Goal: Task Accomplishment & Management: Manage account settings

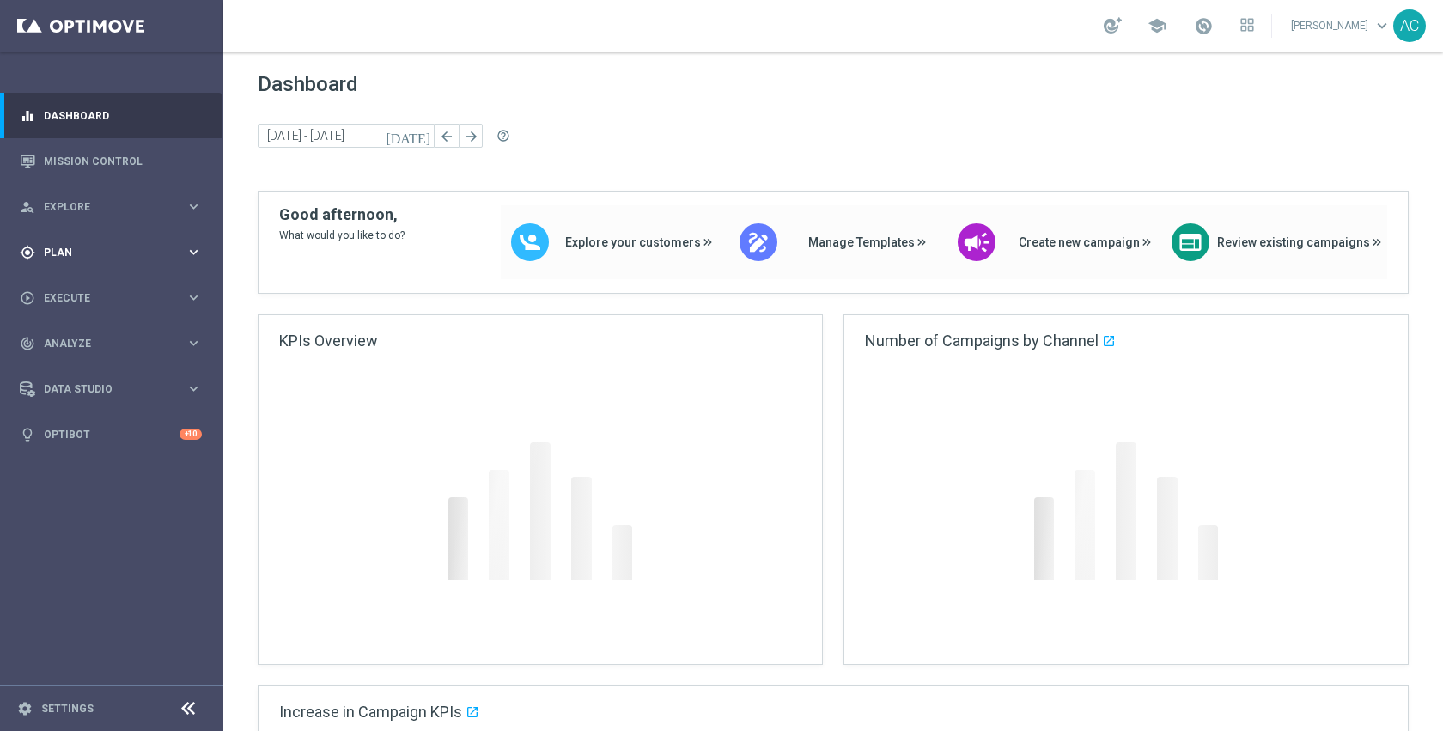
click at [96, 252] on span "Plan" at bounding box center [115, 252] width 142 height 10
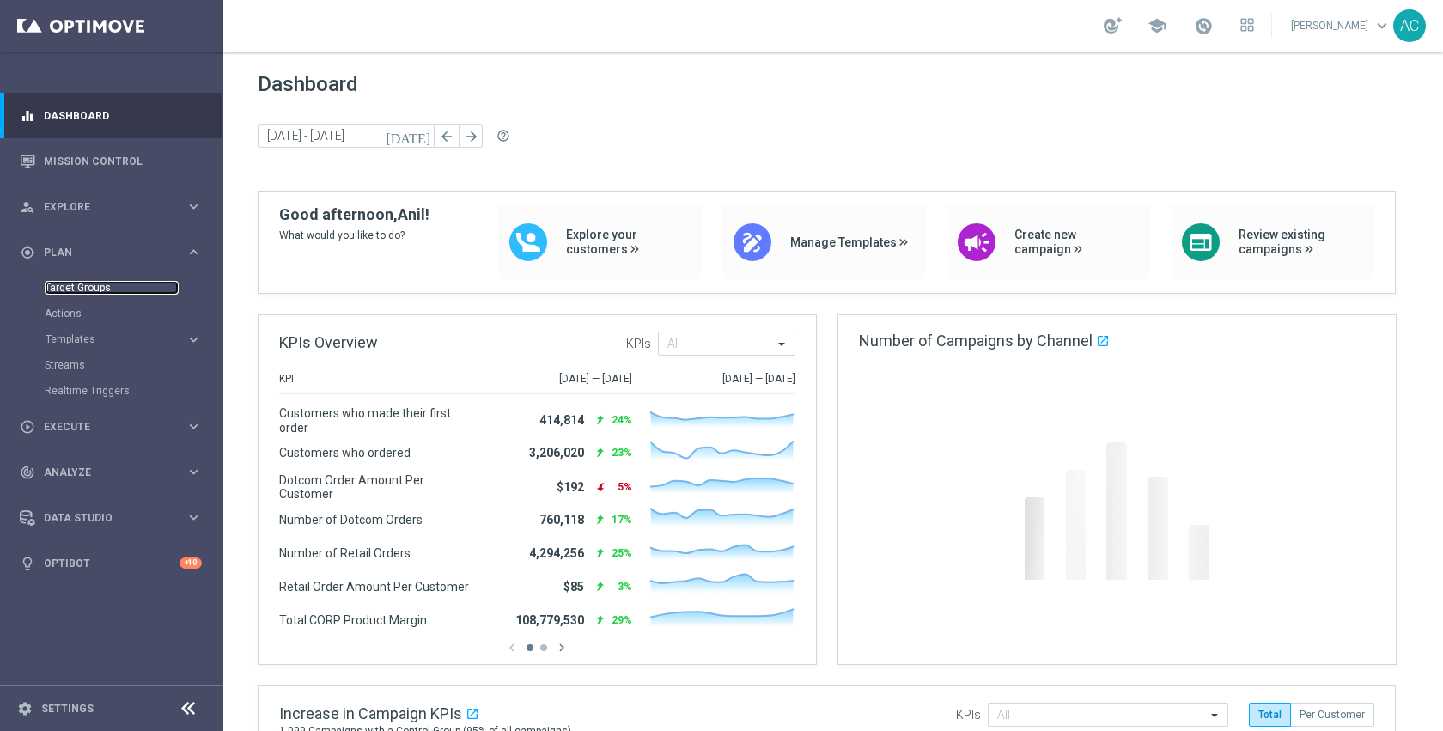
click at [87, 293] on link "Target Groups" at bounding box center [112, 288] width 134 height 14
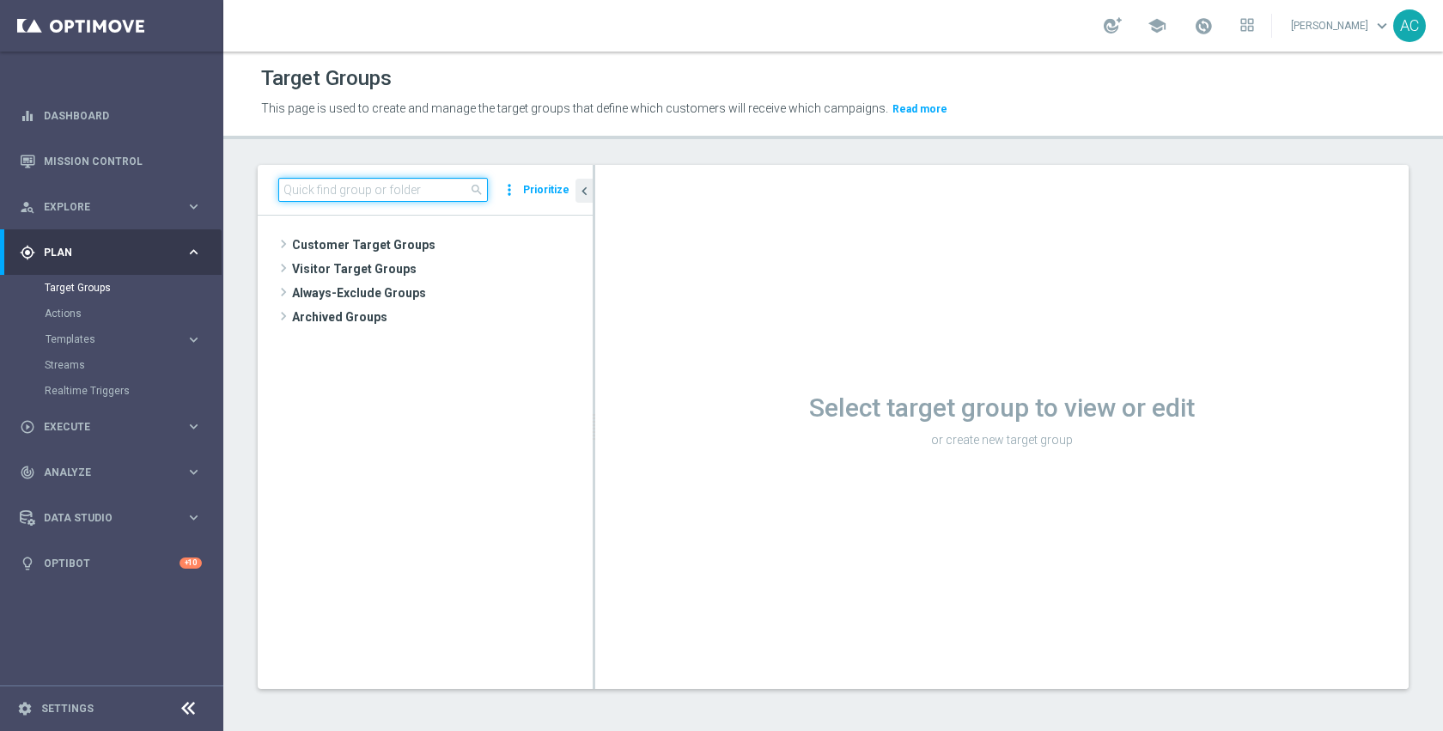
click at [445, 187] on input at bounding box center [383, 190] width 210 height 24
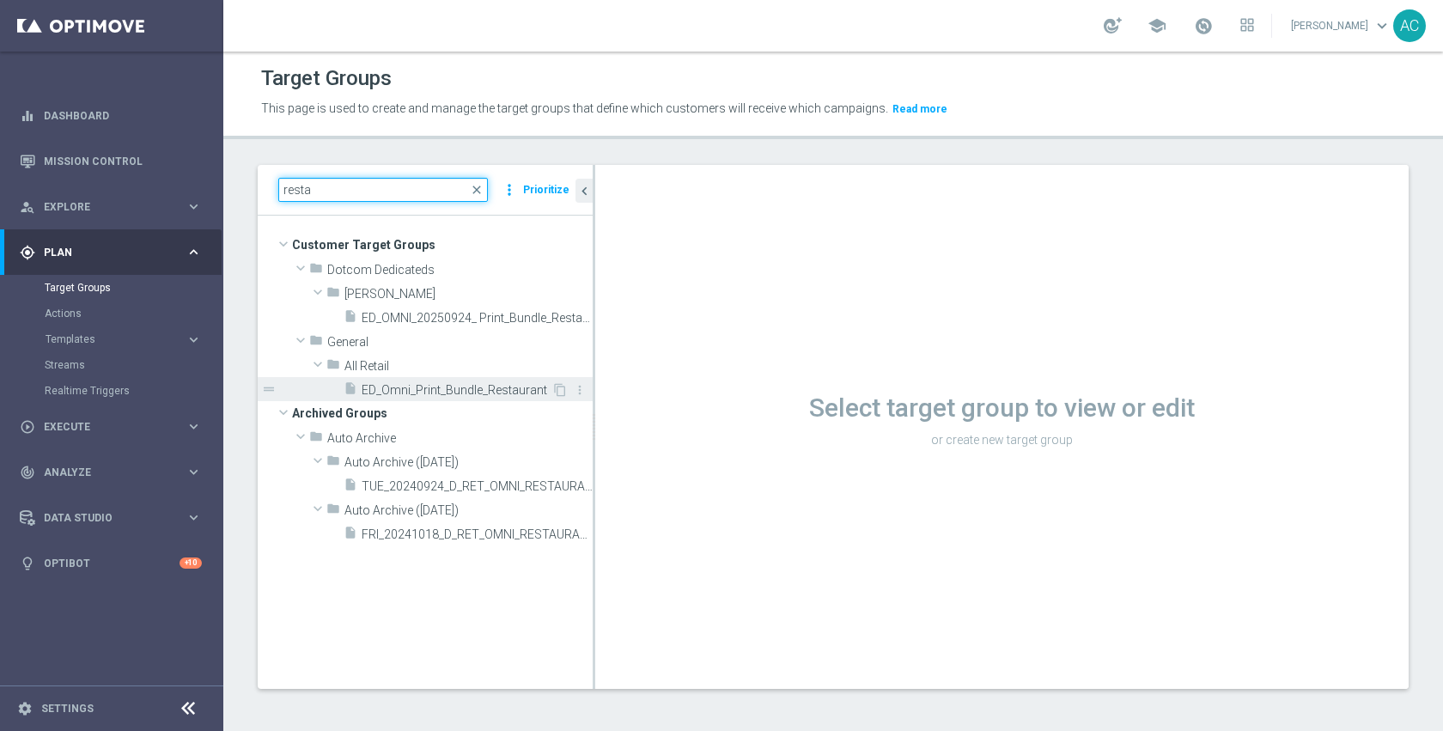
type input "resta"
click at [419, 382] on div "insert_drive_file ED_Omni_Print_Bundle_Restaurant" at bounding box center [448, 389] width 208 height 24
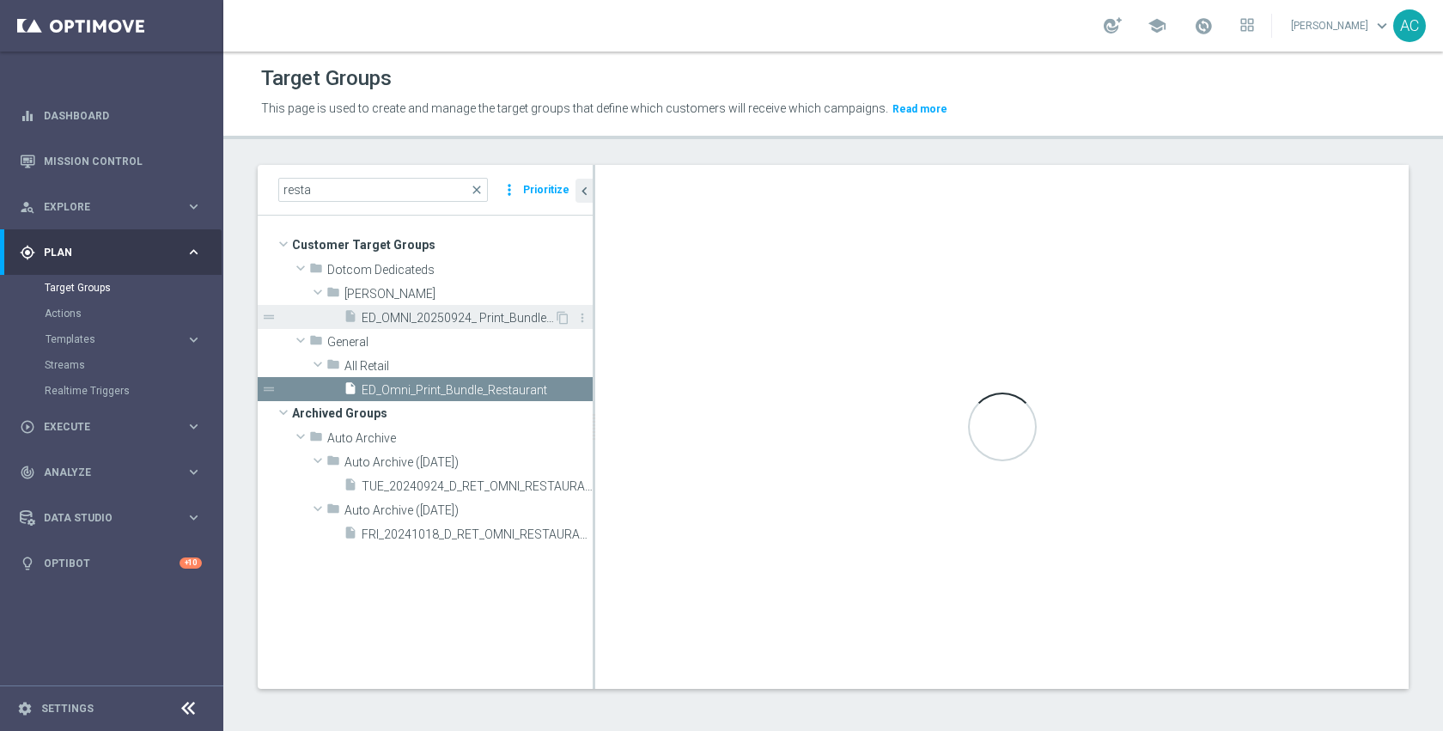
click at [459, 313] on span "ED_OMNI_20250924_ Print_Bundle_Restarurant" at bounding box center [458, 318] width 192 height 15
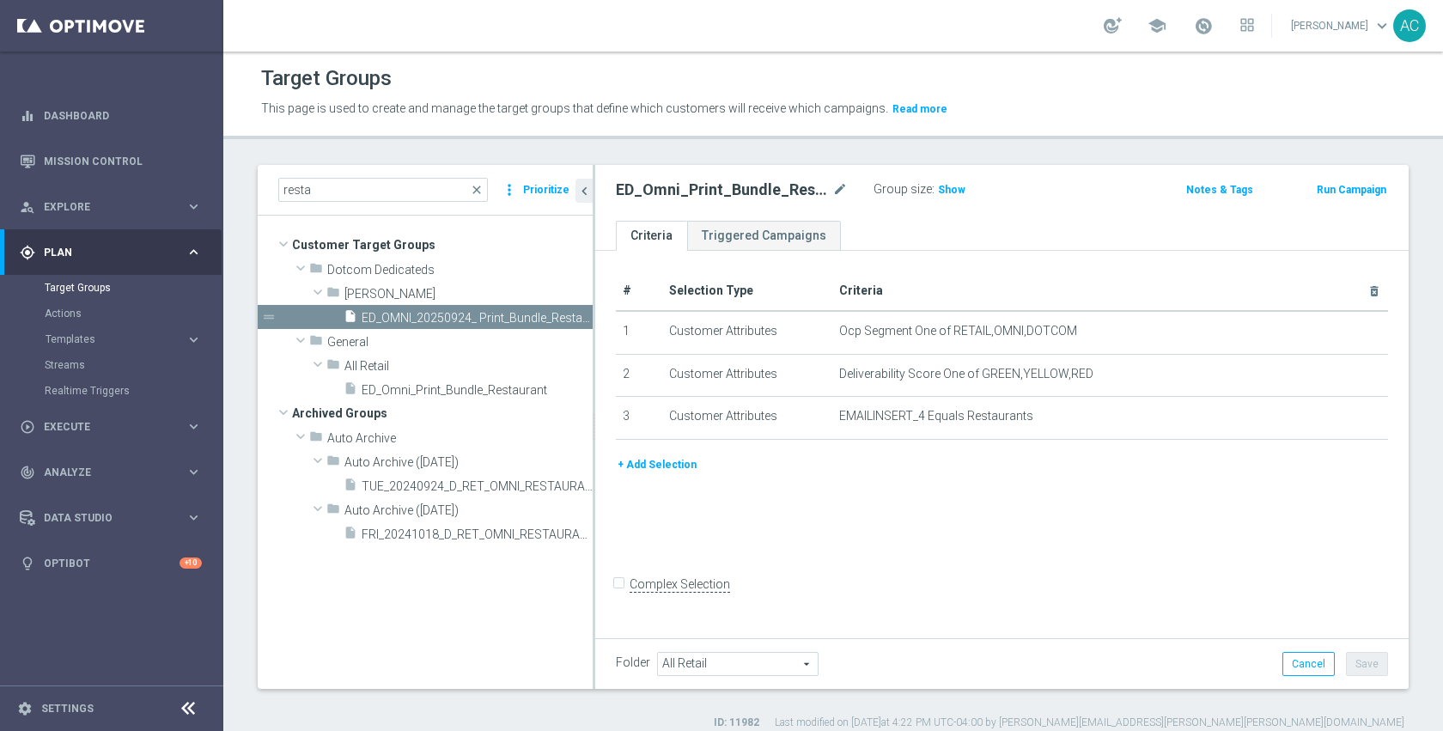
click at [902, 502] on div "# Selection Type Criteria delete_forever 1 Customer Attributes Ocp Segment One …" at bounding box center [1001, 442] width 813 height 383
click at [941, 186] on span "Show" at bounding box center [951, 190] width 27 height 12
click at [1061, 211] on div "ED_Omni_Print_Bundle_Restaurant mode_edit Group size : Show Calculating… Notes …" at bounding box center [1001, 193] width 813 height 56
click at [560, 314] on icon "content_copy" at bounding box center [563, 318] width 14 height 14
checkbox input "true"
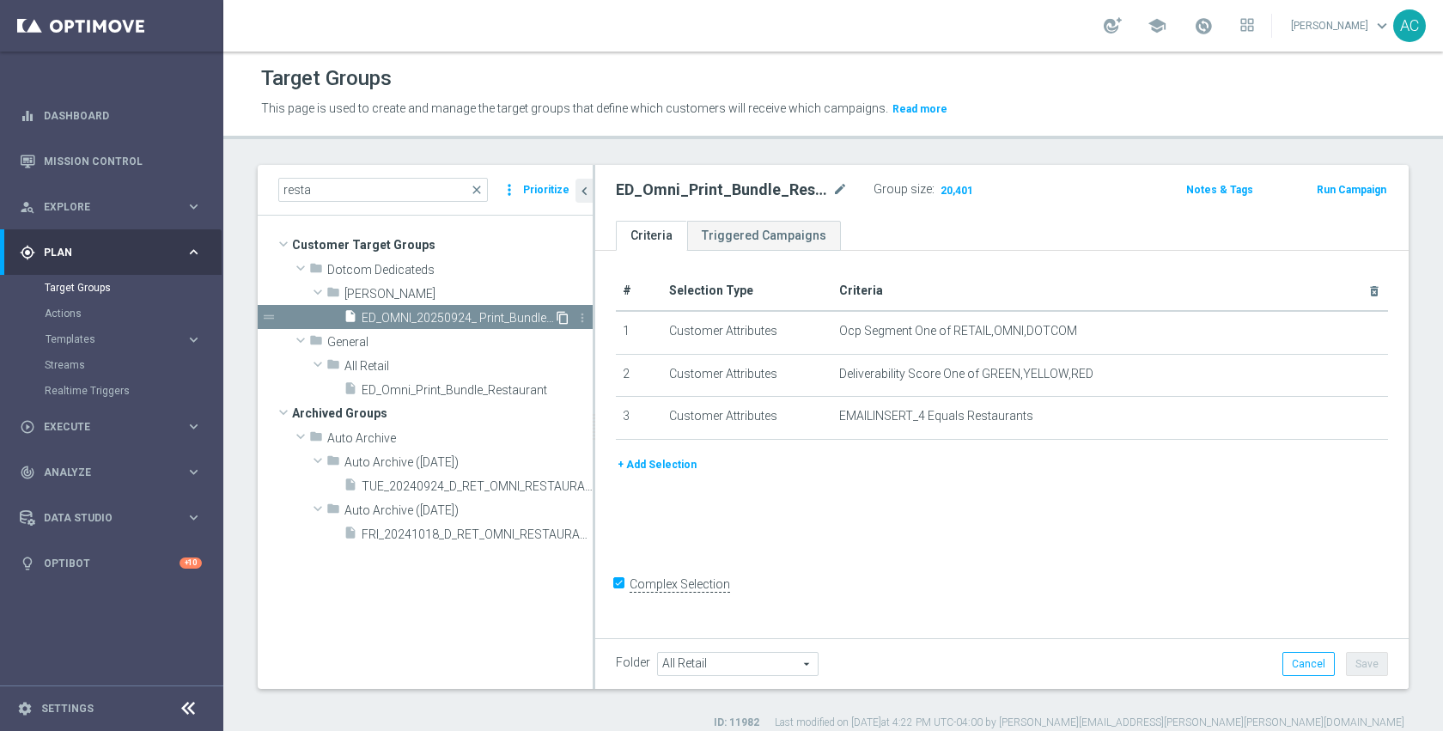
type input "Johnny"
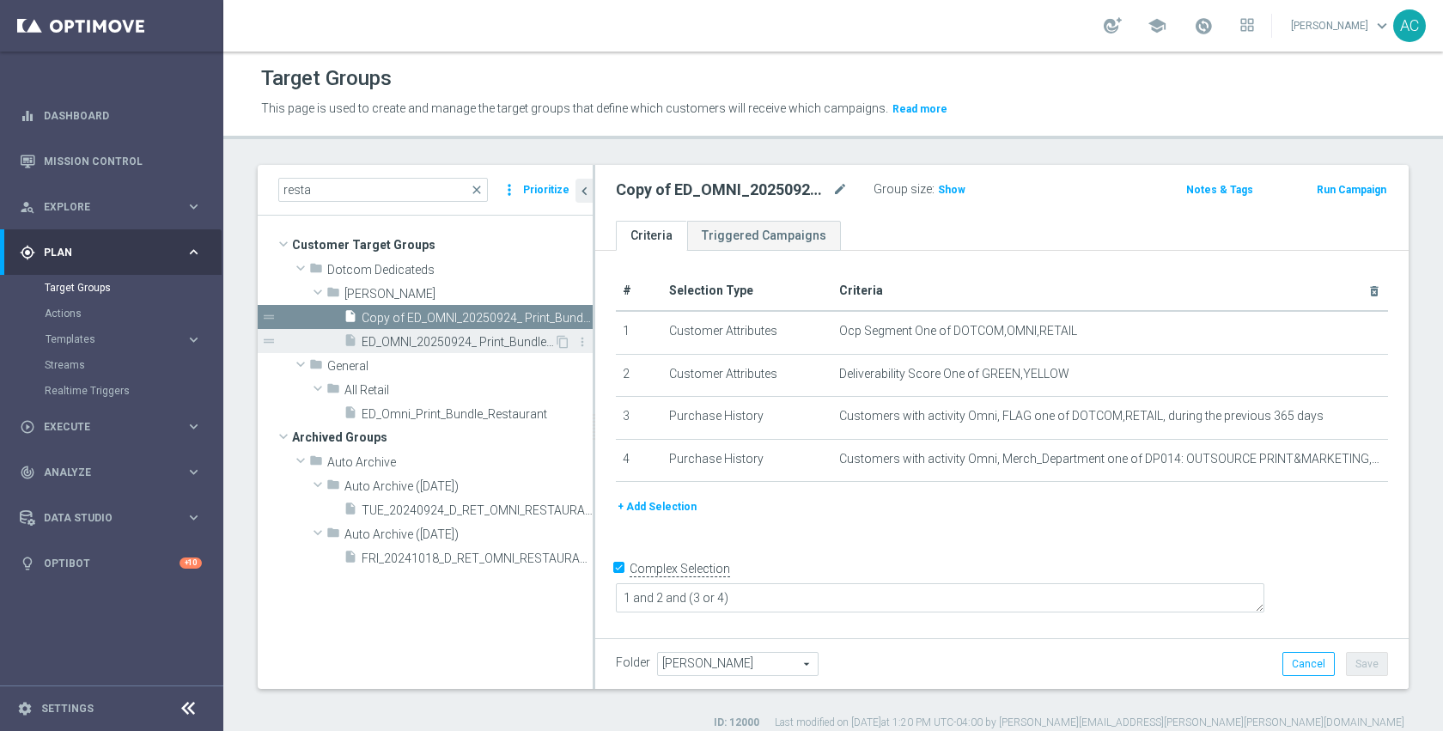
click at [469, 337] on span "ED_OMNI_20250924_ Print_Bundle_Restarurant" at bounding box center [458, 342] width 192 height 15
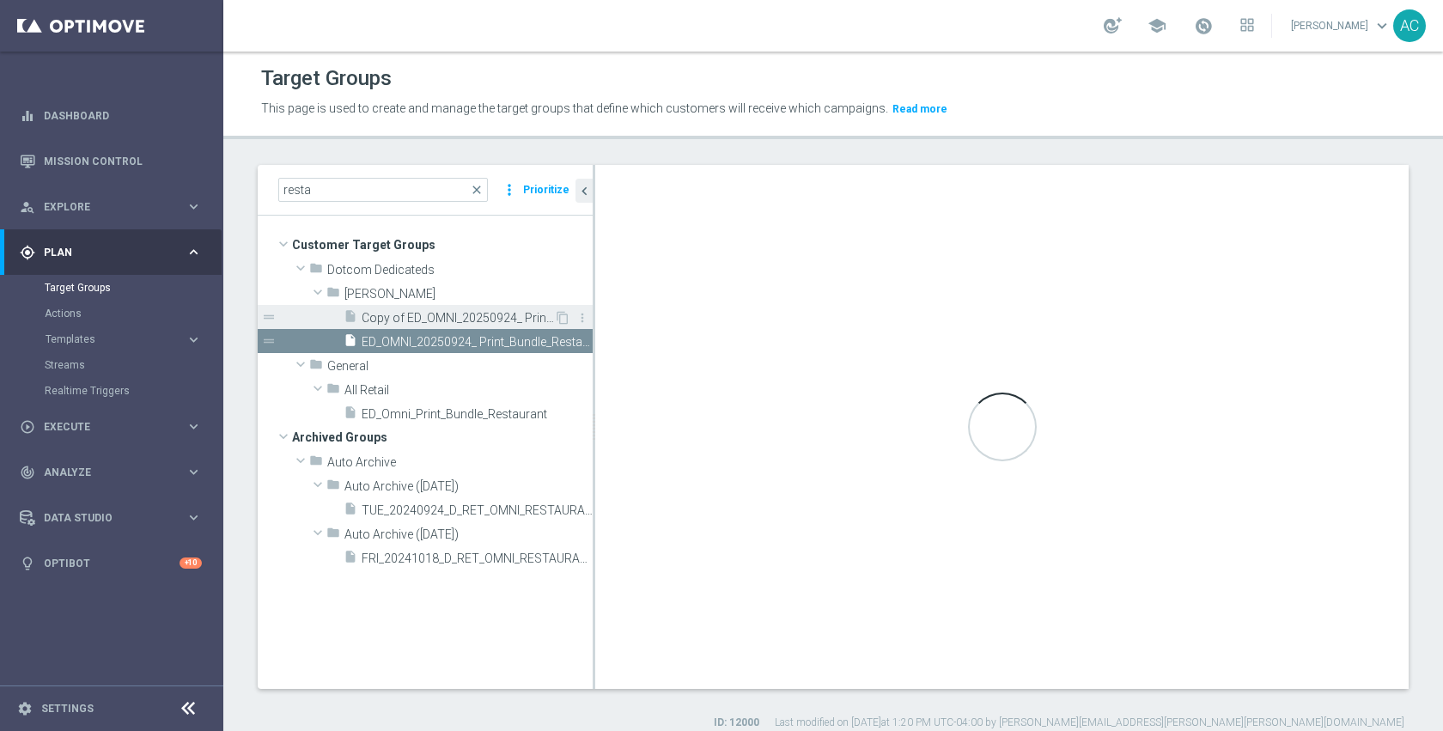
click at [473, 312] on span "Copy of ED_OMNI_20250924_ Print_Bundle_Restarurant" at bounding box center [458, 318] width 192 height 15
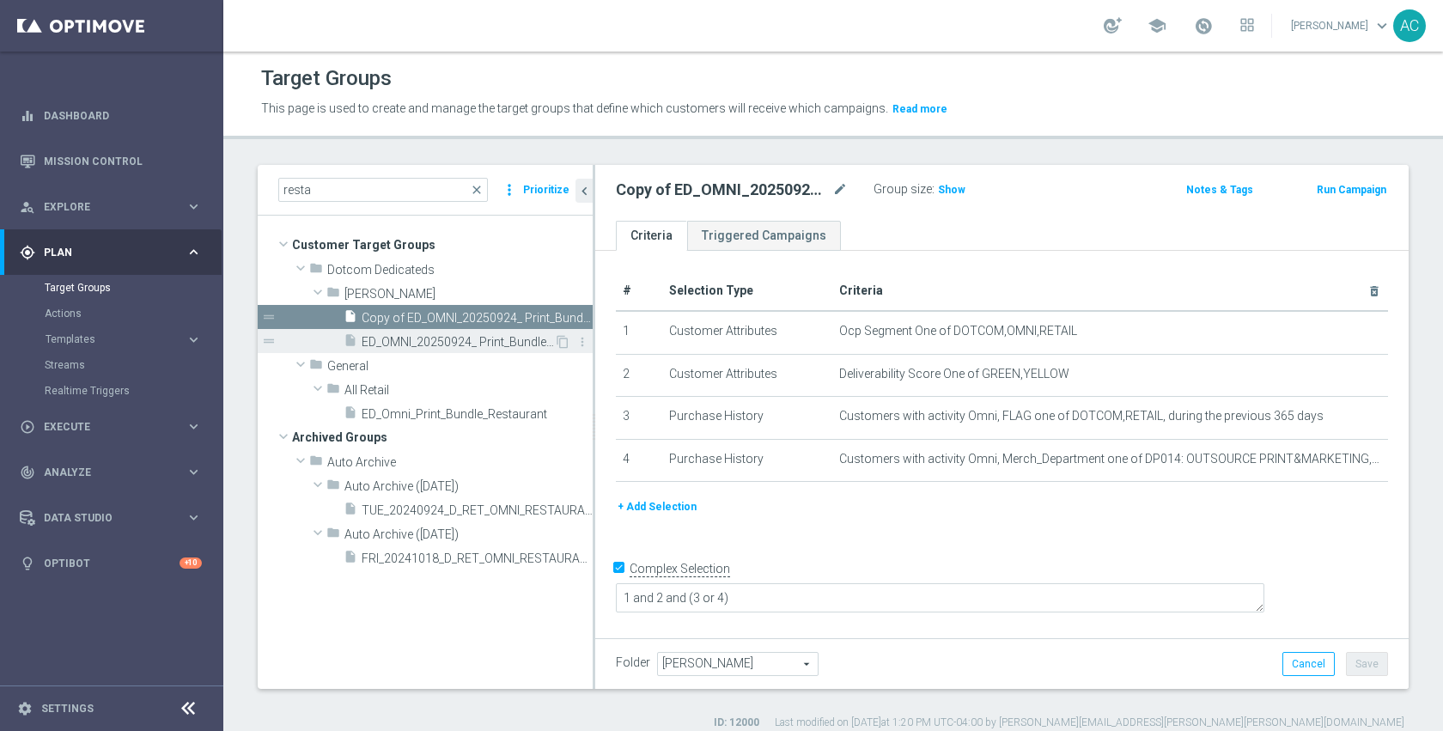
click at [488, 340] on span "ED_OMNI_20250924_ Print_Bundle_Restarurant" at bounding box center [458, 342] width 192 height 15
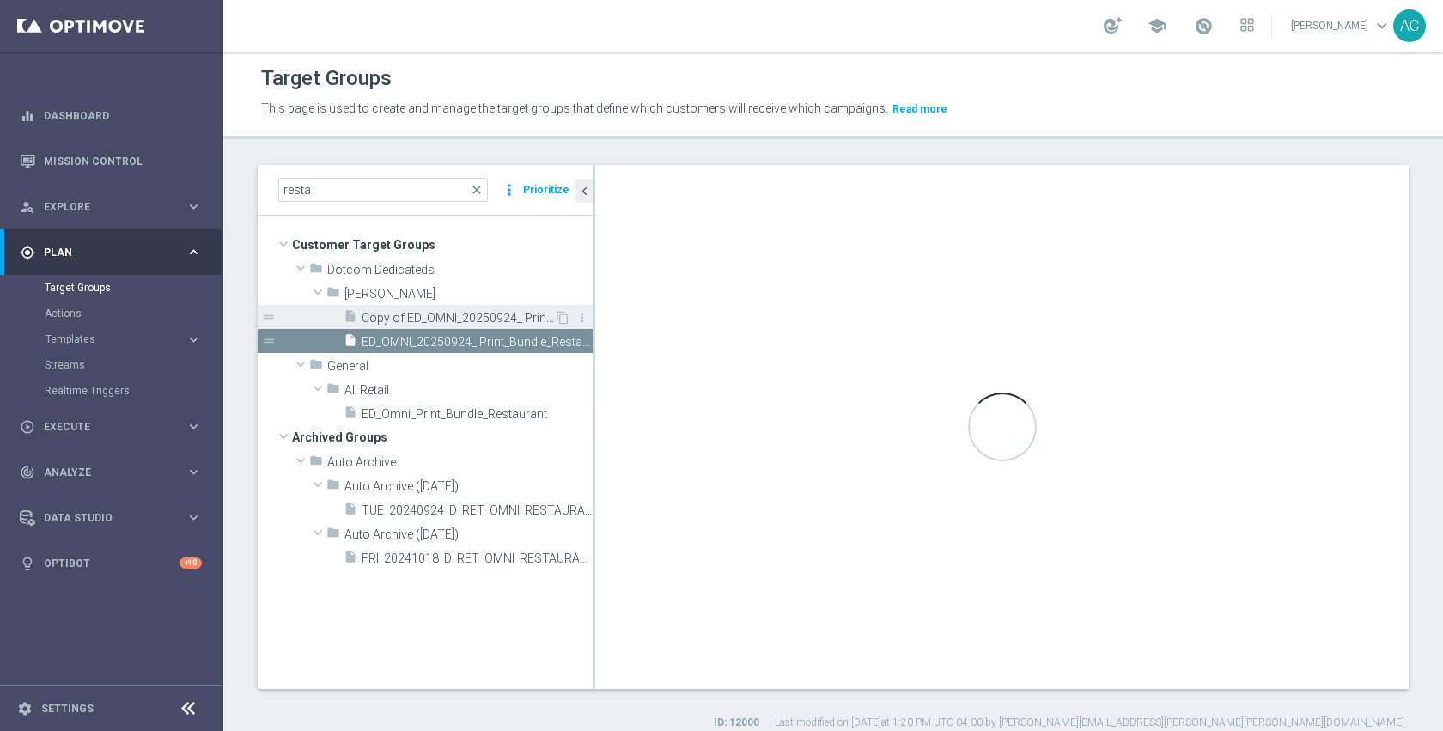
click at [484, 319] on span "Copy of ED_OMNI_20250924_ Print_Bundle_Restarurant" at bounding box center [458, 318] width 192 height 15
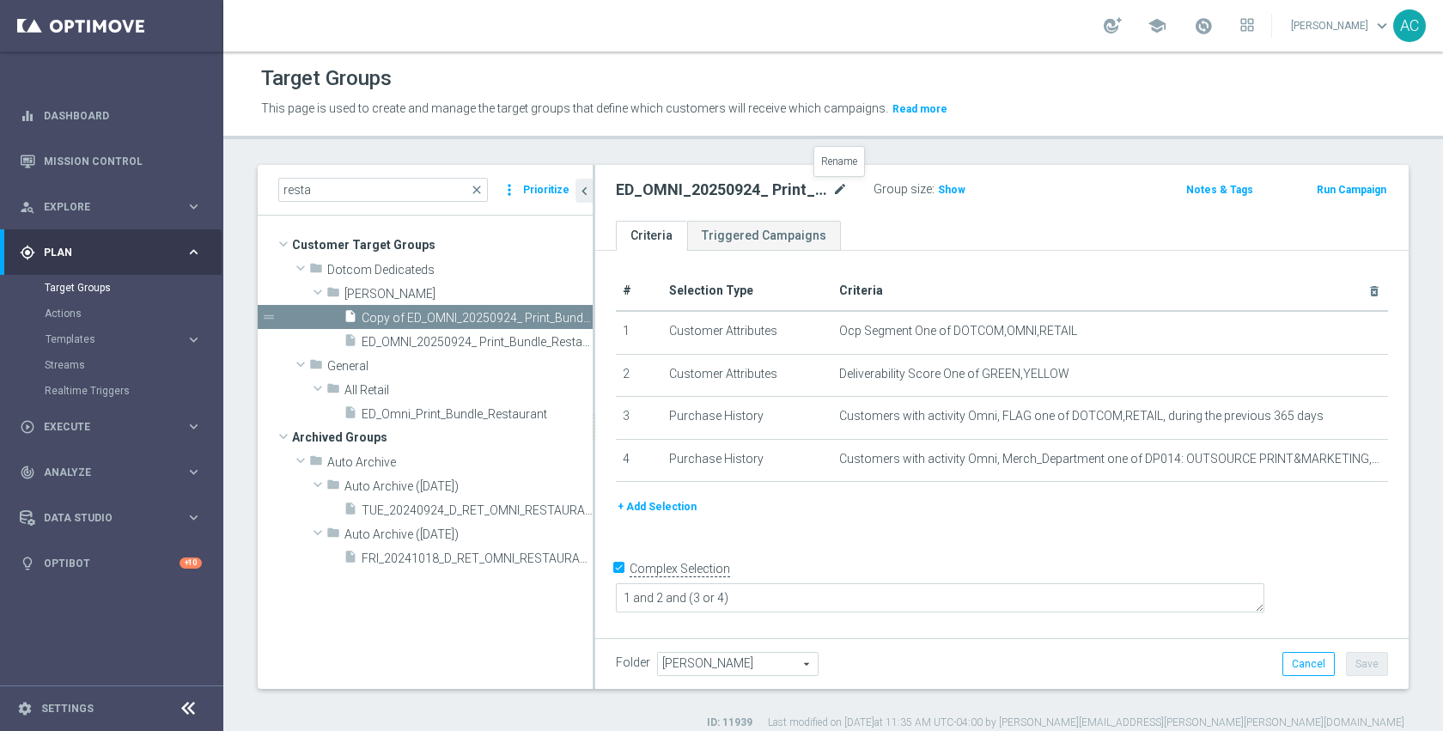
click at [836, 187] on icon "mode_edit" at bounding box center [839, 190] width 15 height 21
click at [835, 188] on input "ED_OMNI_20250924_ Print_Bundle_Restarurant" at bounding box center [732, 192] width 232 height 24
click at [776, 197] on input "ED_OMNI_20250924_ Print_Bundle_Restarurant" at bounding box center [732, 192] width 232 height 24
drag, startPoint x: 780, startPoint y: 192, endPoint x: 895, endPoint y: 195, distance: 115.1
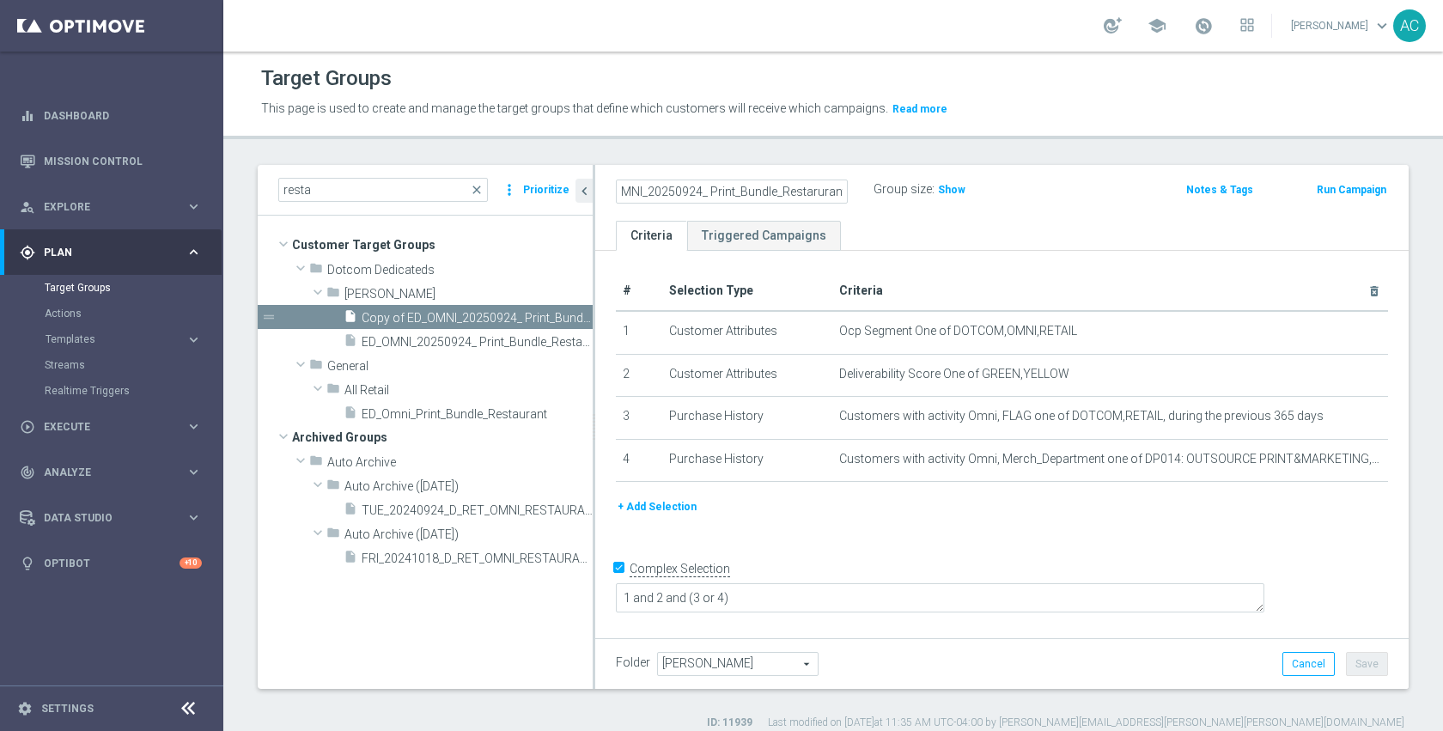
click at [895, 195] on div "ED_OMNI_20250924_ Print_Bundle_Restarurant Group size : Show" at bounding box center [869, 191] width 532 height 26
type input "ED_OMNI_20250924_ Print_Bundle_Landscaping"
click at [992, 230] on ul "Criteria Triggered Campaigns" at bounding box center [1001, 236] width 813 height 30
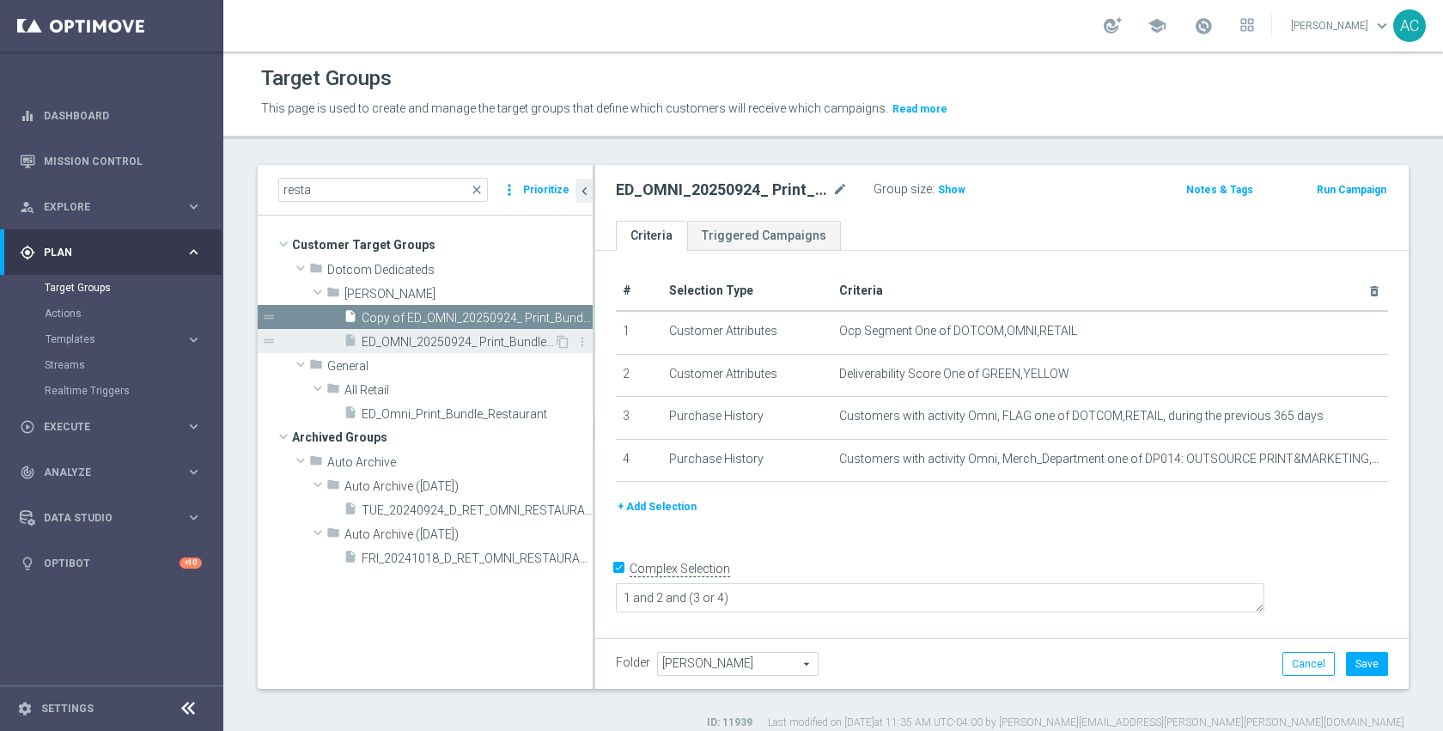
click at [436, 344] on span "ED_OMNI_20250924_ Print_Bundle_Restarurant" at bounding box center [458, 342] width 192 height 15
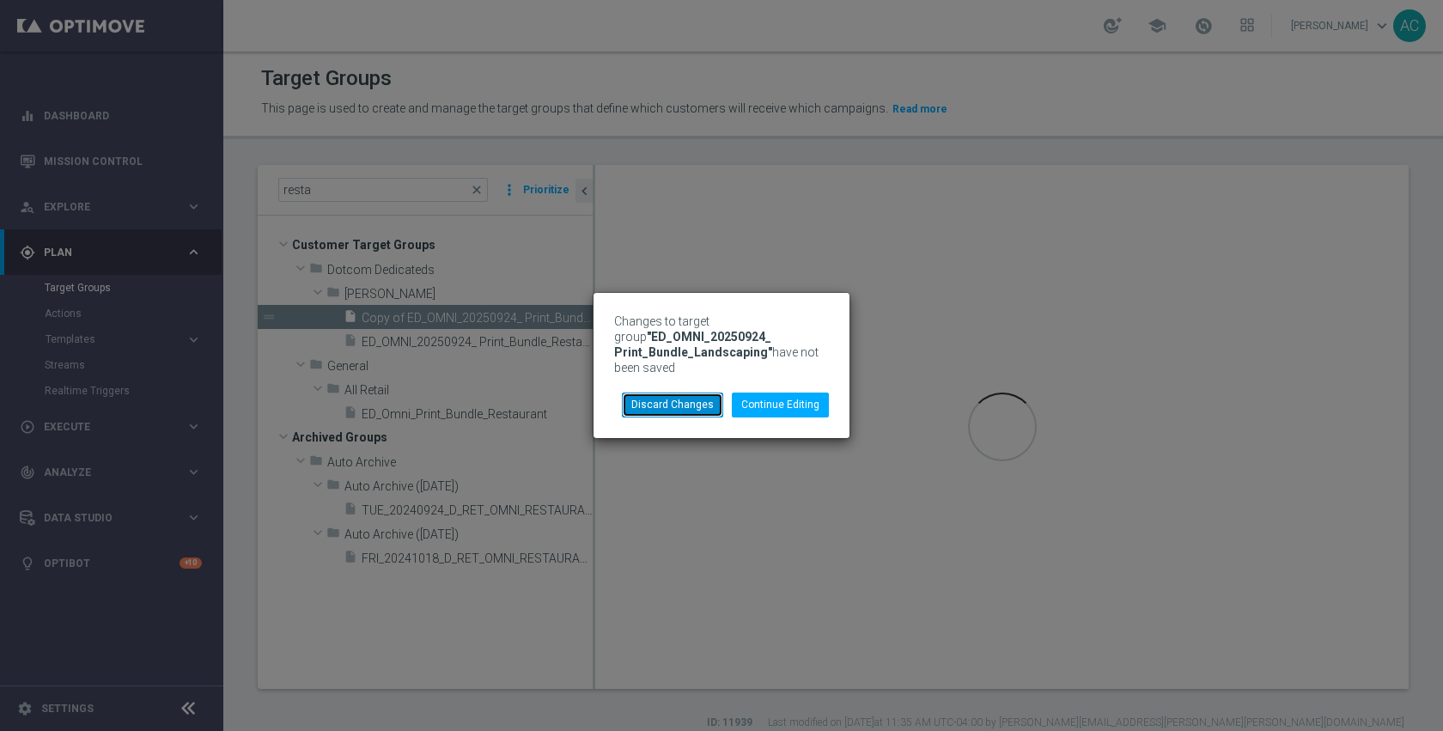
click at [684, 404] on button "Discard Changes" at bounding box center [672, 405] width 101 height 24
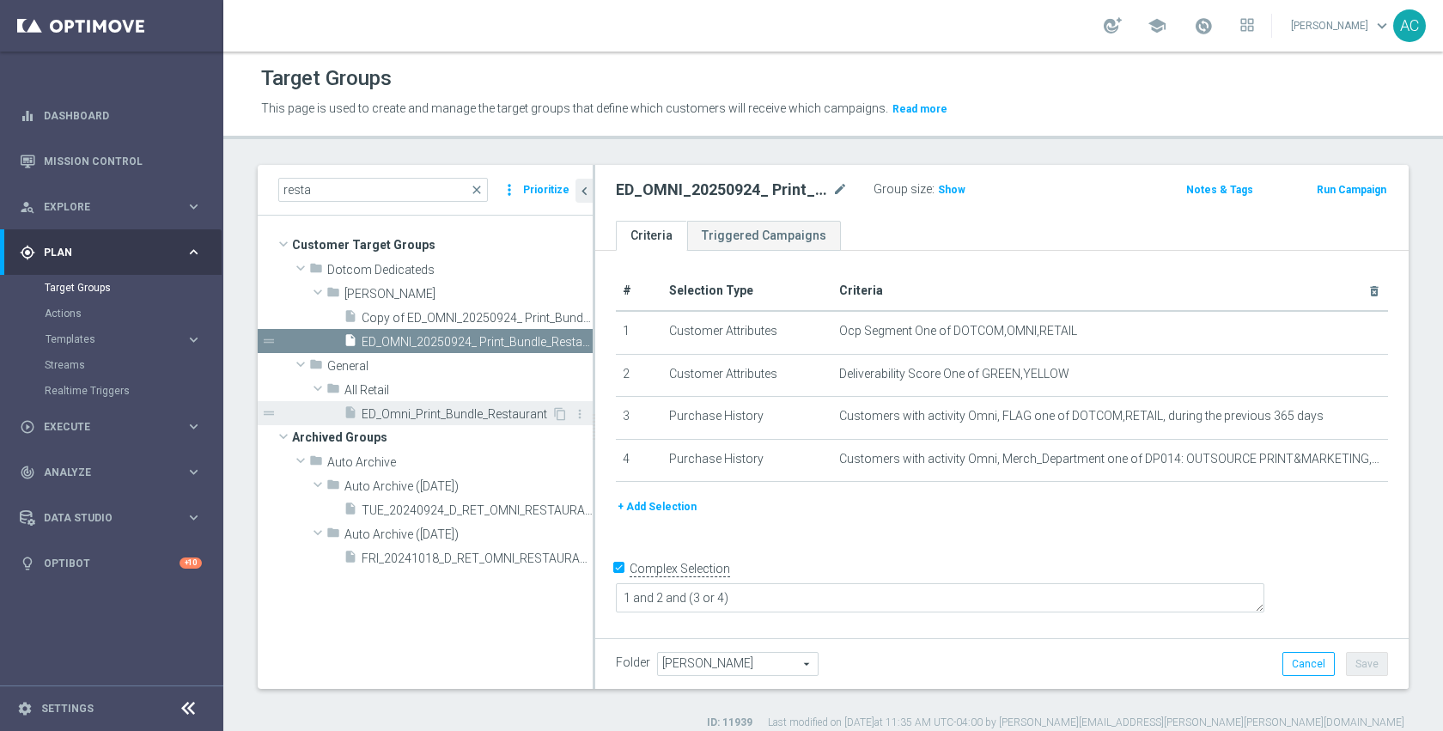
click at [446, 405] on div "insert_drive_file ED_Omni_Print_Bundle_Restaurant" at bounding box center [448, 413] width 208 height 24
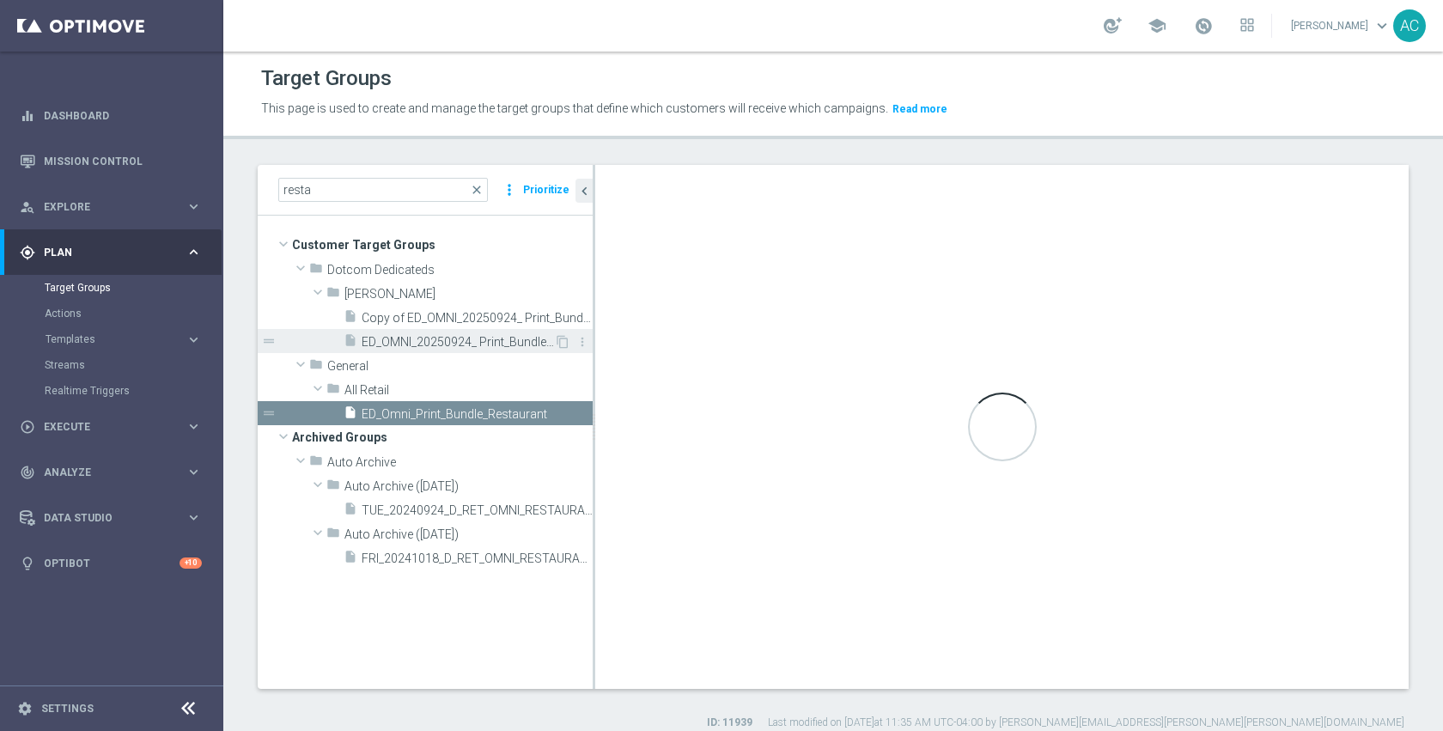
checkbox input "false"
type input "All Retail"
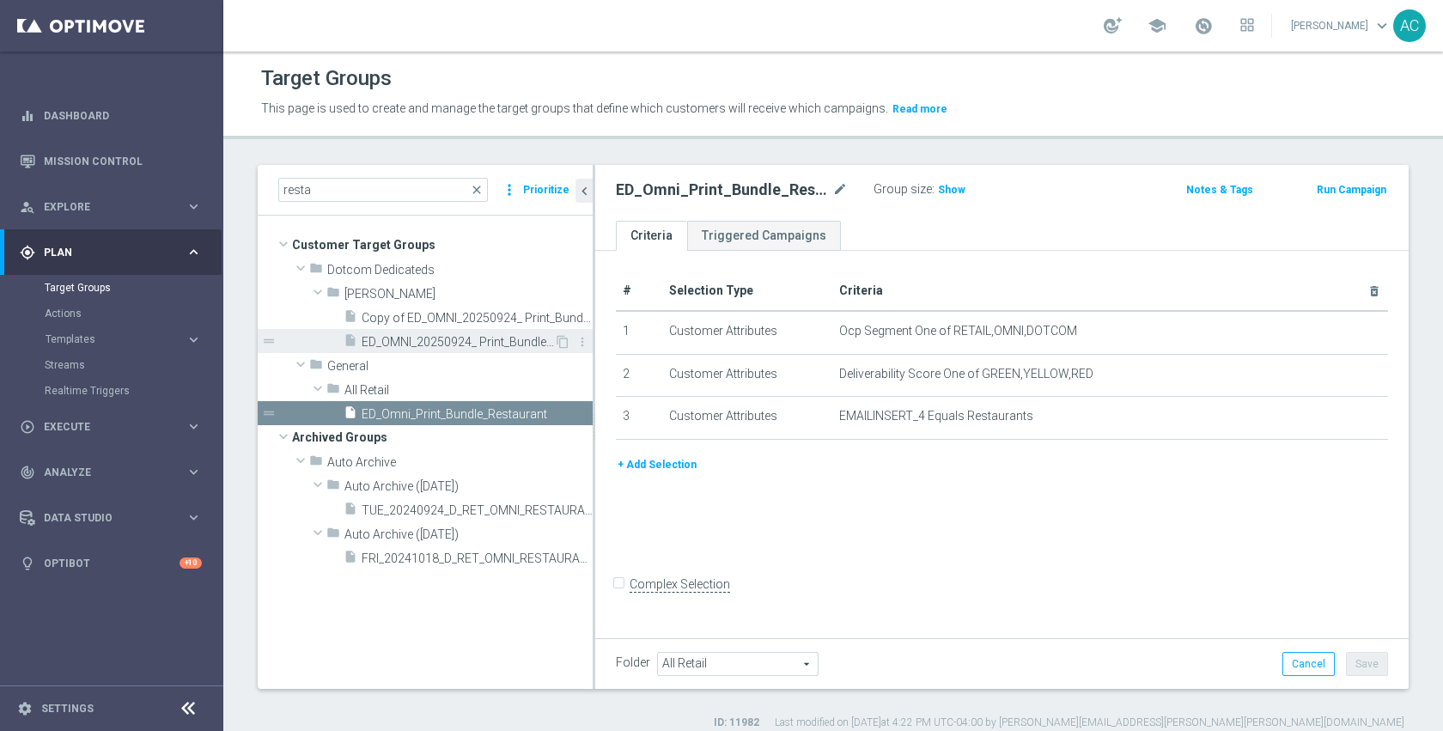
click at [453, 341] on span "ED_OMNI_20250924_ Print_Bundle_Restarurant" at bounding box center [458, 342] width 192 height 15
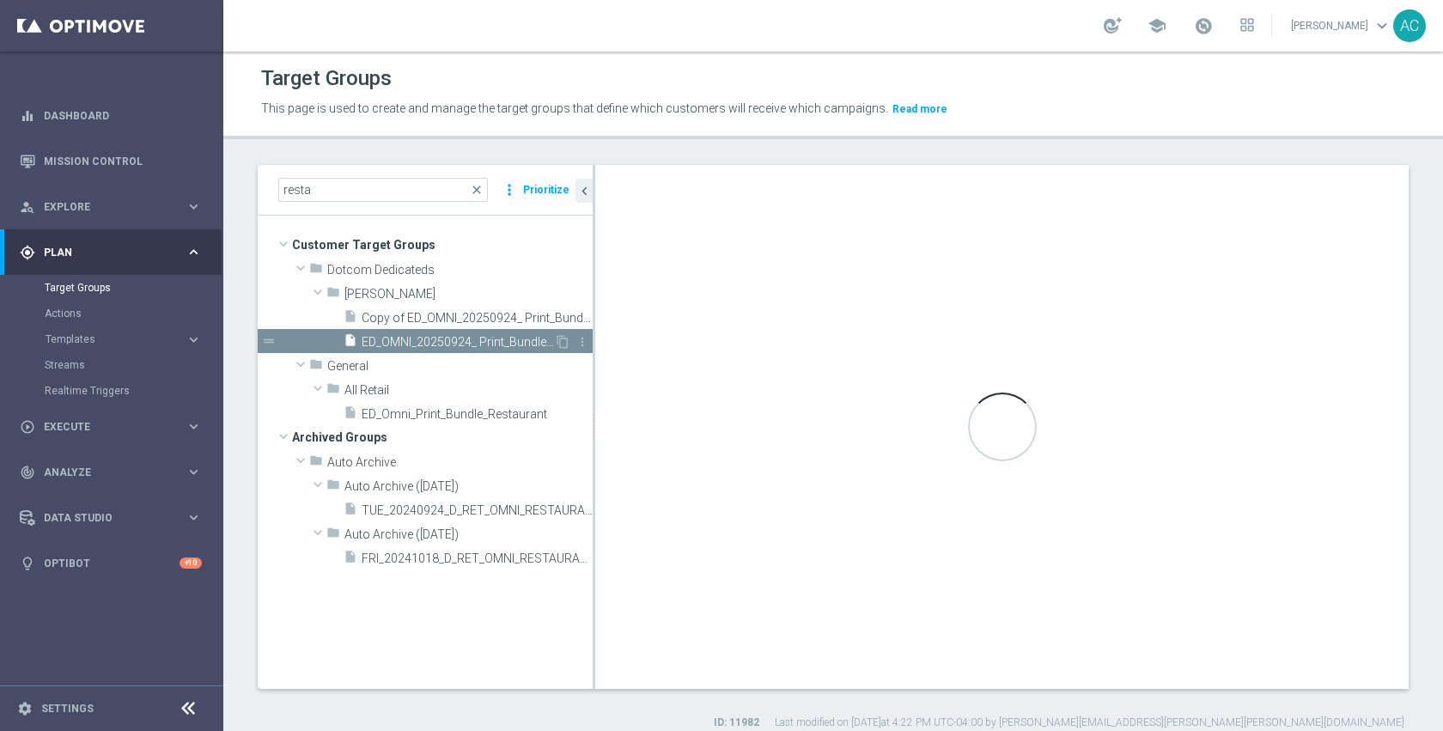
checkbox input "true"
type input "Johnny"
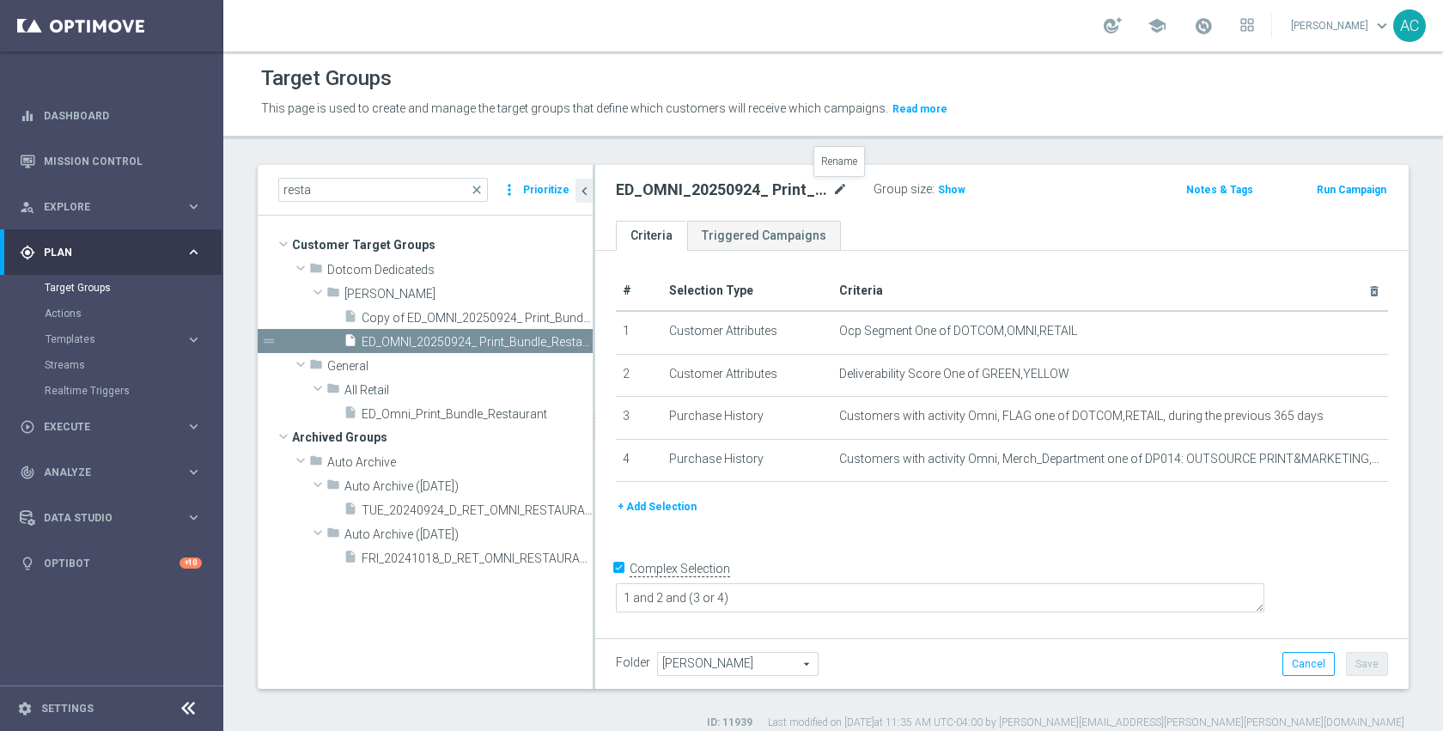
click at [838, 192] on icon "mode_edit" at bounding box center [839, 190] width 15 height 21
click at [422, 411] on span "ED_Omni_Print_Bundle_Restaurant" at bounding box center [457, 414] width 190 height 15
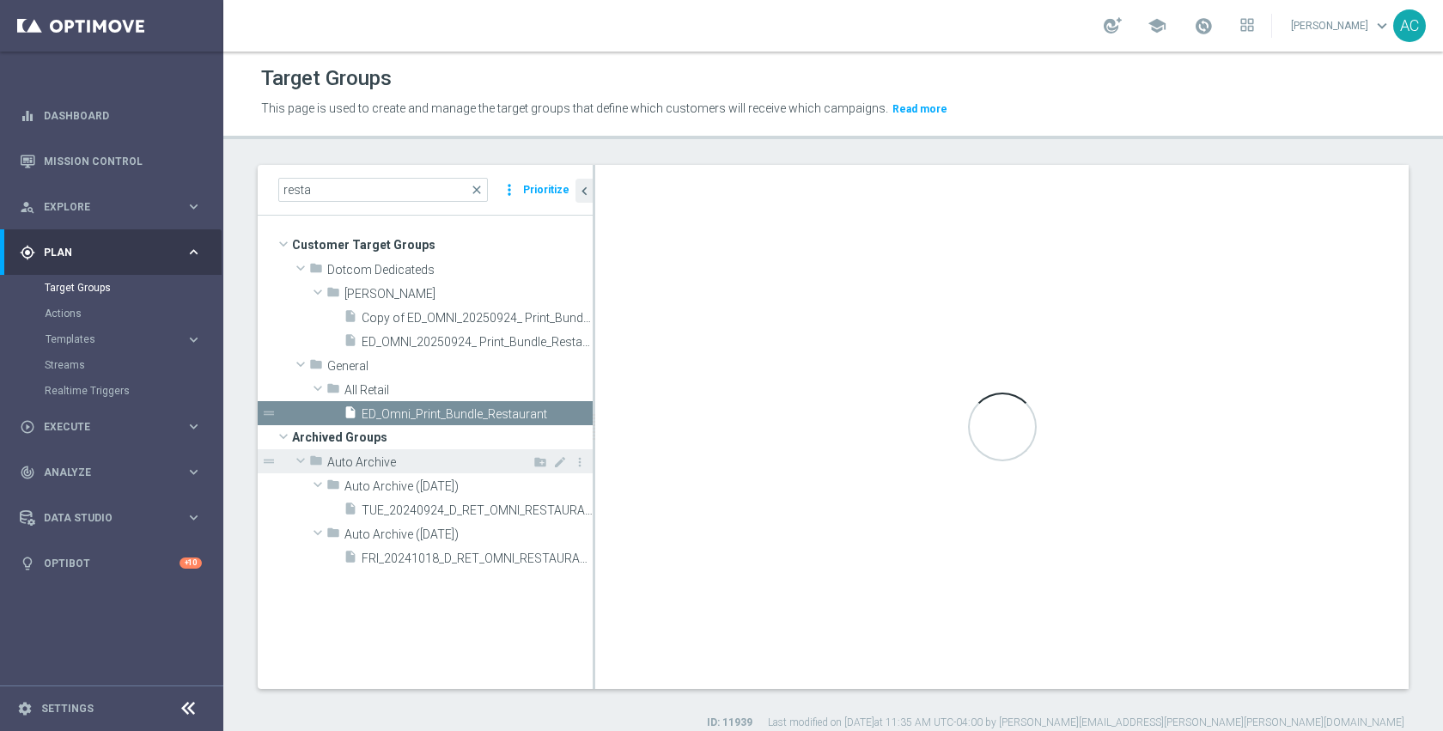
checkbox input "false"
type input "All Retail"
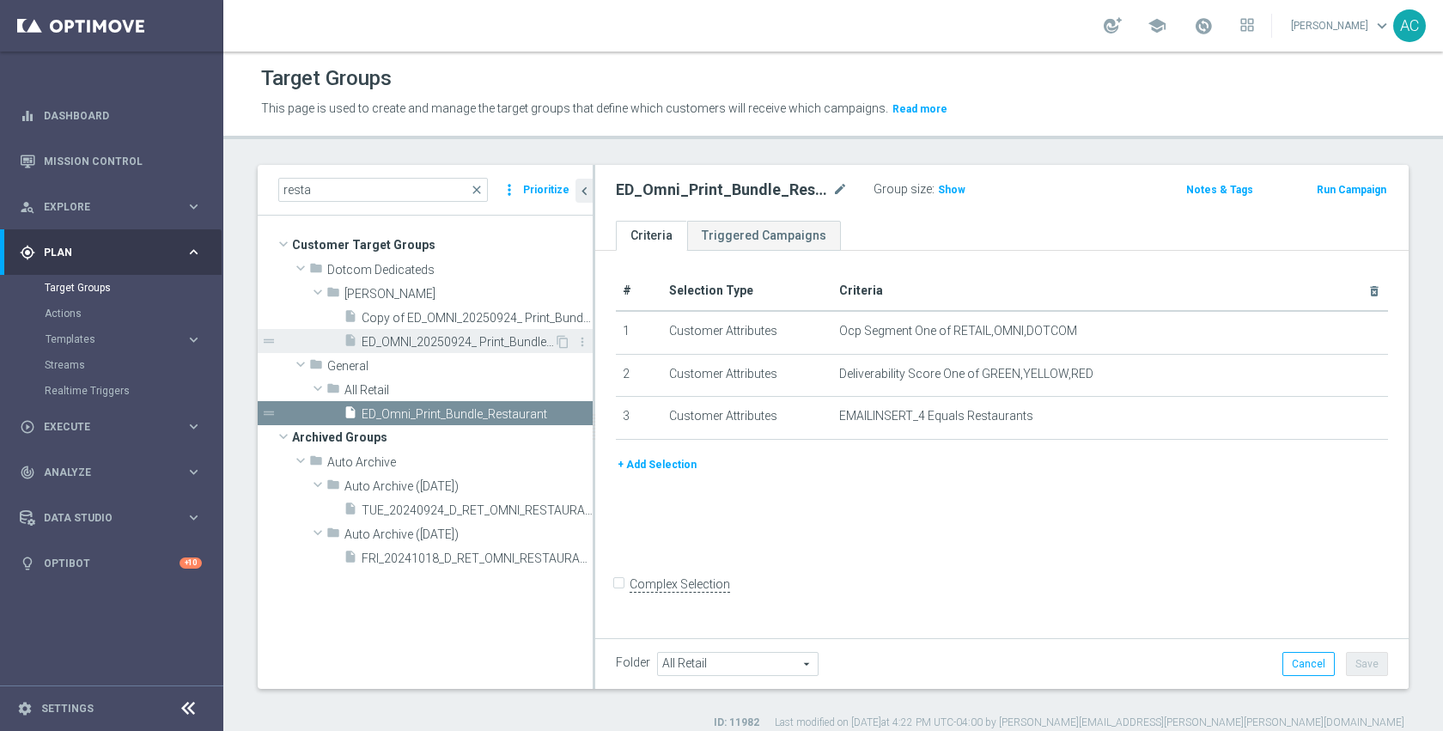
click at [457, 346] on span "ED_OMNI_20250924_ Print_Bundle_Restarurant" at bounding box center [458, 342] width 192 height 15
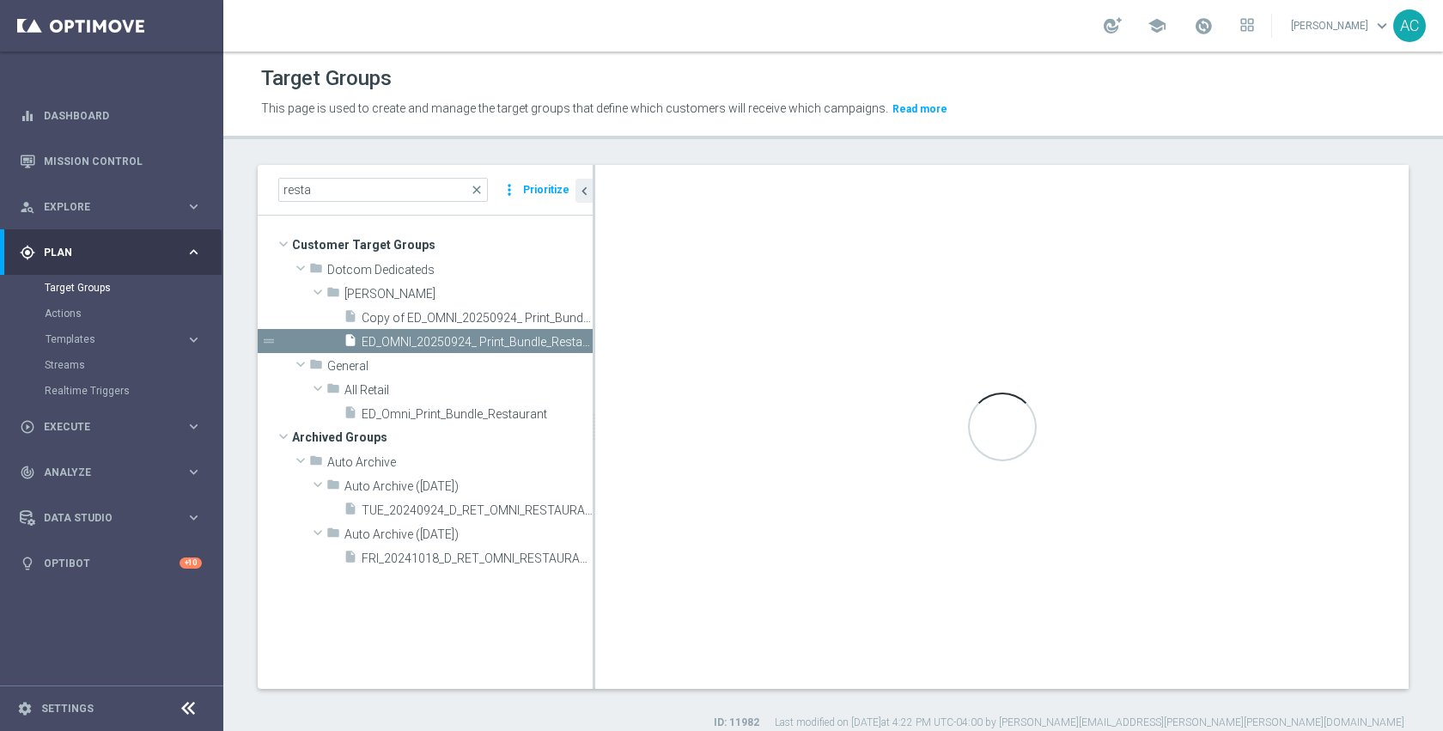
checkbox input "true"
type input "Johnny"
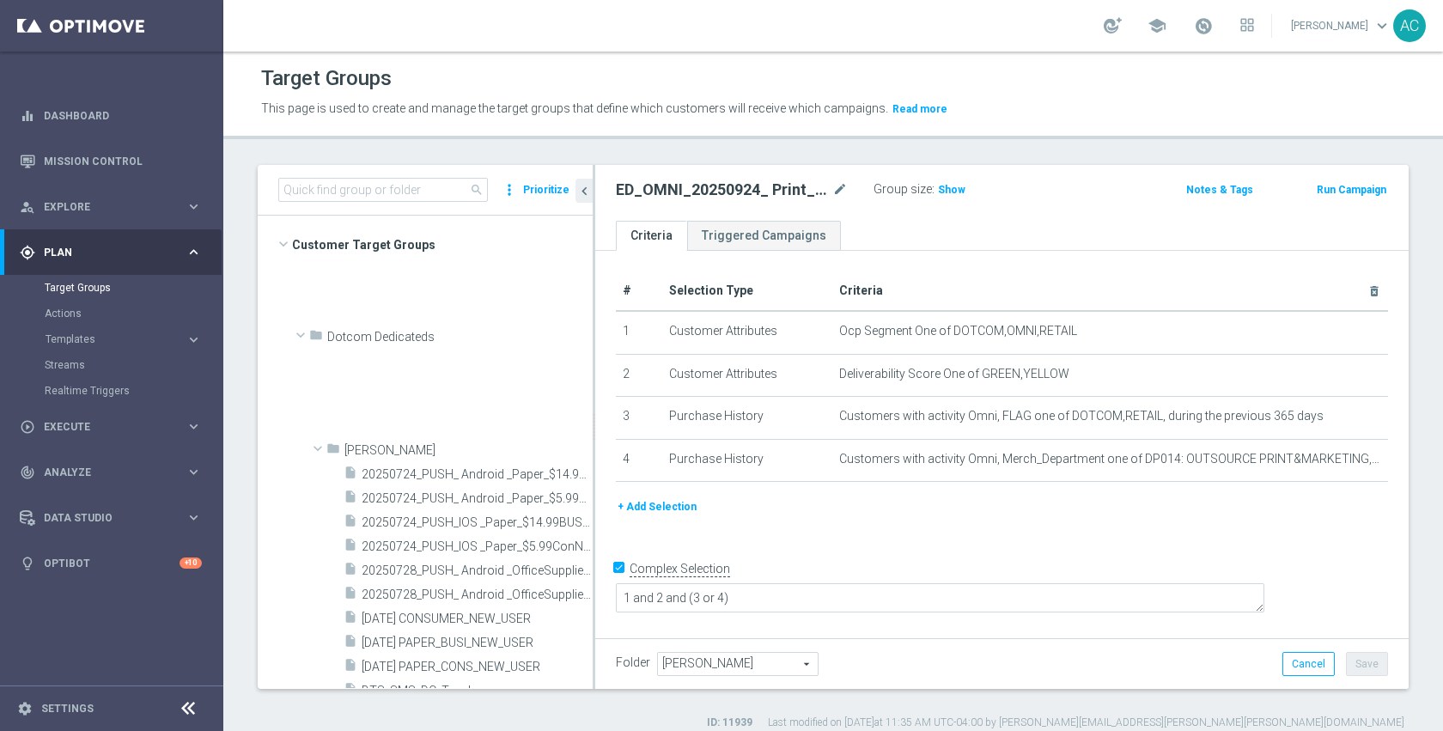
scroll to position [702, 0]
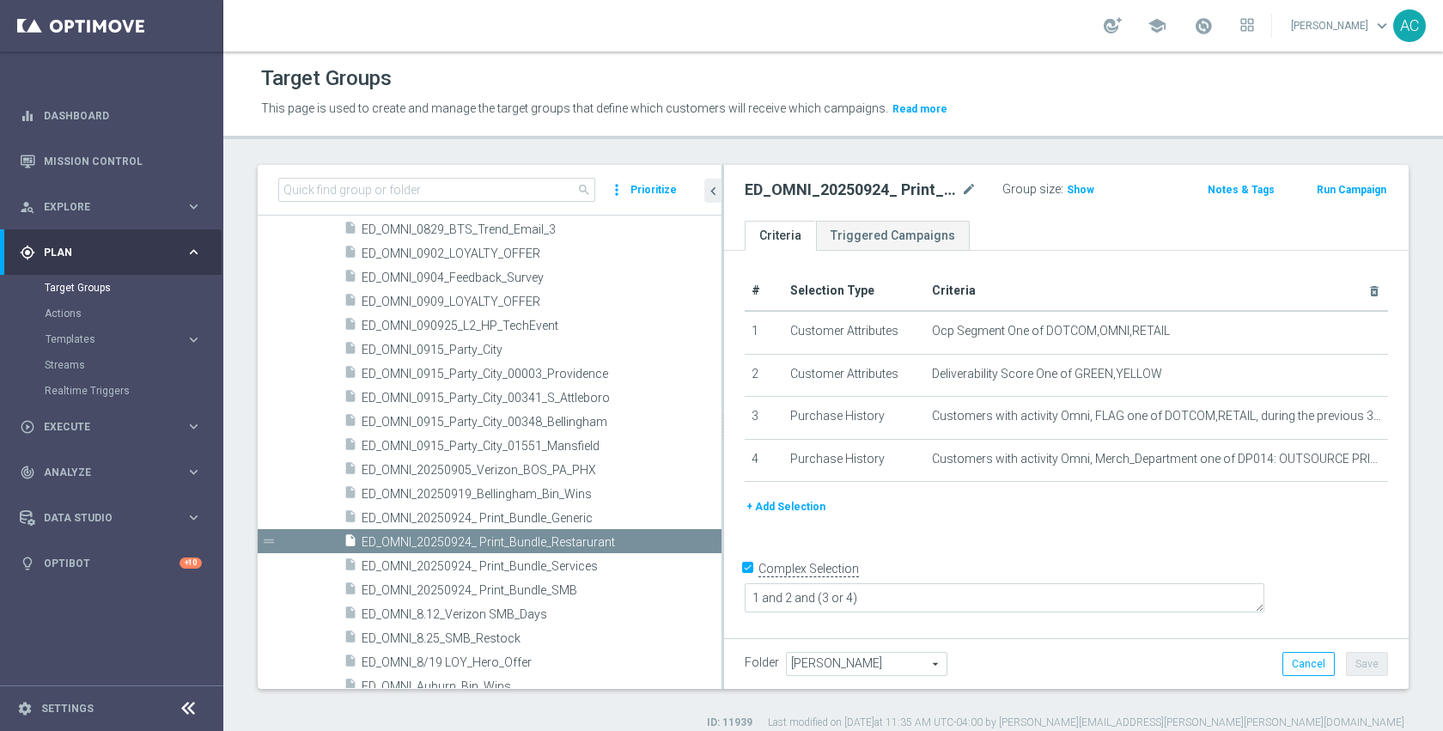
drag, startPoint x: 593, startPoint y: 408, endPoint x: 722, endPoint y: 394, distance: 129.6
click at [722, 394] on div at bounding box center [722, 427] width 3 height 524
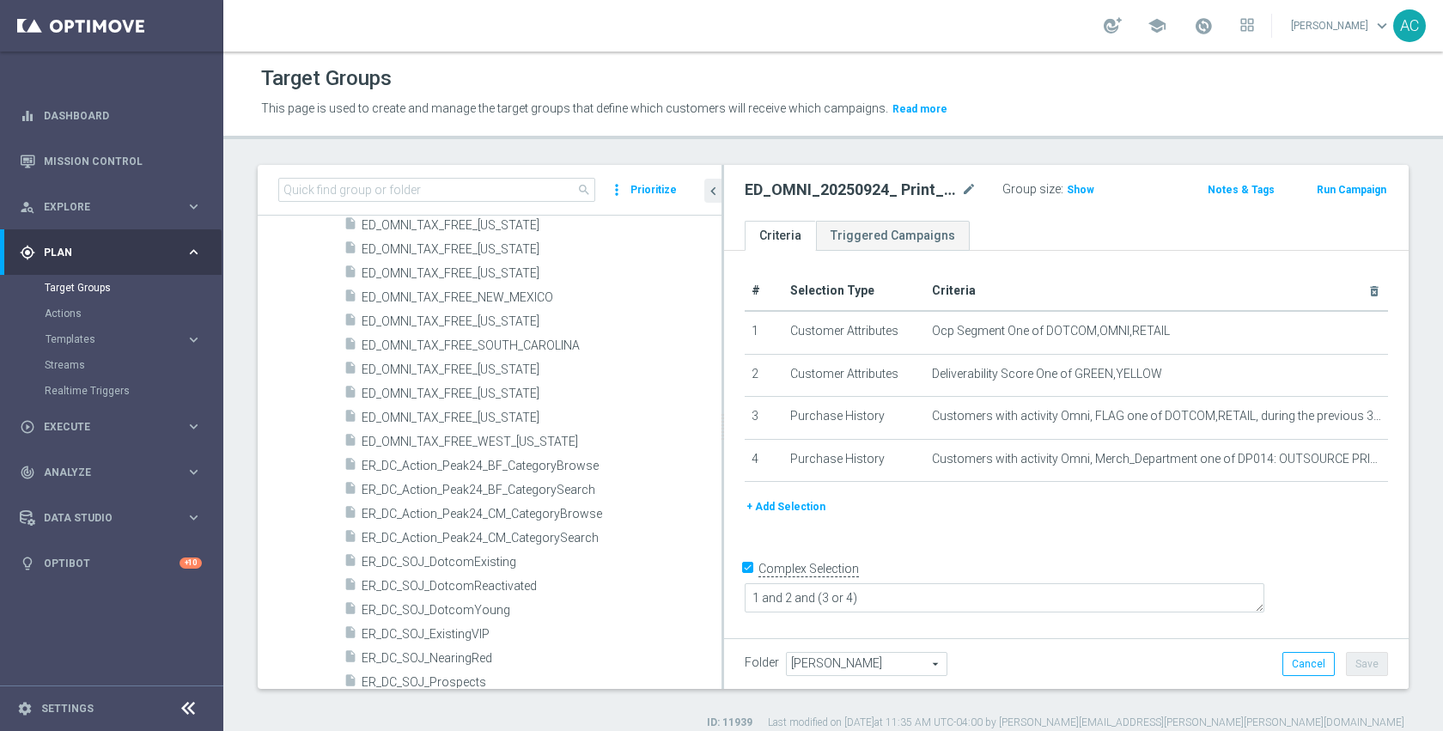
scroll to position [1719, 0]
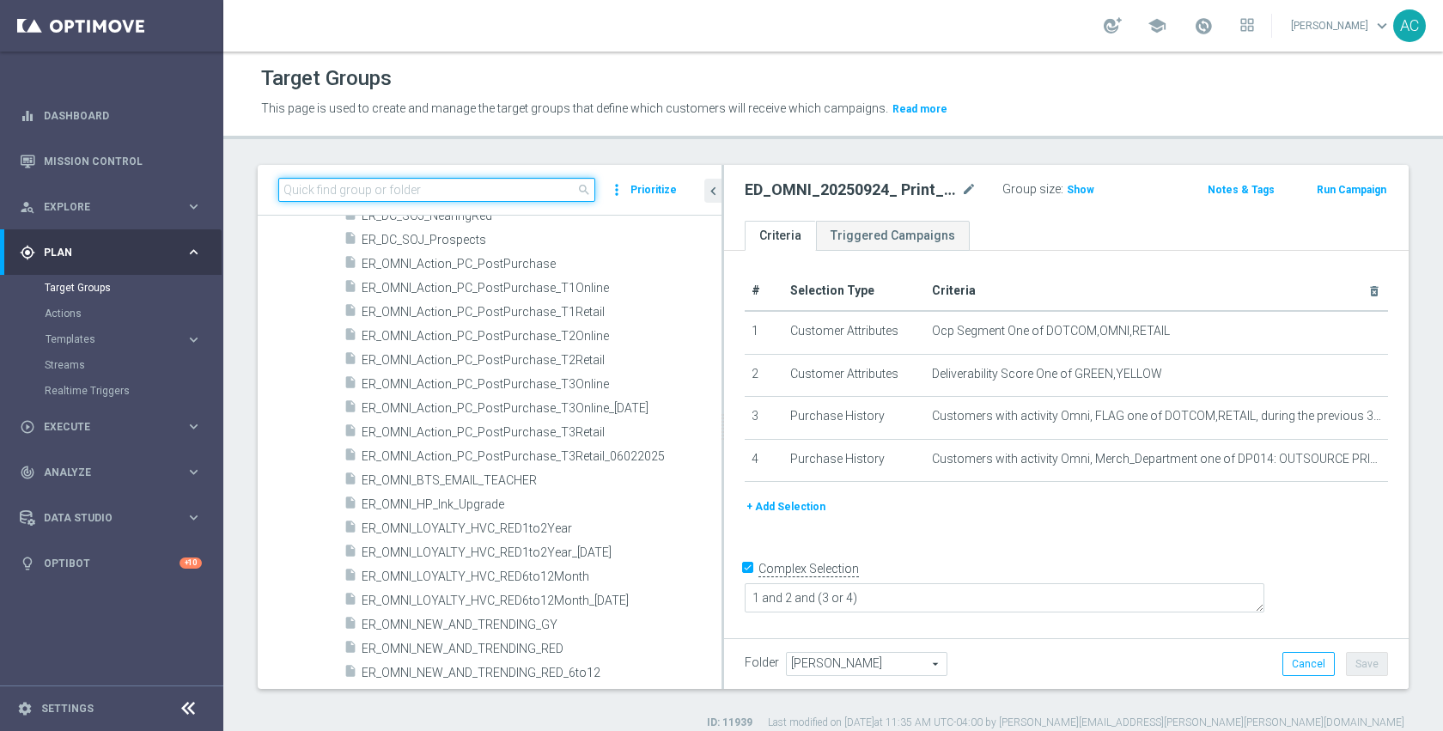
click at [502, 195] on input at bounding box center [436, 190] width 317 height 24
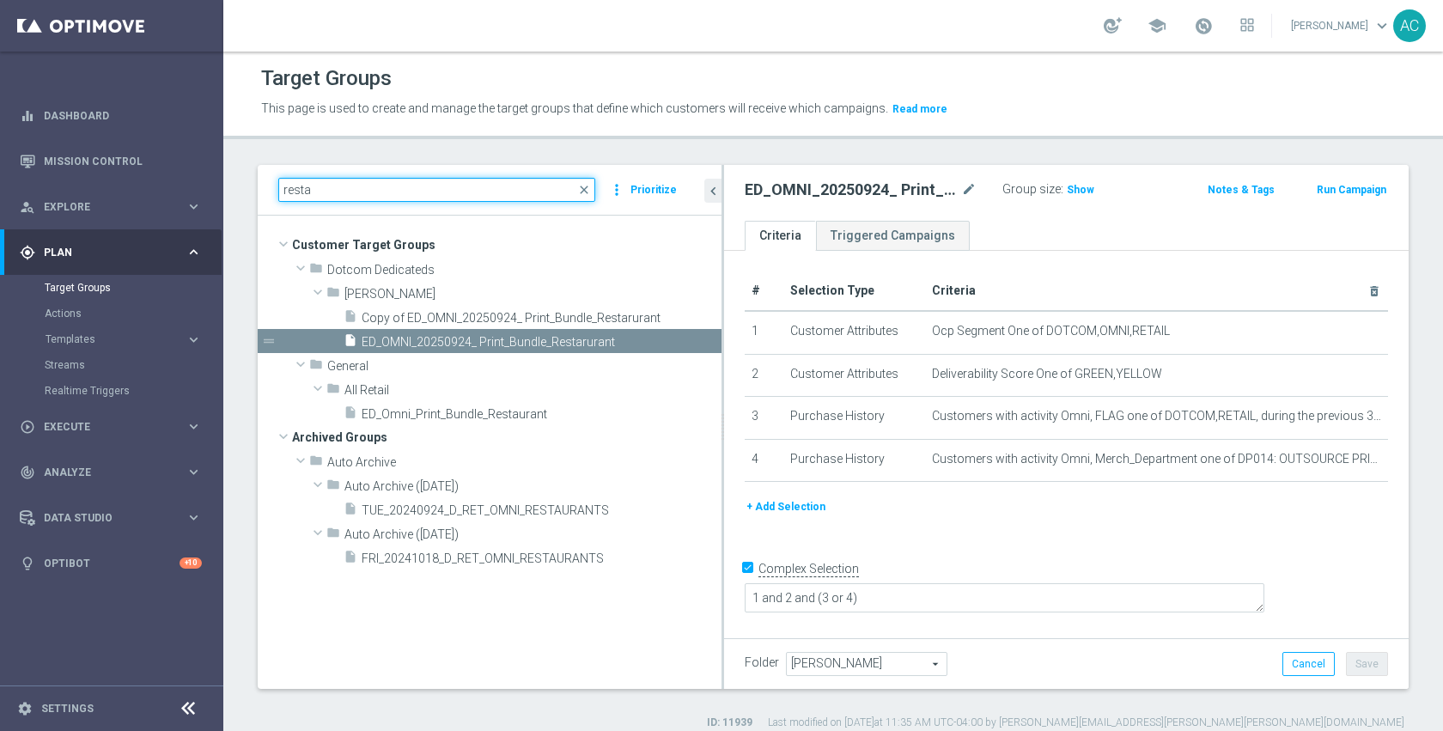
scroll to position [0, 0]
type input "resta"
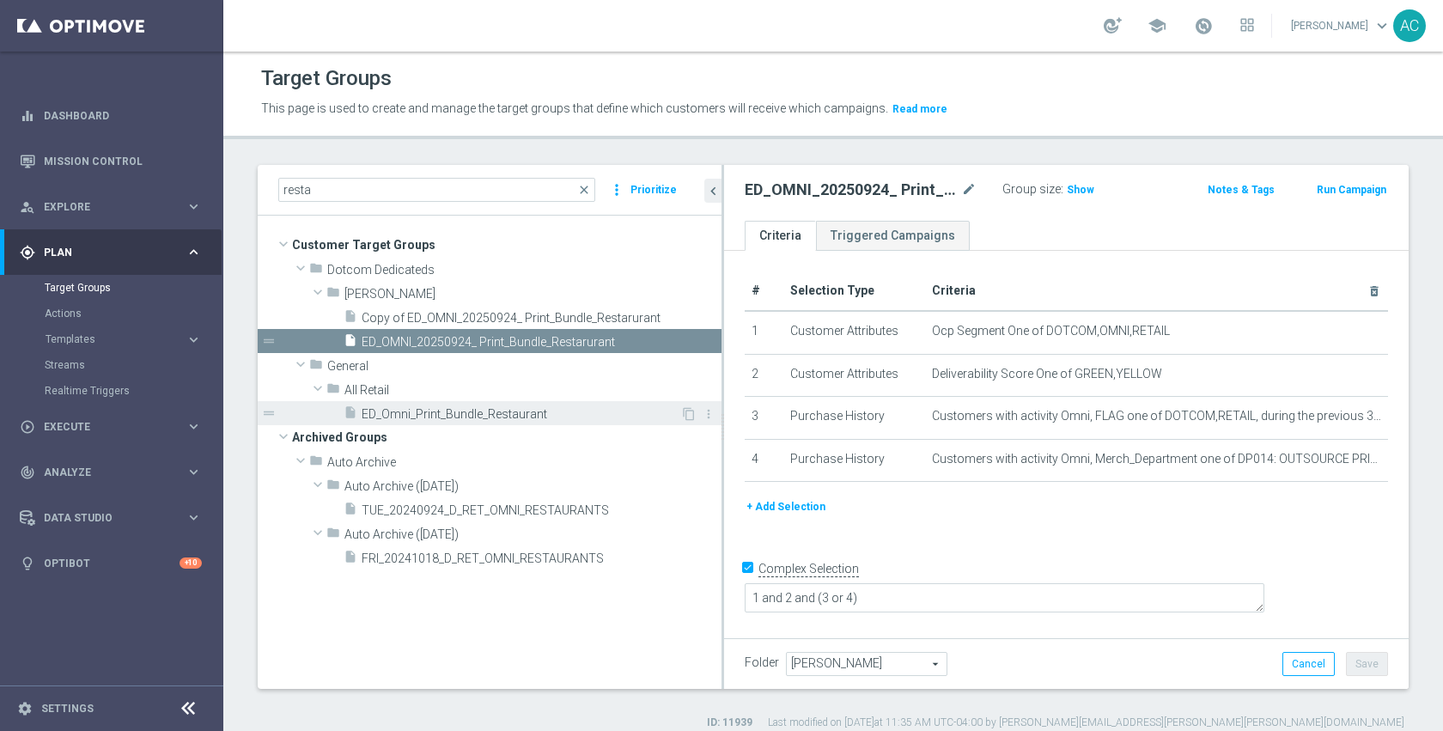
click at [503, 415] on span "ED_Omni_Print_Bundle_Restaurant" at bounding box center [521, 414] width 319 height 15
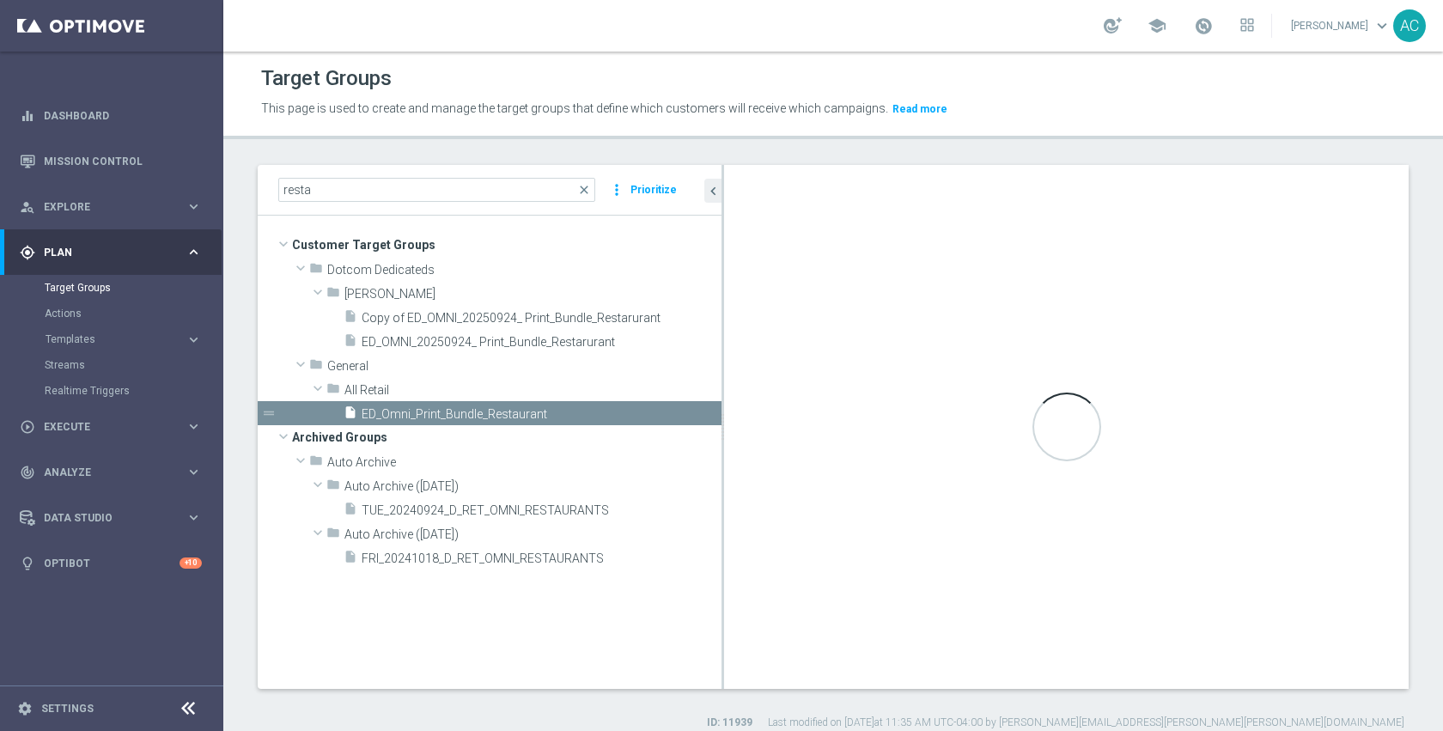
checkbox input "false"
type input "All Retail"
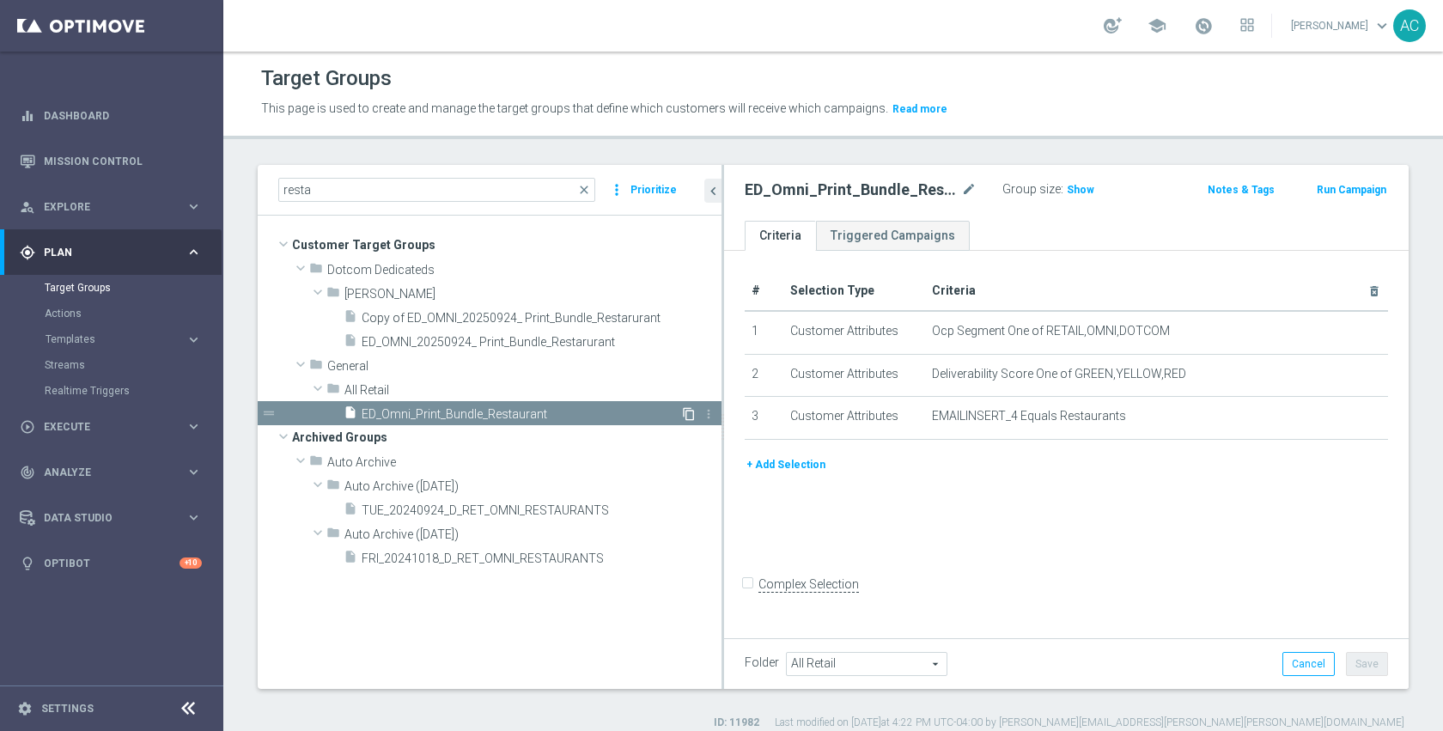
click at [685, 410] on icon "content_copy" at bounding box center [689, 414] width 14 height 14
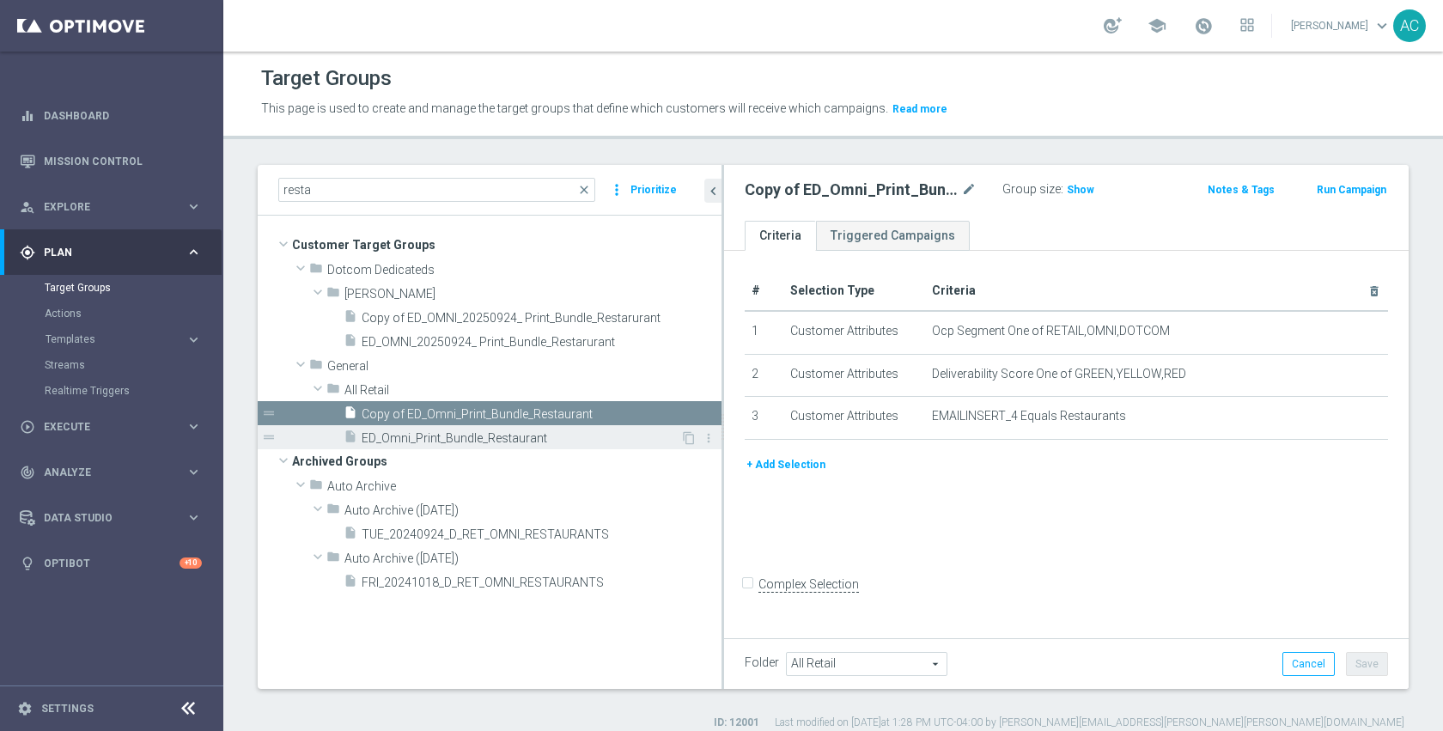
click at [574, 434] on span "ED_Omni_Print_Bundle_Restaurant" at bounding box center [521, 438] width 319 height 15
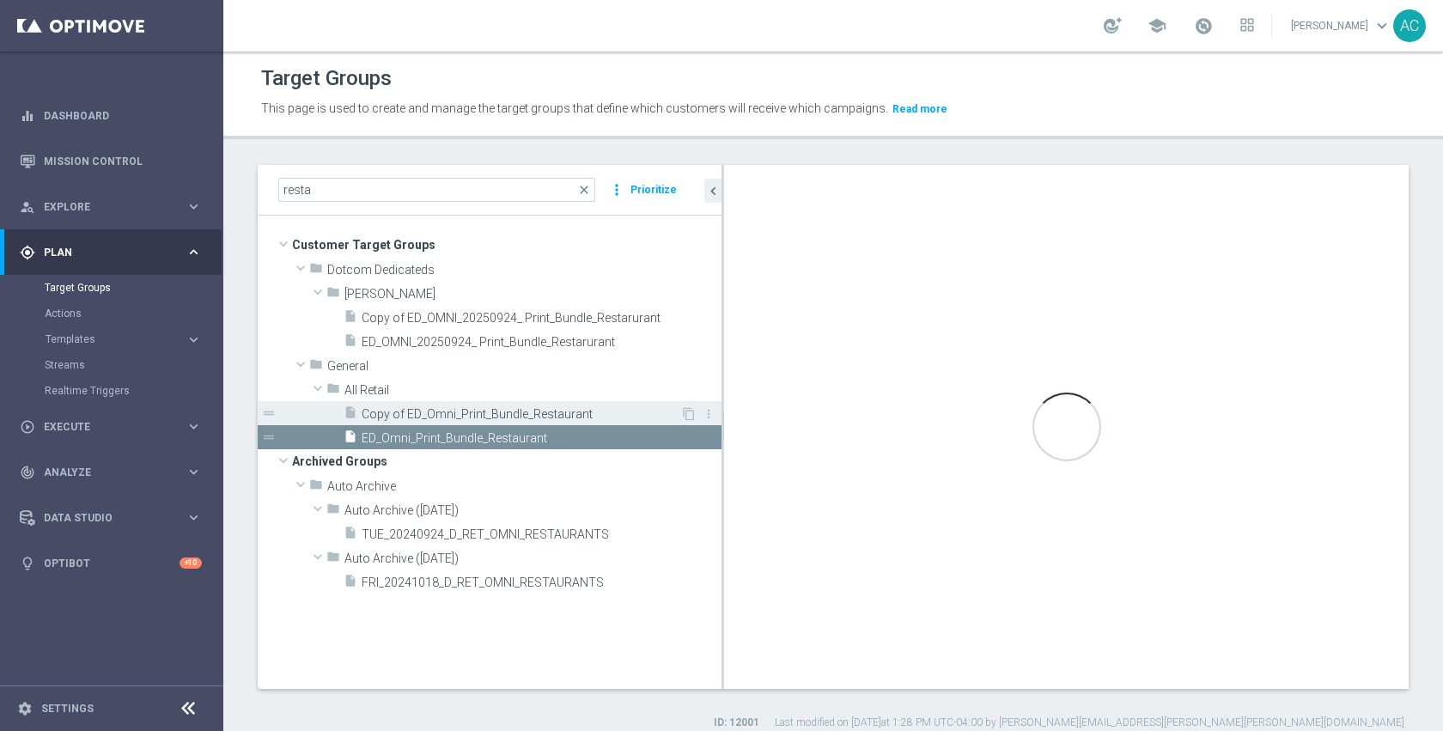
click at [584, 414] on span "Copy of ED_Omni_Print_Bundle_Restaurant" at bounding box center [521, 414] width 319 height 15
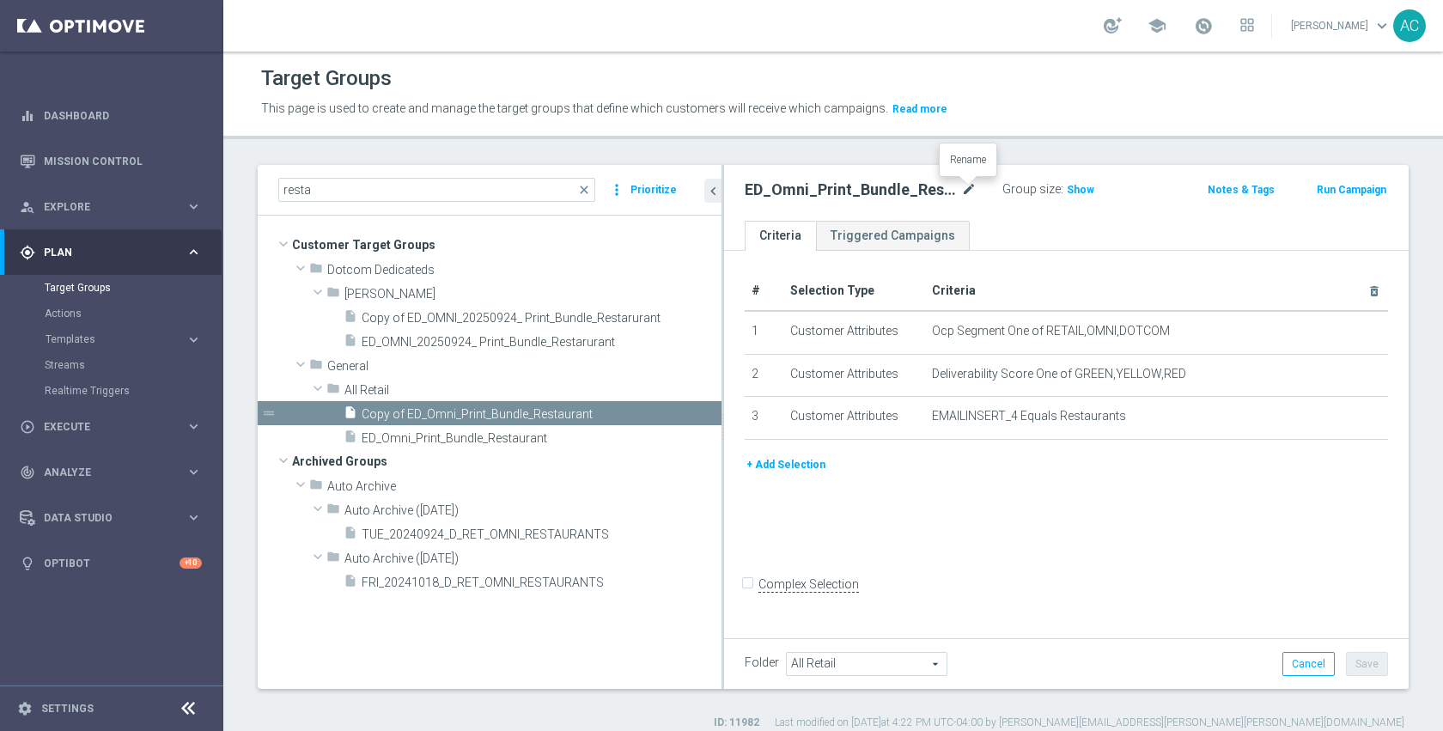
click at [968, 191] on icon "mode_edit" at bounding box center [968, 190] width 15 height 21
click at [955, 187] on input "ED_Omni_Print_Bundle_Restaurant" at bounding box center [861, 192] width 232 height 24
click at [898, 194] on input "ED_Omni_Print_Bundle_Restaurant" at bounding box center [861, 192] width 232 height 24
click at [937, 193] on input "ED_Omni_Print_Bundle_Restaurant" at bounding box center [861, 192] width 232 height 24
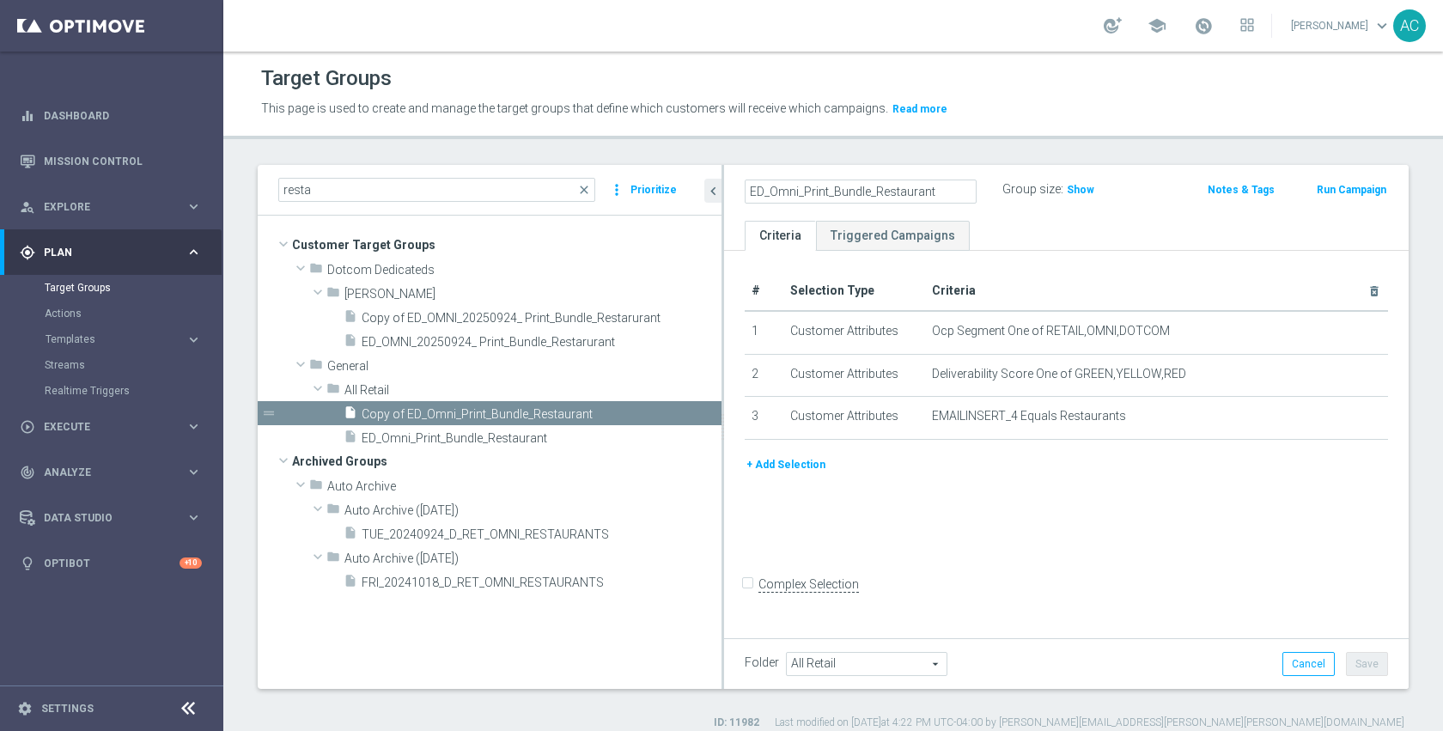
drag, startPoint x: 940, startPoint y: 194, endPoint x: 878, endPoint y: 196, distance: 62.7
click at [878, 196] on input "ED_Omni_Print_Bundle_Restaurant" at bounding box center [861, 192] width 232 height 24
click at [928, 194] on input "ED_Omni_Print_Bundle_Restaurant" at bounding box center [861, 192] width 232 height 24
drag, startPoint x: 939, startPoint y: 194, endPoint x: 873, endPoint y: 196, distance: 66.2
click at [873, 196] on input "ED_Omni_Print_Bundle_Restaurant" at bounding box center [861, 192] width 232 height 24
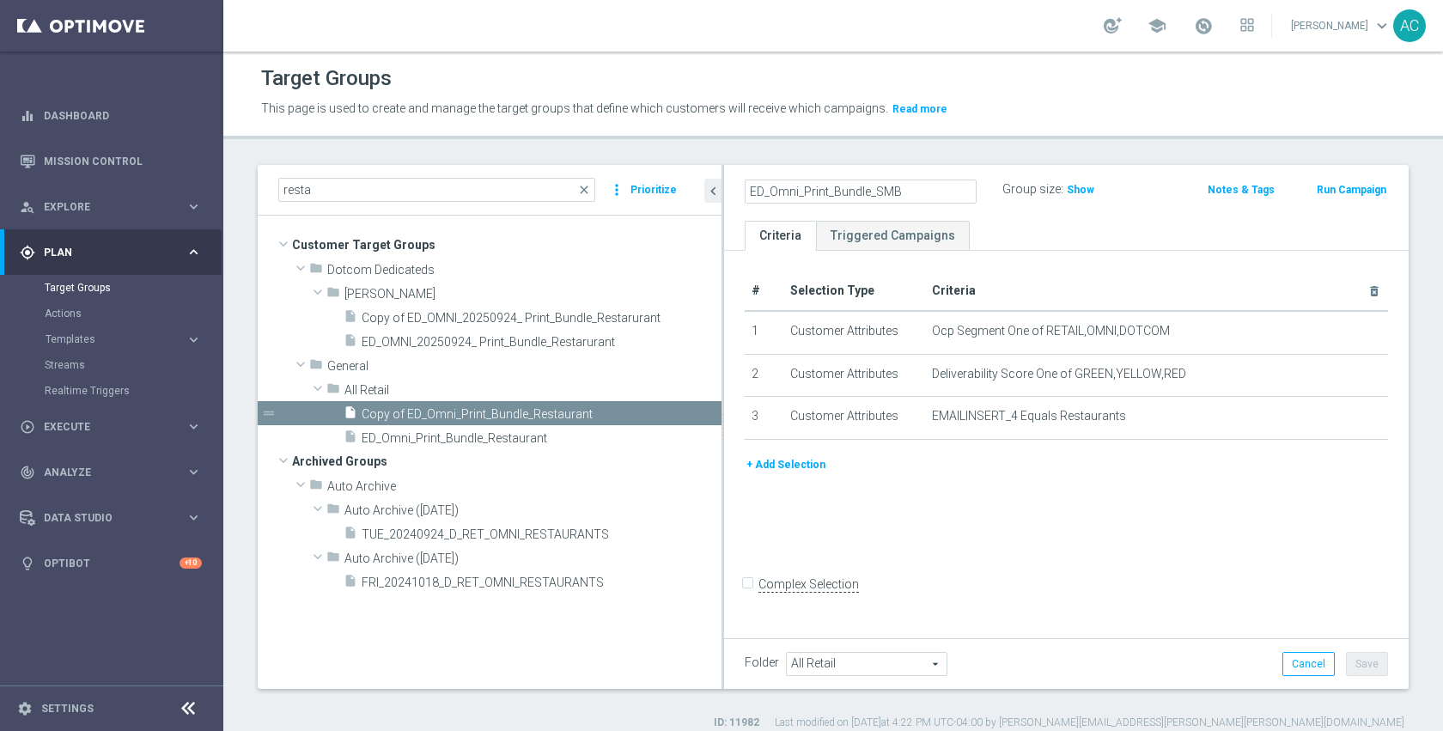
type input "ED_Omni_Print_Bundle_SMB"
click at [1125, 496] on div "# Selection Type Criteria delete_forever 1 Customer Attributes Ocp Segment One …" at bounding box center [1066, 442] width 685 height 383
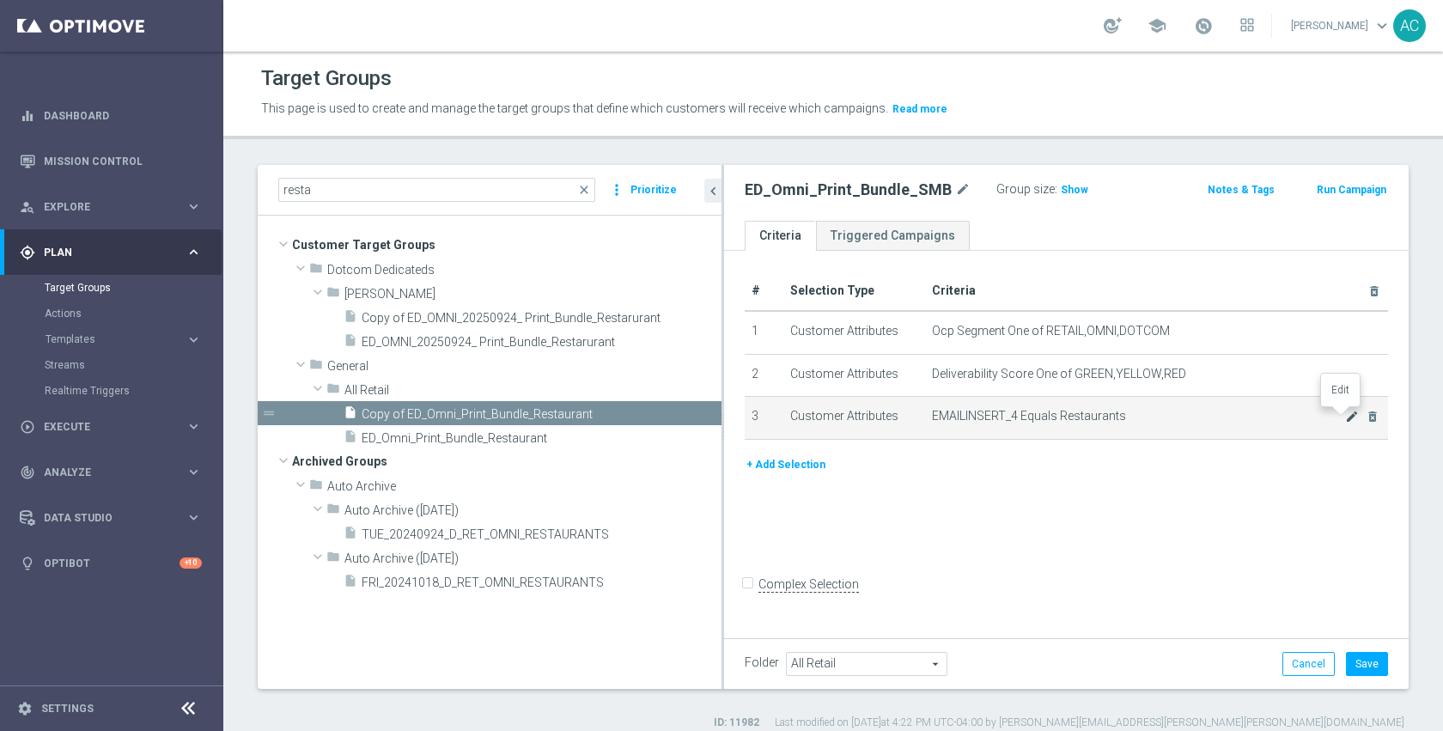
click at [1345, 417] on icon "mode_edit" at bounding box center [1352, 417] width 14 height 14
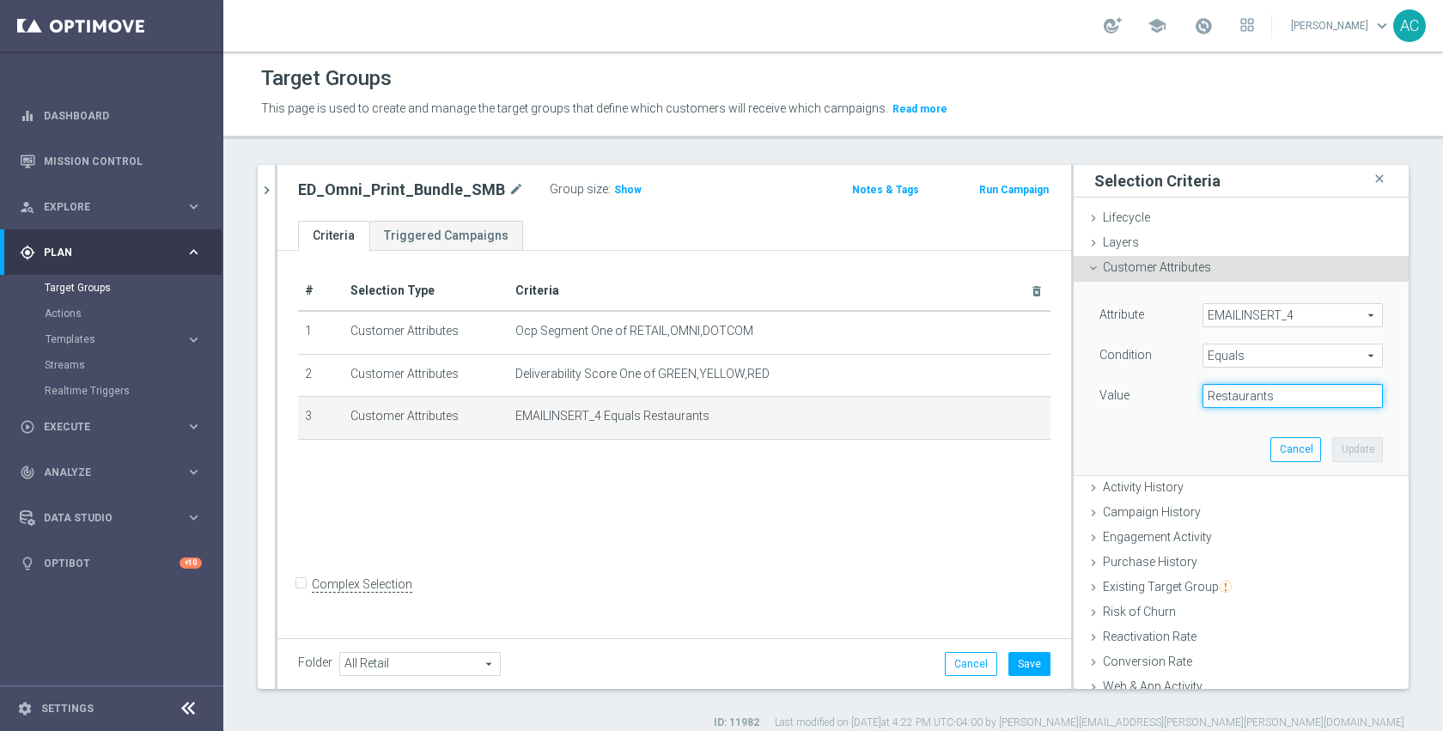
click at [1292, 398] on input "Restaurants" at bounding box center [1292, 396] width 180 height 24
paste input "General SMB"
type input "General SMB"
click at [1332, 446] on button "Update" at bounding box center [1357, 449] width 51 height 24
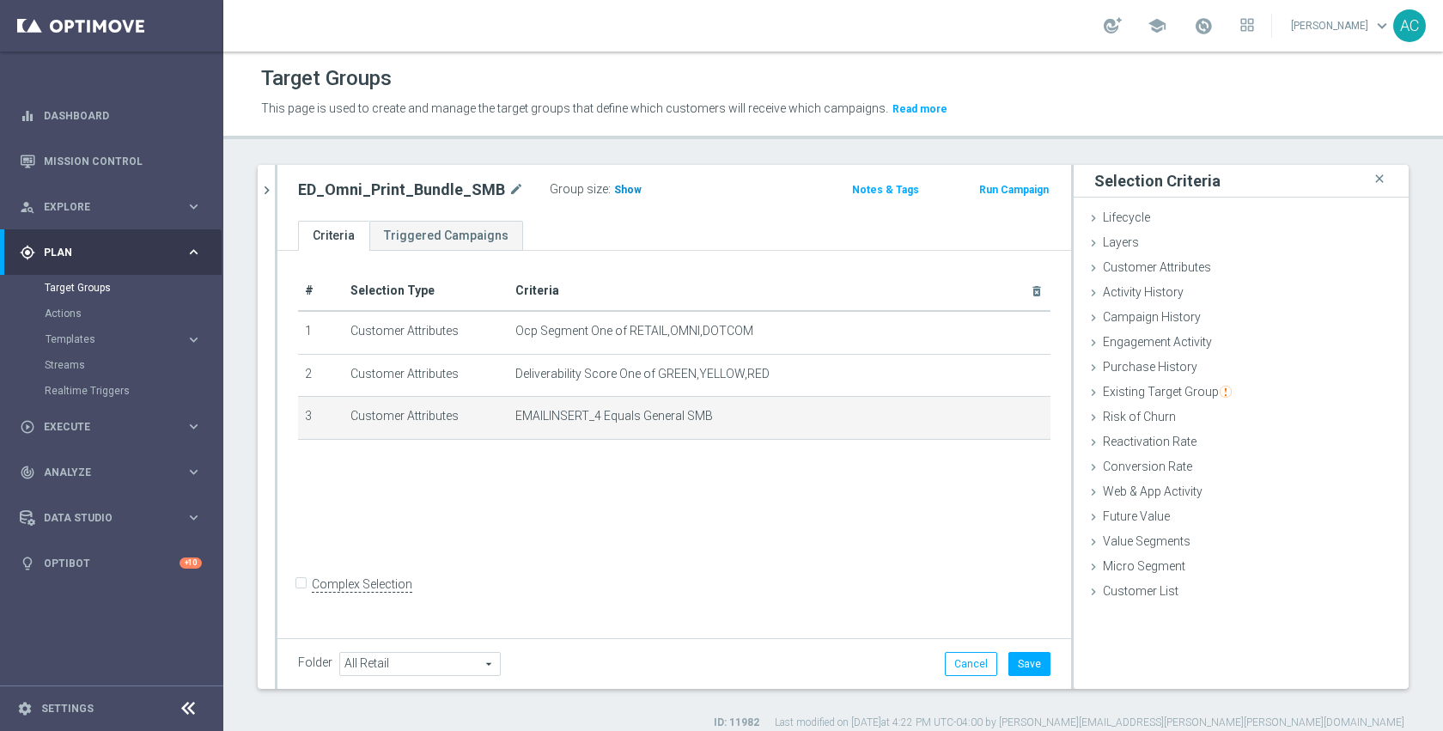
click at [624, 189] on span "Show" at bounding box center [627, 190] width 27 height 12
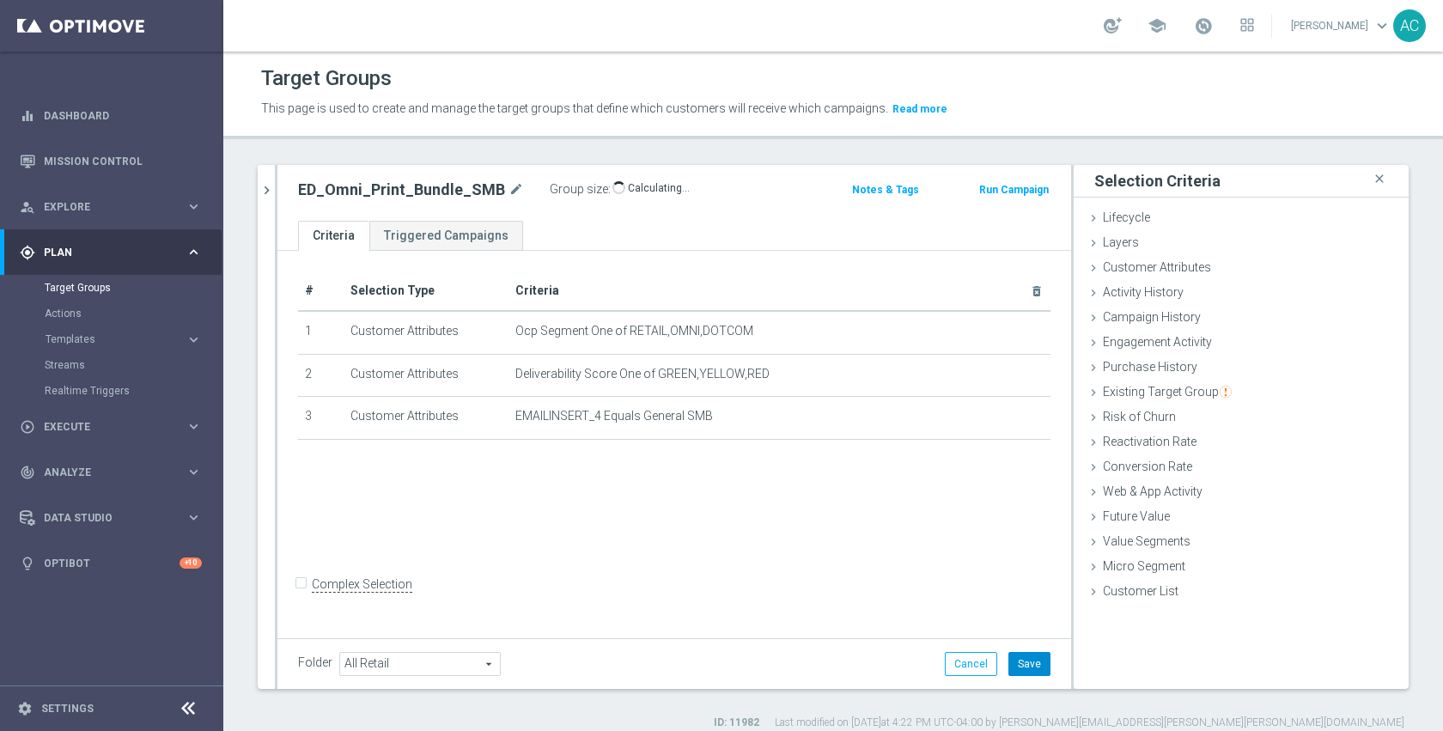
click at [1017, 662] on button "Save" at bounding box center [1029, 664] width 42 height 24
click at [806, 580] on div "# Selection Type Criteria delete_forever 1 Customer Attributes Ocp Segment One …" at bounding box center [674, 442] width 794 height 383
click at [515, 188] on div "ED_Omni_Print_Bundle_SMB mode_edit" at bounding box center [424, 190] width 252 height 24
click at [511, 186] on icon "mode_edit" at bounding box center [515, 190] width 15 height 21
click at [273, 197] on icon "chevron_right" at bounding box center [267, 190] width 16 height 16
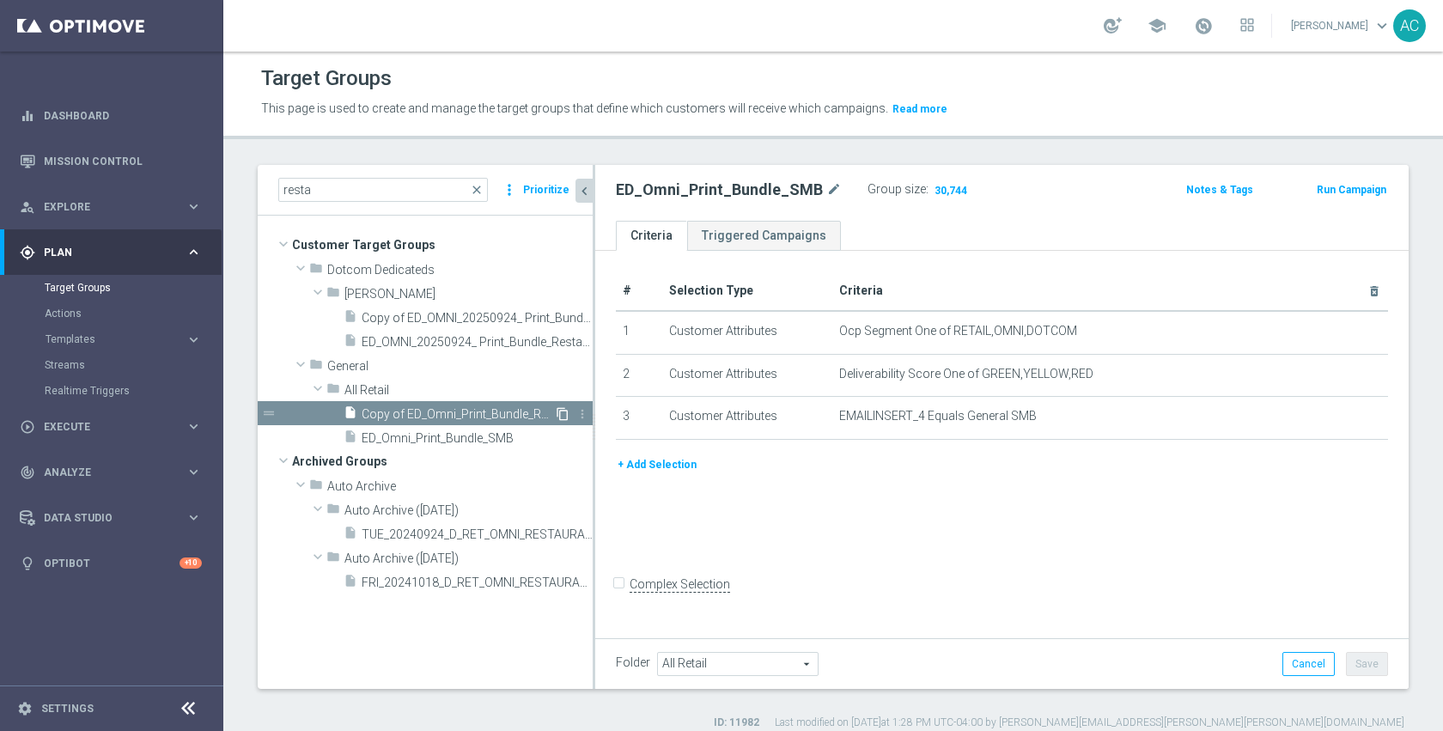
click at [557, 414] on icon "content_copy" at bounding box center [563, 414] width 14 height 14
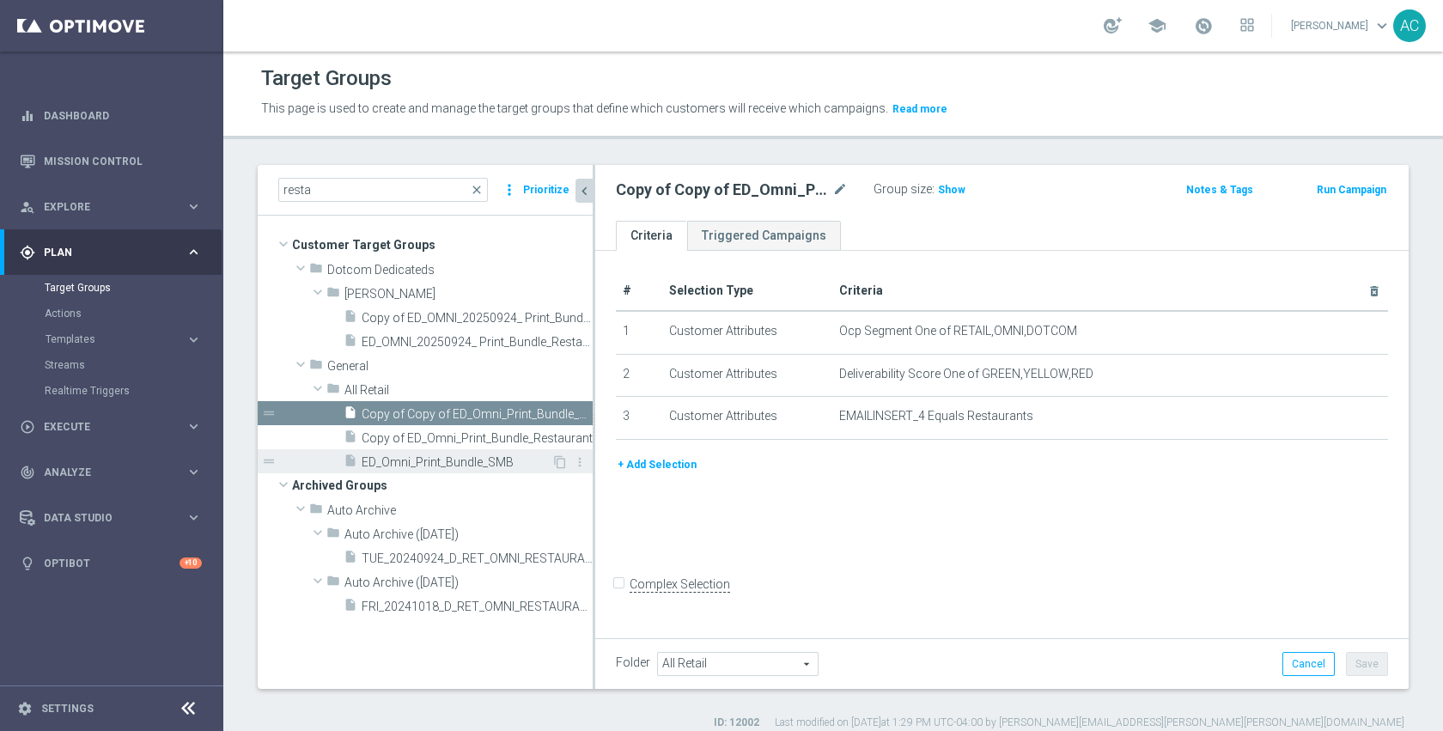
click at [496, 449] on div "insert_drive_file ED_Omni_Print_Bundle_SMB" at bounding box center [448, 461] width 208 height 24
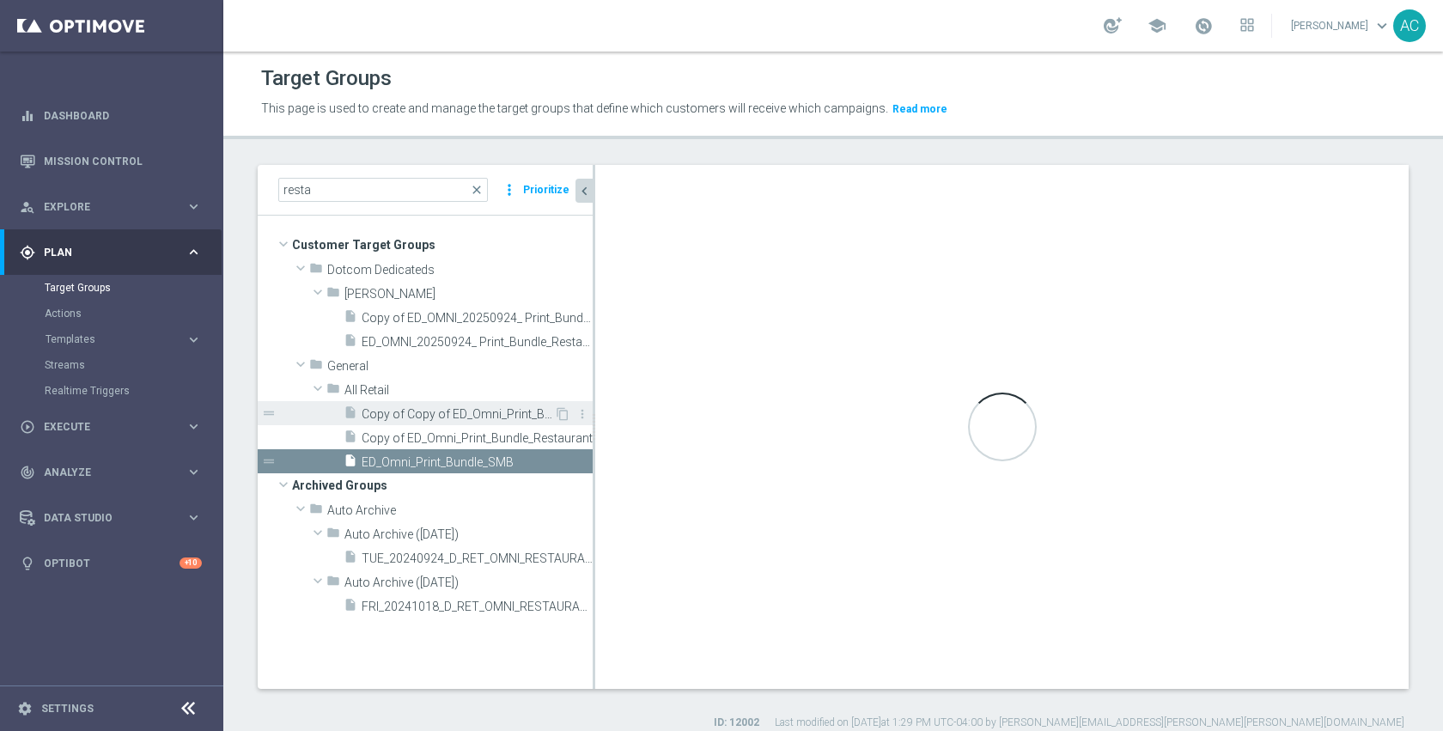
click at [490, 411] on span "Copy of Copy of ED_Omni_Print_Bundle_Restaurant" at bounding box center [458, 414] width 192 height 15
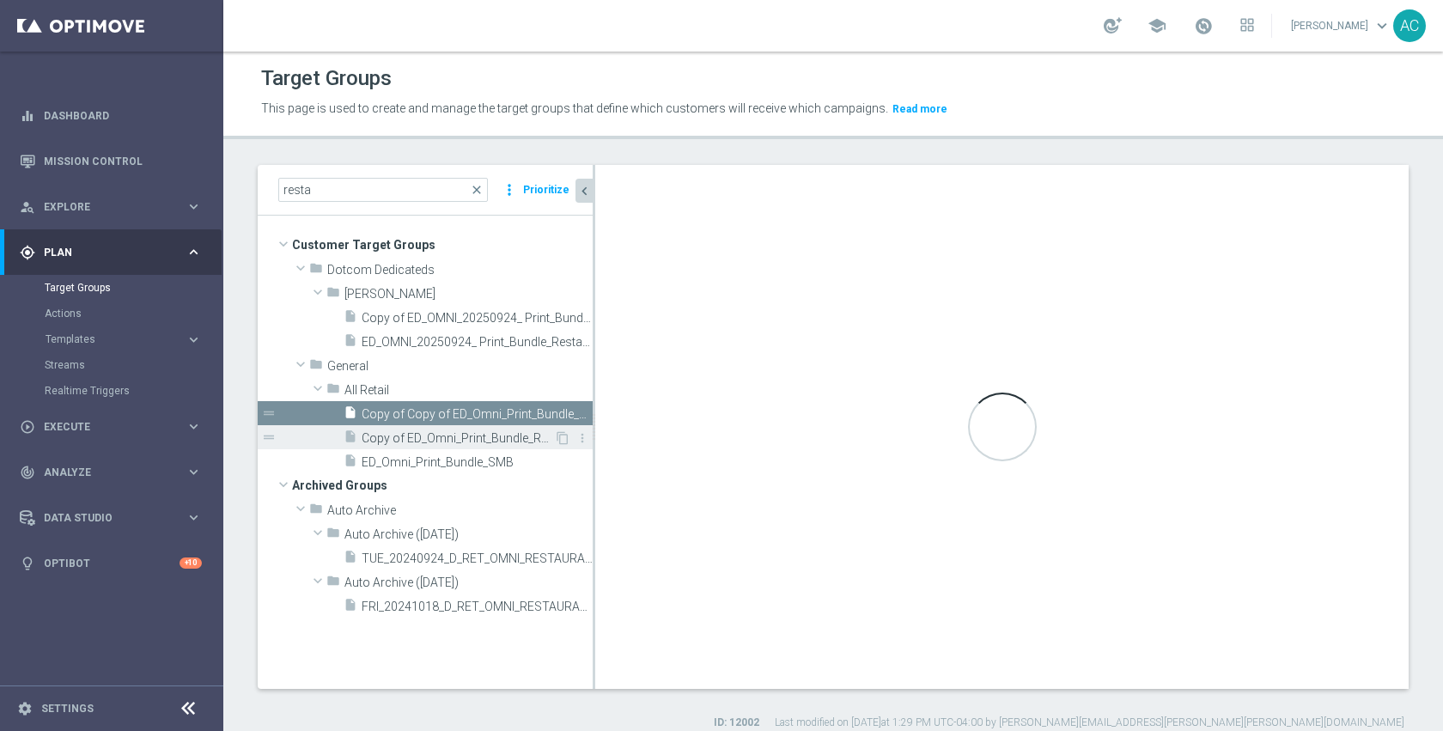
click at [485, 433] on span "Copy of ED_Omni_Print_Bundle_Restaurant" at bounding box center [458, 438] width 192 height 15
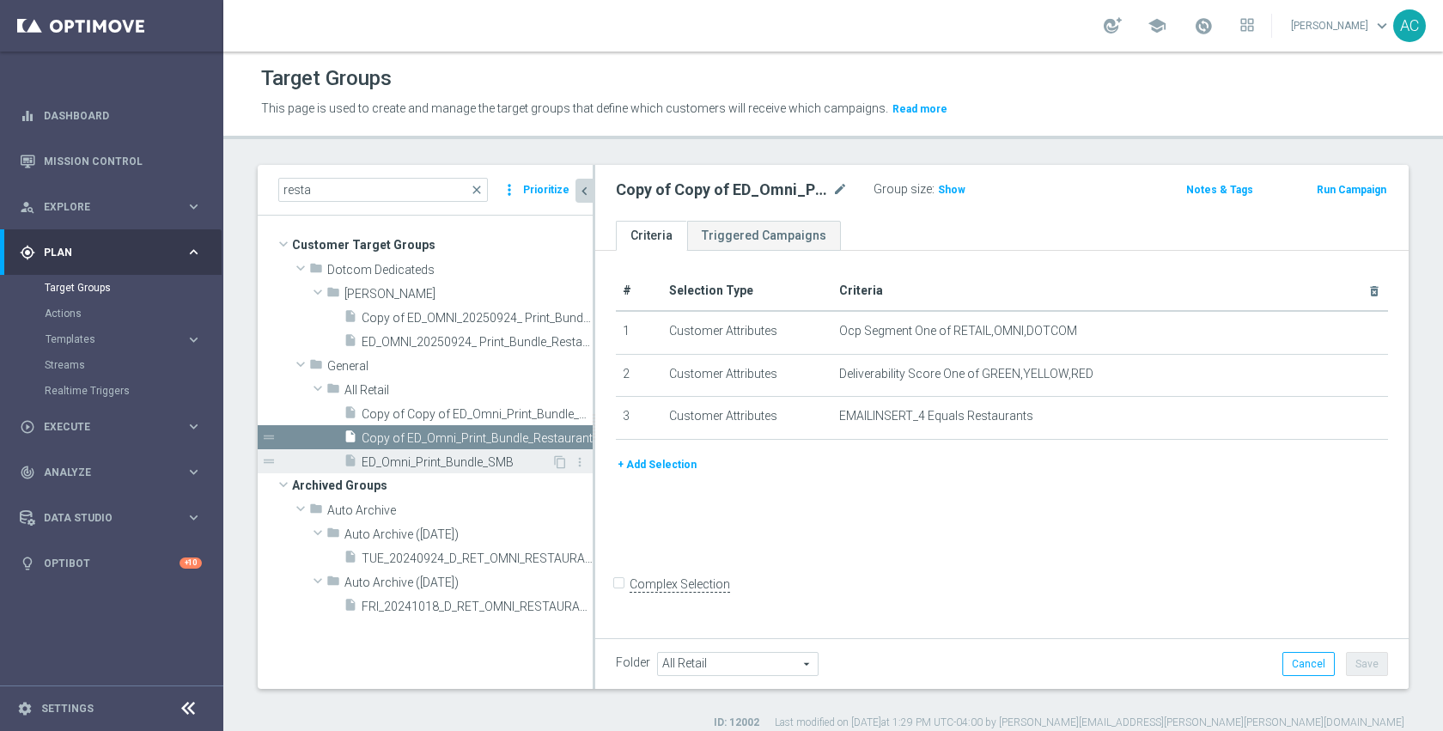
click at [480, 461] on span "ED_Omni_Print_Bundle_SMB" at bounding box center [457, 462] width 190 height 15
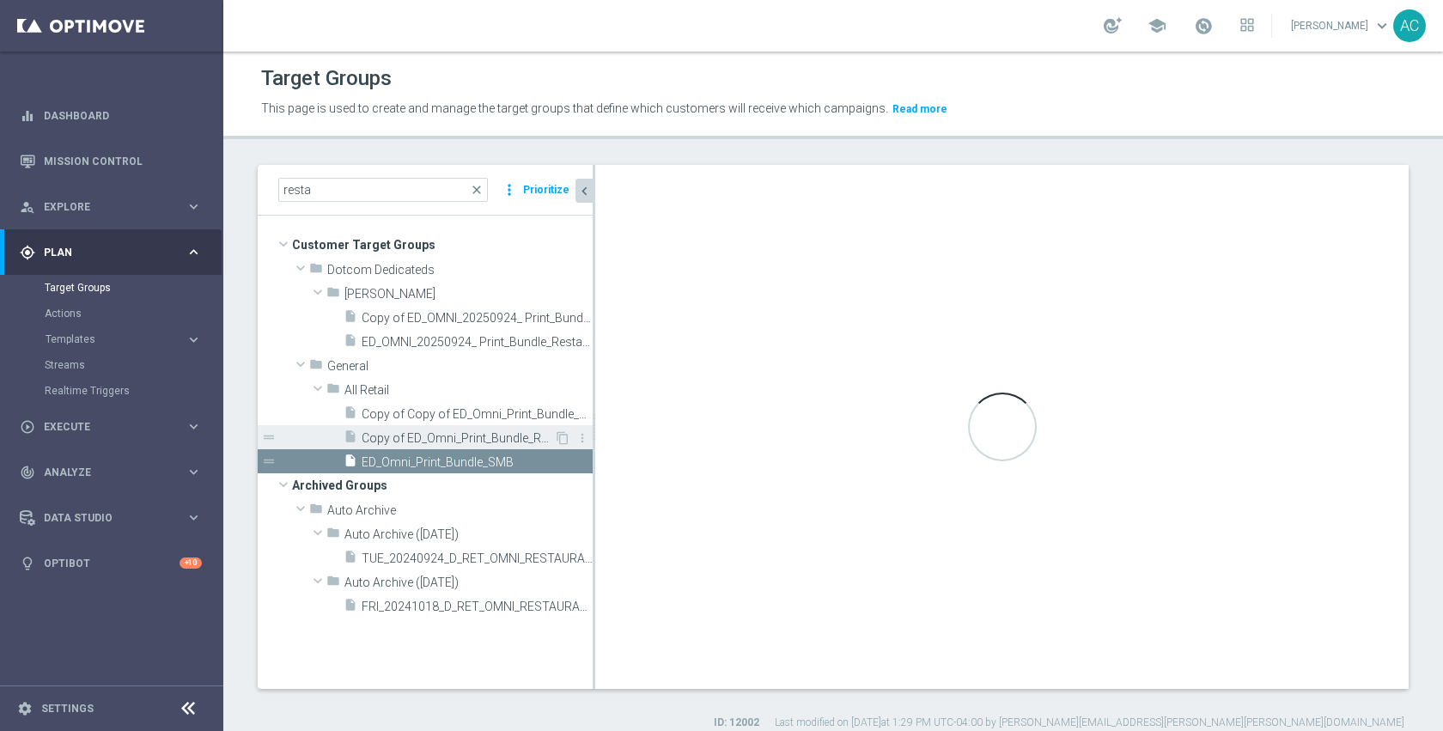
click at [486, 445] on span "Copy of ED_Omni_Print_Bundle_Restaurant" at bounding box center [458, 438] width 192 height 15
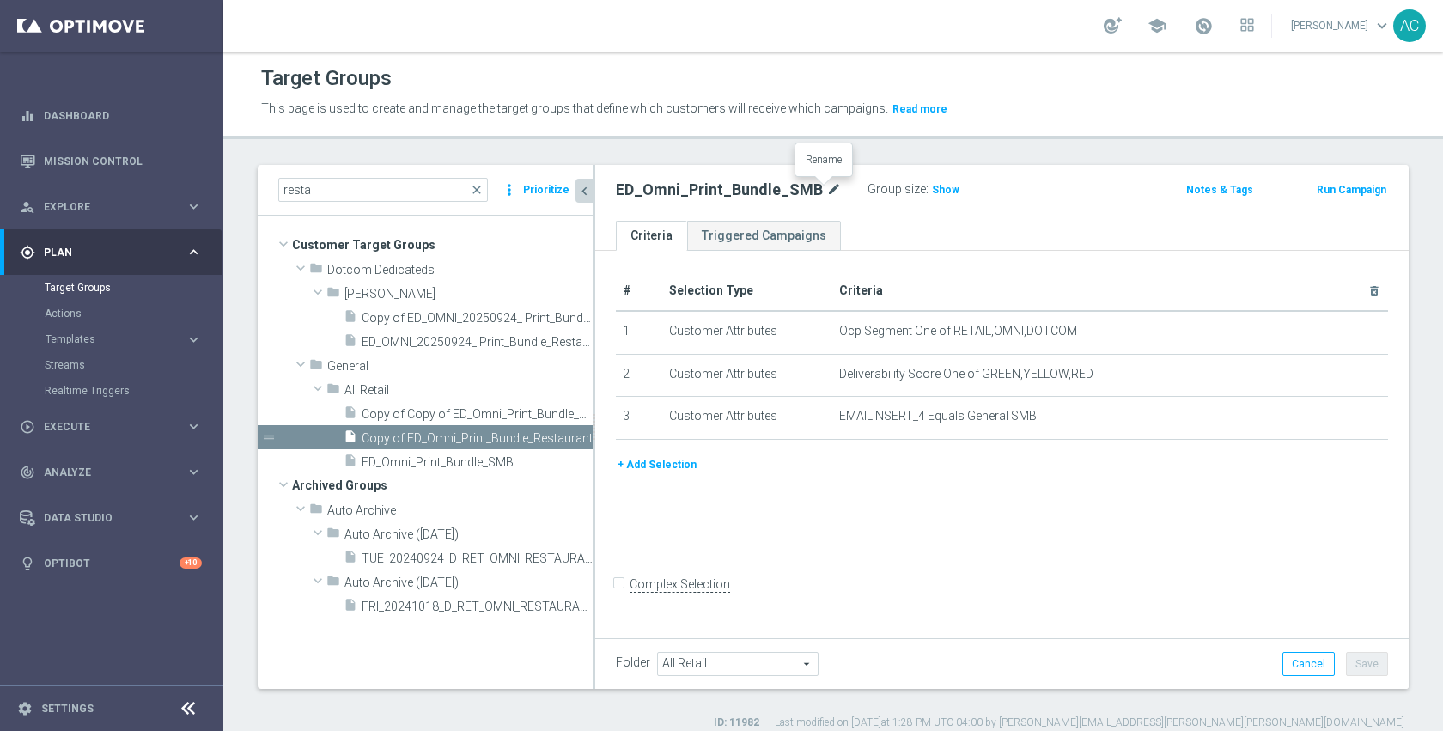
click at [826, 189] on icon "mode_edit" at bounding box center [833, 190] width 15 height 21
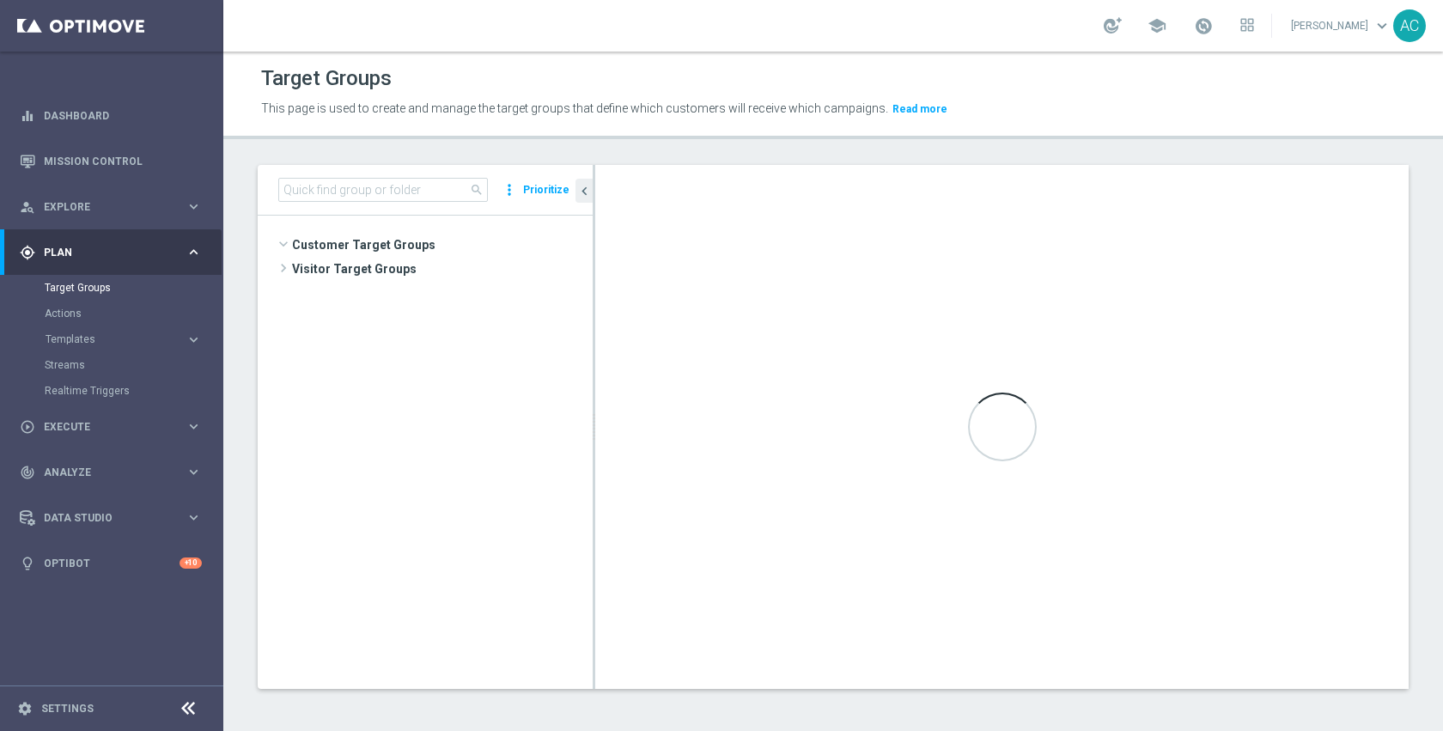
scroll to position [836, 0]
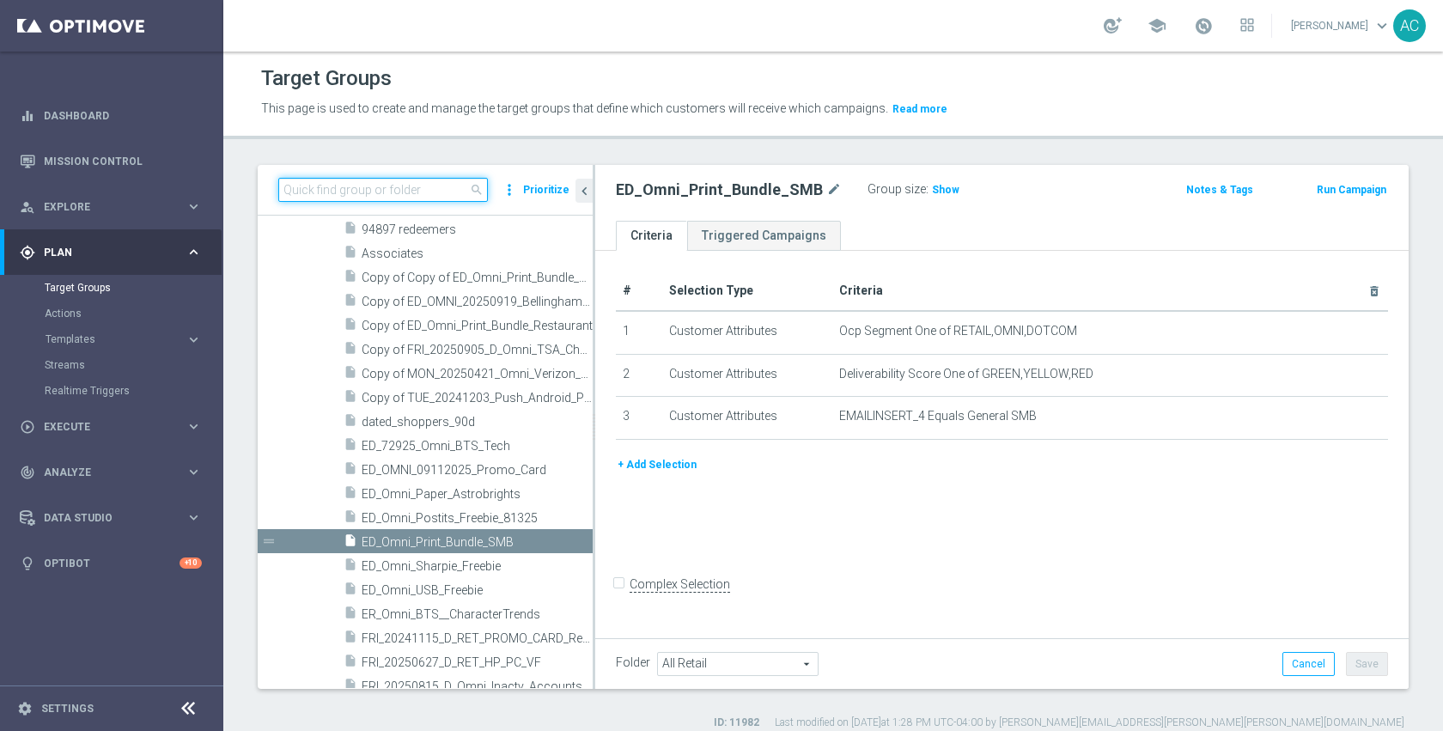
click at [427, 194] on input at bounding box center [383, 190] width 210 height 24
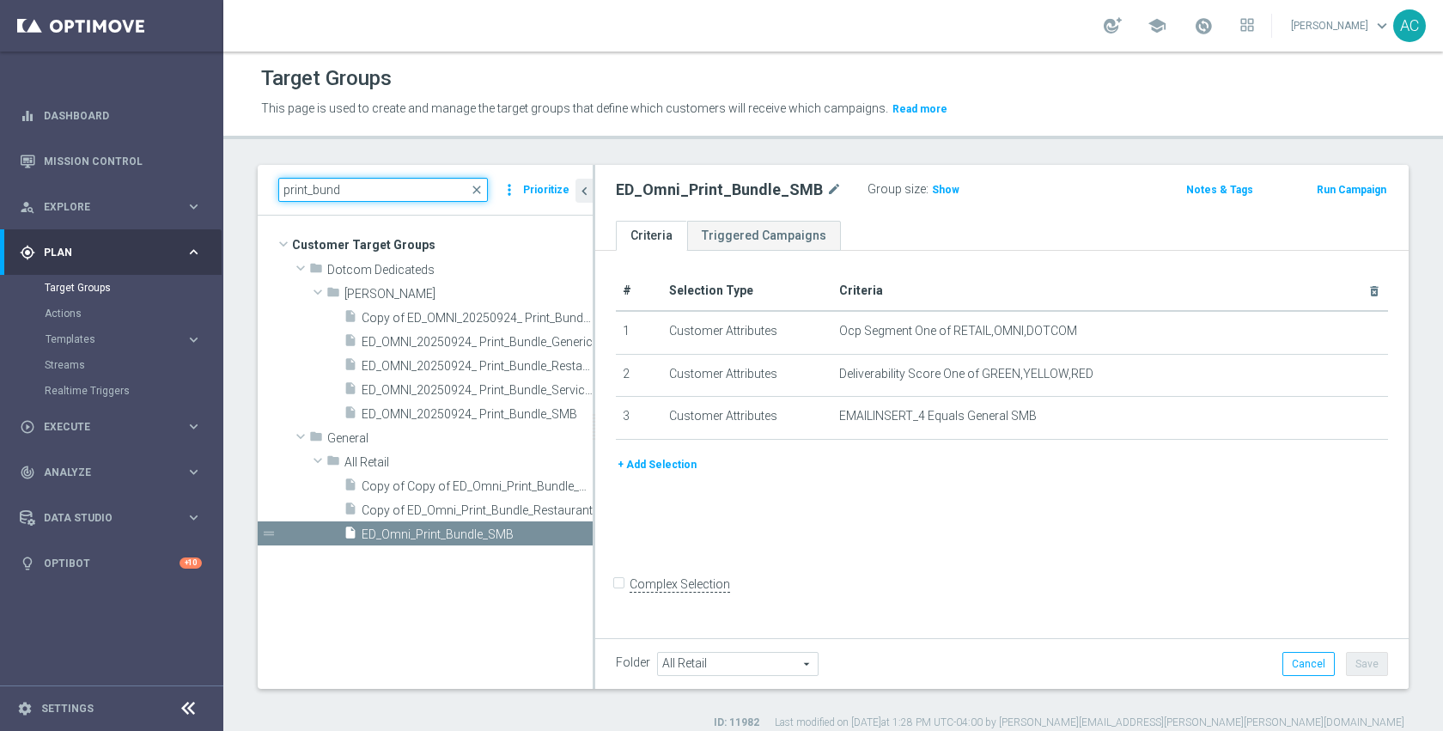
scroll to position [0, 0]
type input "print_bund"
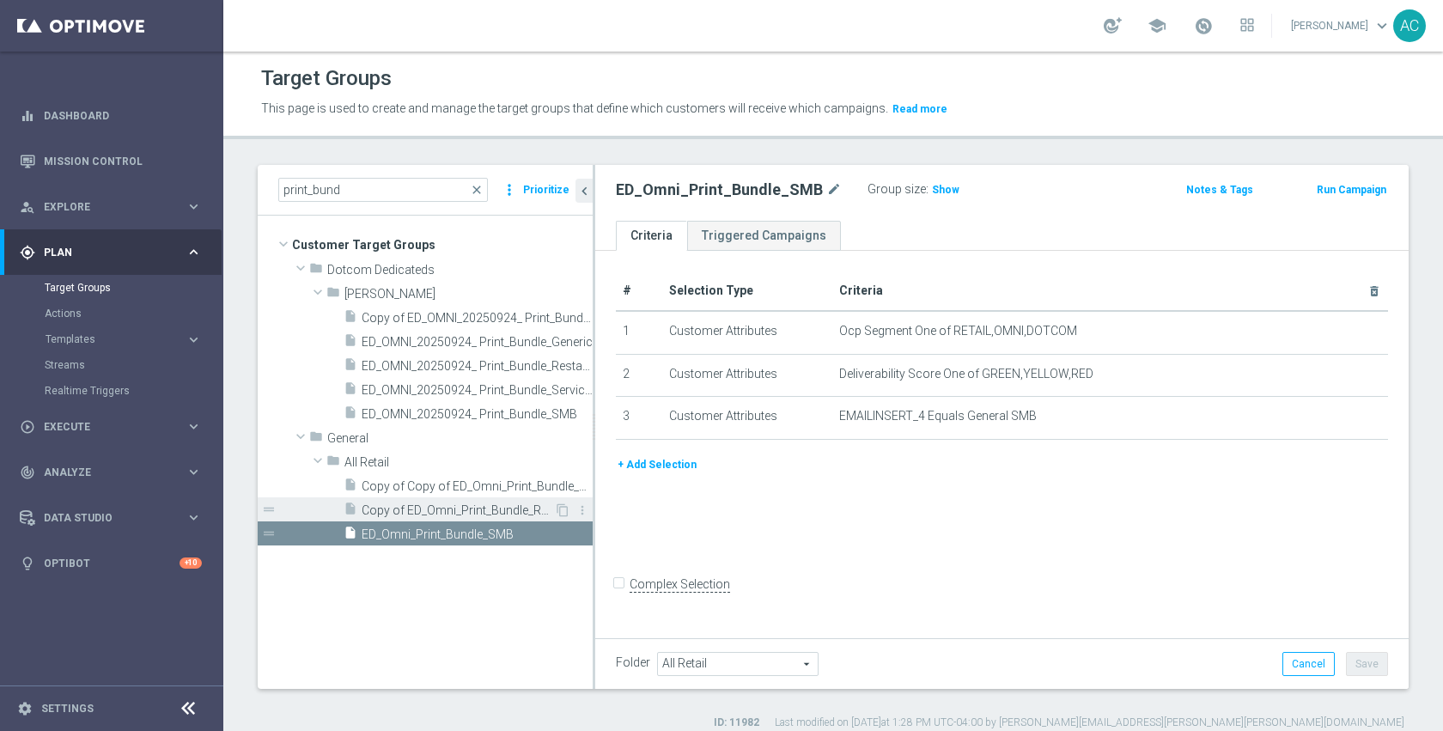
click at [457, 504] on span "Copy of ED_Omni_Print_Bundle_Restaurant" at bounding box center [458, 510] width 192 height 15
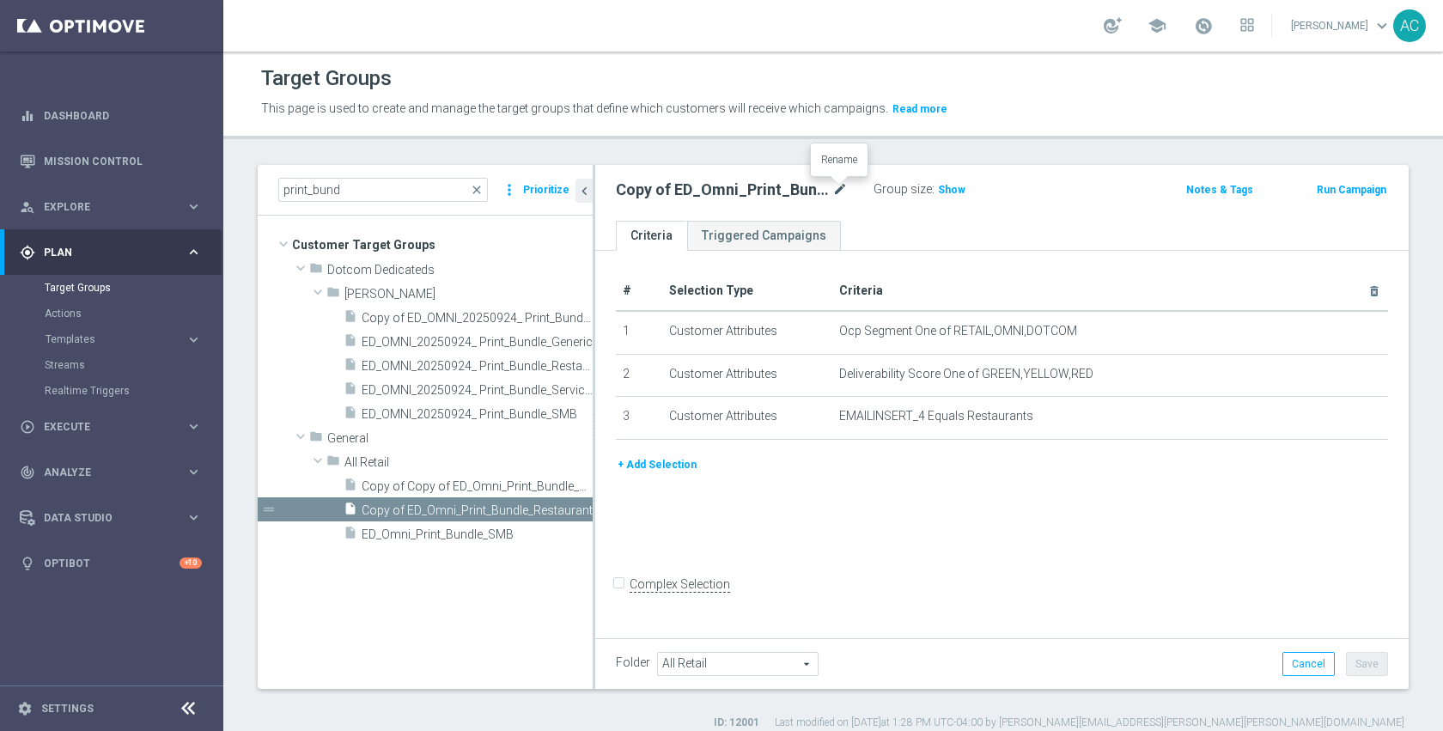
click at [832, 188] on icon "mode_edit" at bounding box center [839, 190] width 15 height 21
click at [775, 198] on input "Copy of ED_Omni_Print_Bundle_Restaurant" at bounding box center [732, 192] width 232 height 24
drag, startPoint x: 660, startPoint y: 194, endPoint x: 548, endPoint y: 198, distance: 112.6
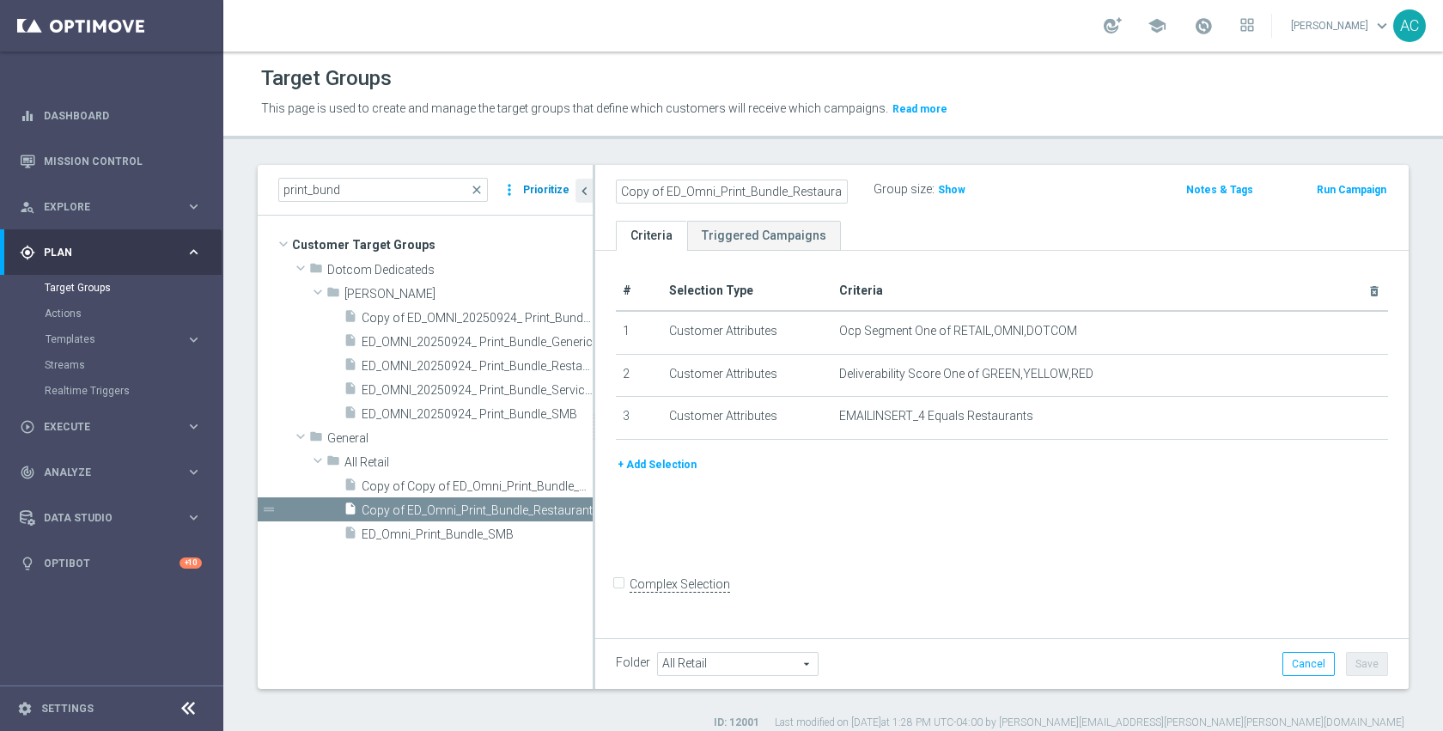
click at [548, 198] on as-split "print_bund close more_vert Prioritize Customer Target Groups library_add create…" at bounding box center [833, 427] width 1151 height 524
click at [688, 254] on div "# Selection Type Criteria delete_forever 1 Customer Attributes Ocp Segment One …" at bounding box center [1001, 442] width 813 height 383
click at [837, 187] on icon "mode_edit" at bounding box center [839, 190] width 15 height 21
click at [674, 184] on input "Copy of ED_Omni_Print_Bundle_Restaurant" at bounding box center [732, 192] width 232 height 24
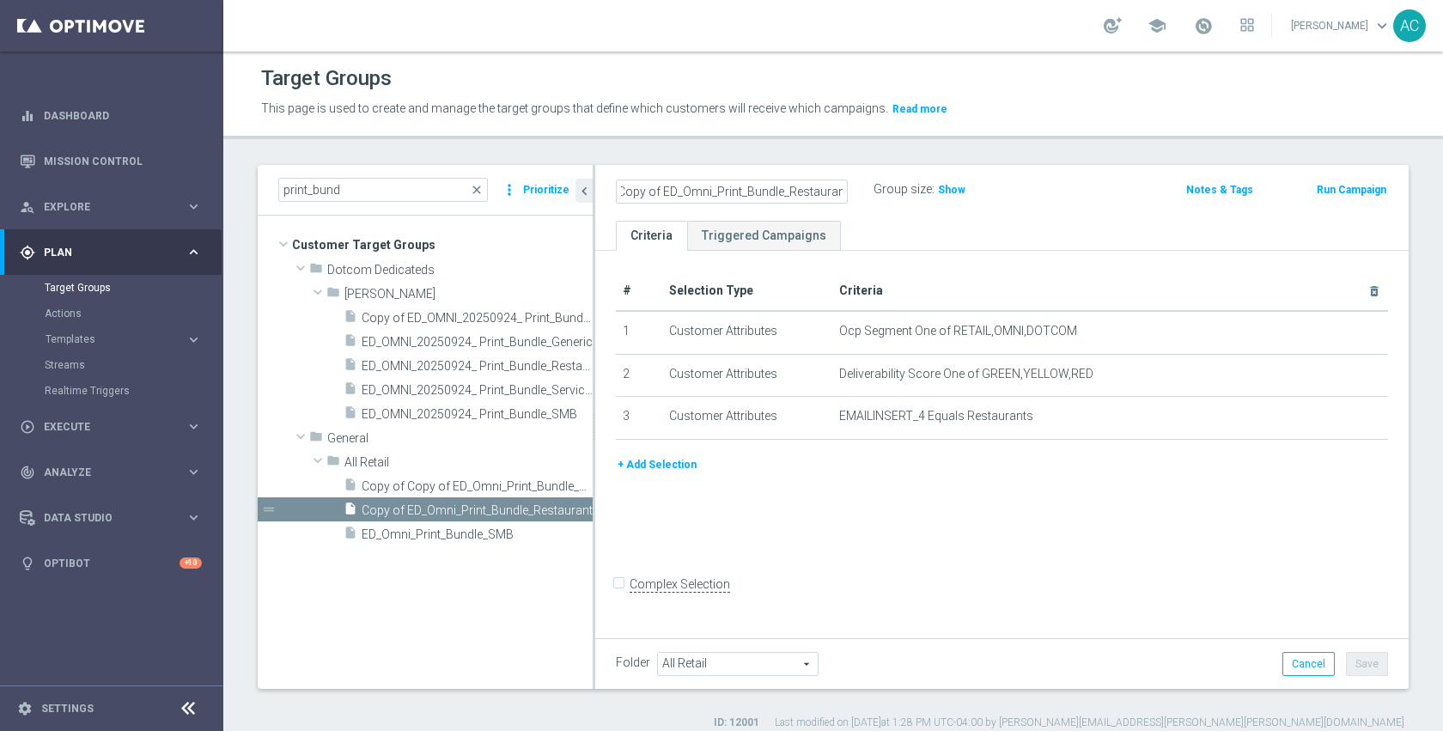
click at [662, 196] on input "Copy of ED_Omni_Print_Bundle_Restaurant" at bounding box center [732, 192] width 232 height 24
type input "ED_Omni_Print_Bundle_Restaurant"
click at [1043, 550] on div "# Selection Type Criteria delete_forever 1 Customer Attributes Ocp Segment One …" at bounding box center [1001, 442] width 813 height 383
click at [1359, 665] on button "Save" at bounding box center [1367, 664] width 42 height 24
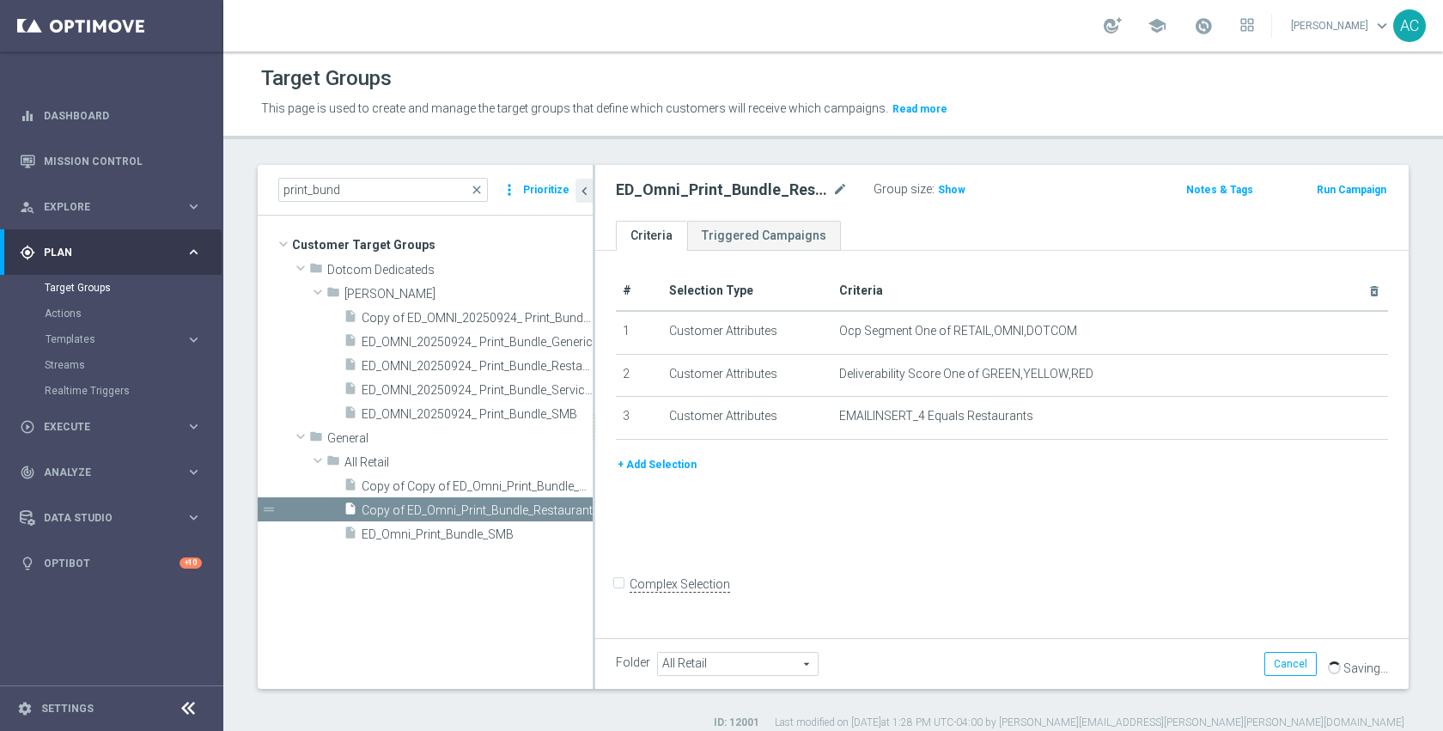
click at [998, 576] on div "# Selection Type Criteria delete_forever 1 Customer Attributes Ocp Segment One …" at bounding box center [1001, 442] width 813 height 383
click at [426, 478] on div "insert_drive_file Copy of Copy of ED_Omni_Print_Bundle_Restaurant" at bounding box center [449, 485] width 210 height 24
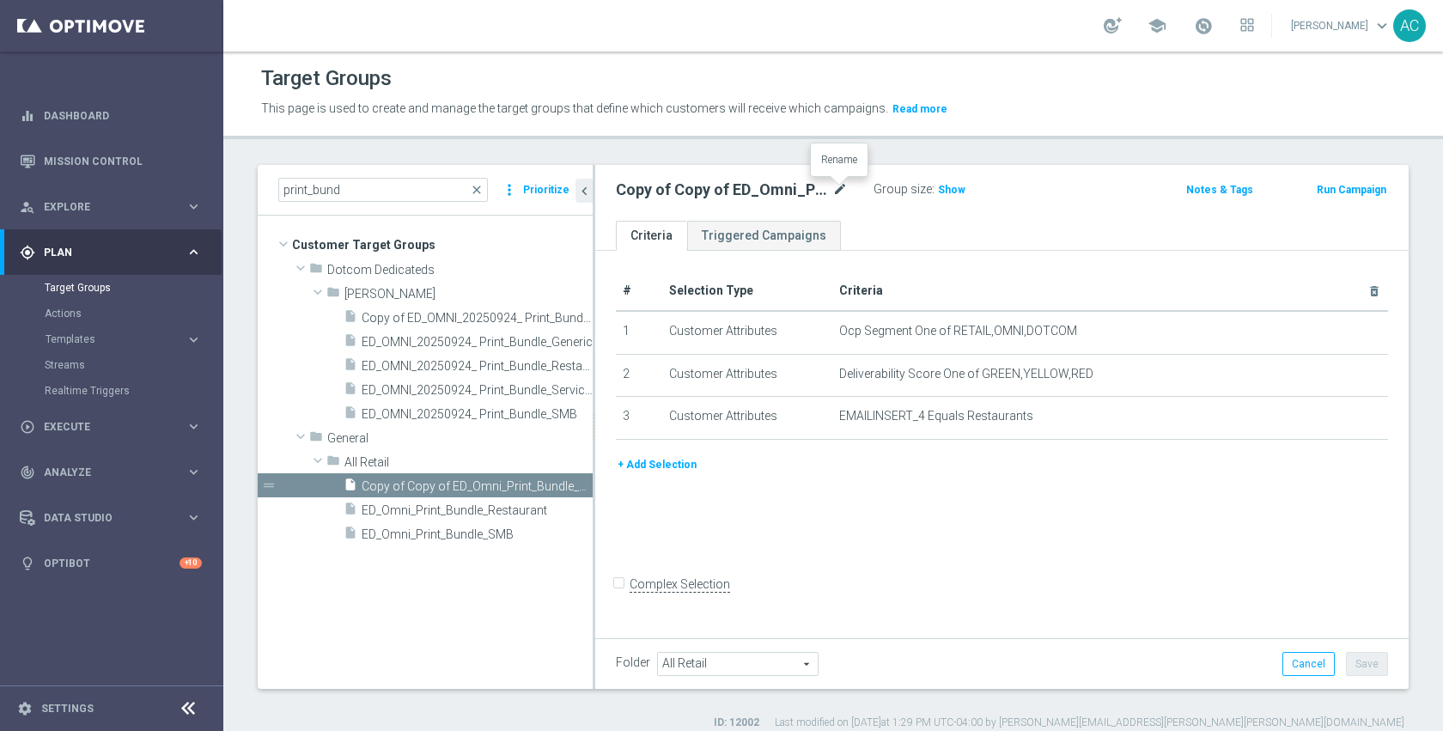
click at [840, 191] on icon "mode_edit" at bounding box center [839, 190] width 15 height 21
click at [836, 195] on input "Copy of Copy of ED_Omni_Print_Bundle_Restaurant" at bounding box center [732, 192] width 232 height 24
click at [843, 189] on input "Copy of Copy of ED_Omni_Print_Bundle_Restaurant" at bounding box center [732, 192] width 232 height 24
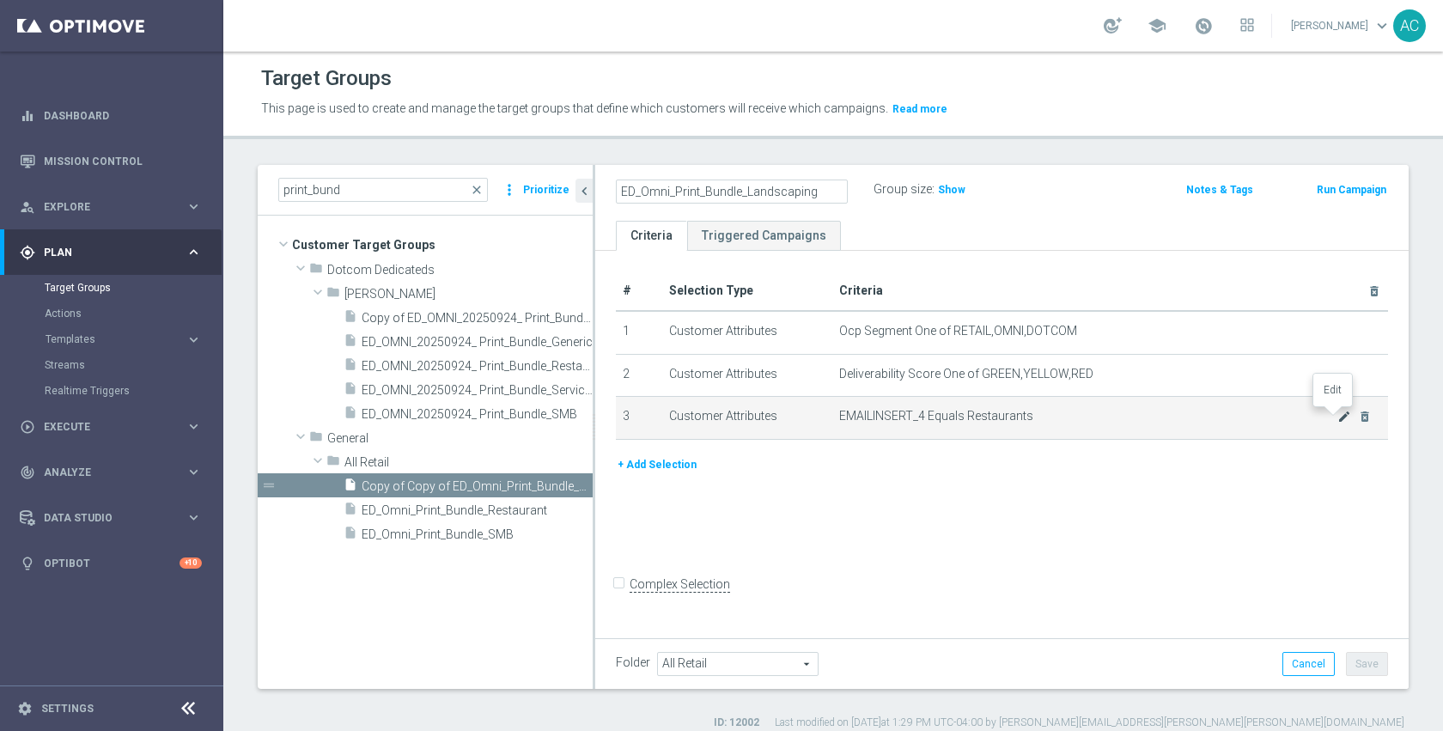
type input "ED_Omni_Print_Bundle_Landscaping"
click at [1337, 414] on icon "mode_edit" at bounding box center [1344, 417] width 14 height 14
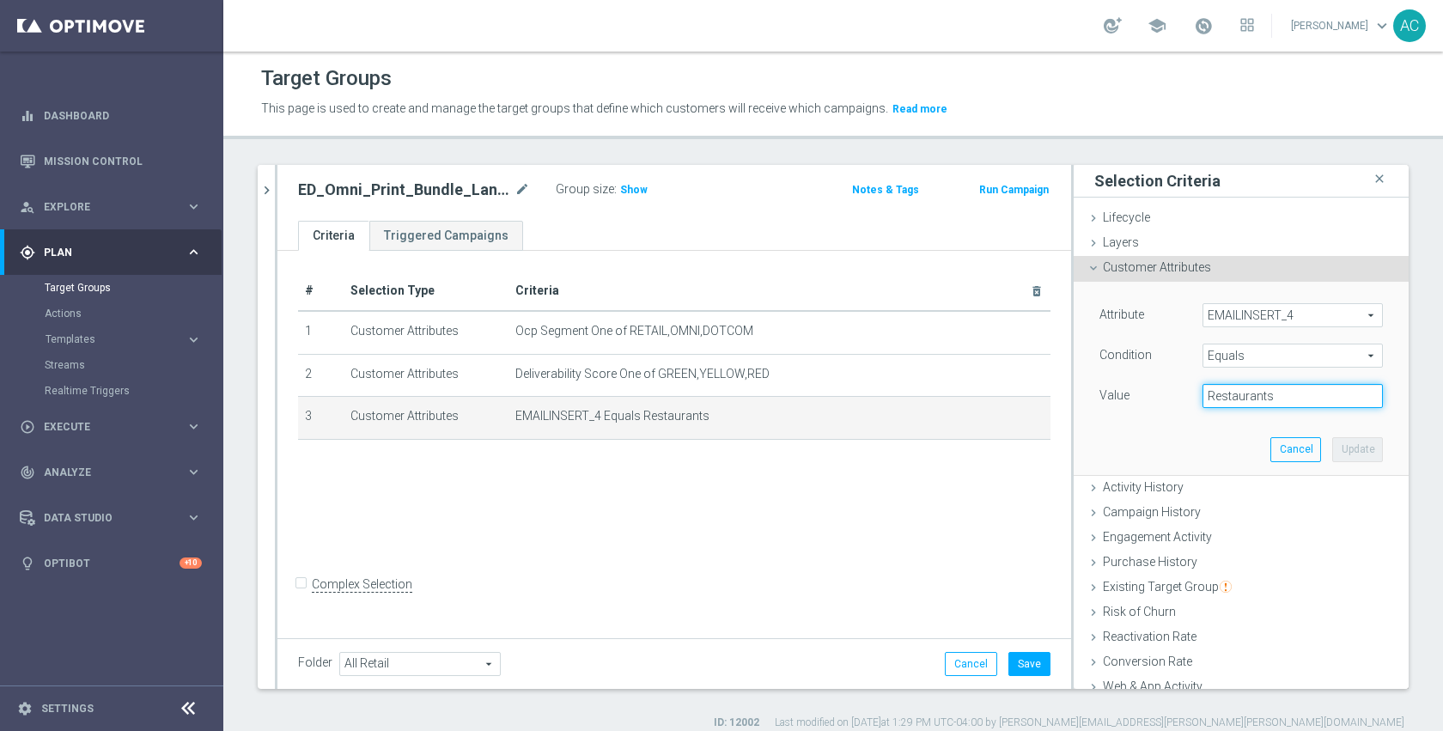
click at [1272, 393] on input "Restaurants" at bounding box center [1292, 396] width 180 height 24
type input "Landscaping"
click at [1332, 451] on button "Update" at bounding box center [1357, 449] width 51 height 24
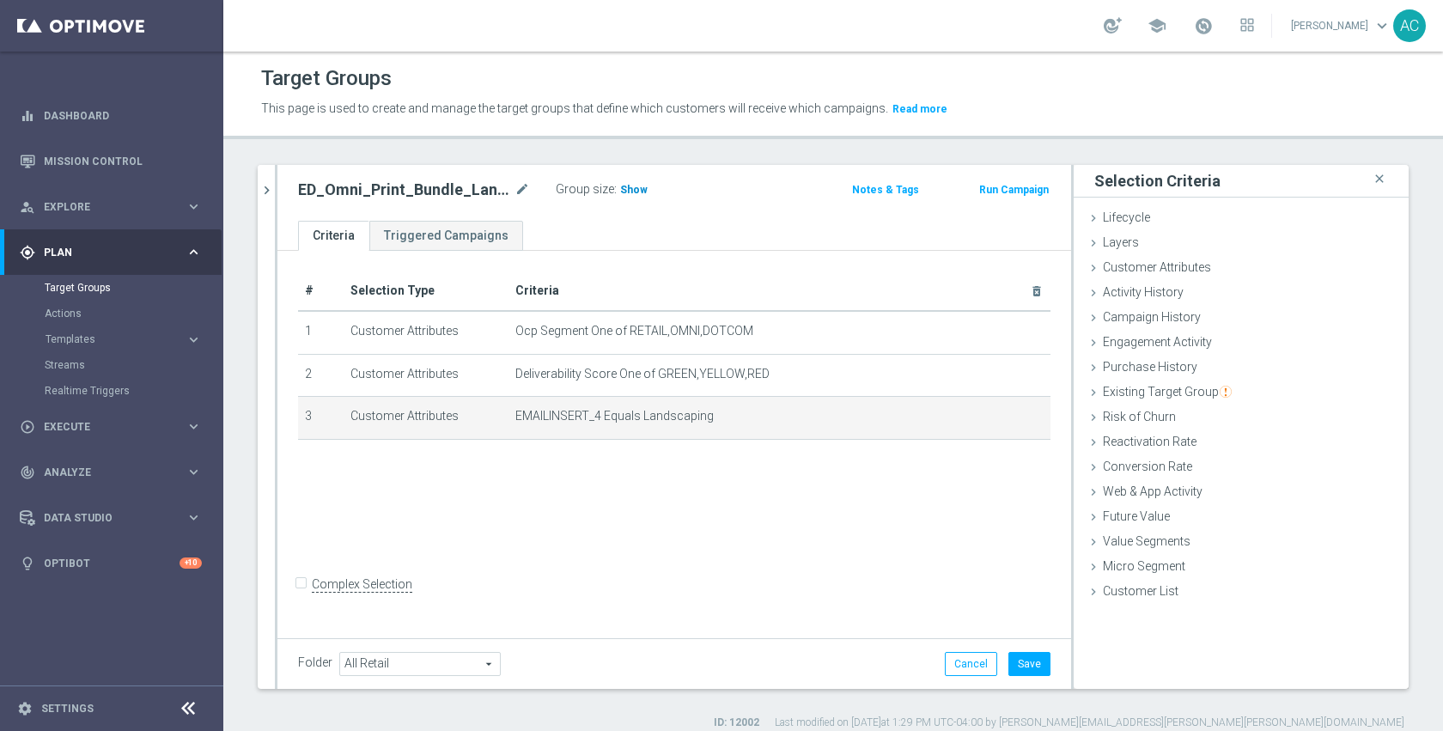
click at [642, 192] on span "Show" at bounding box center [633, 190] width 27 height 12
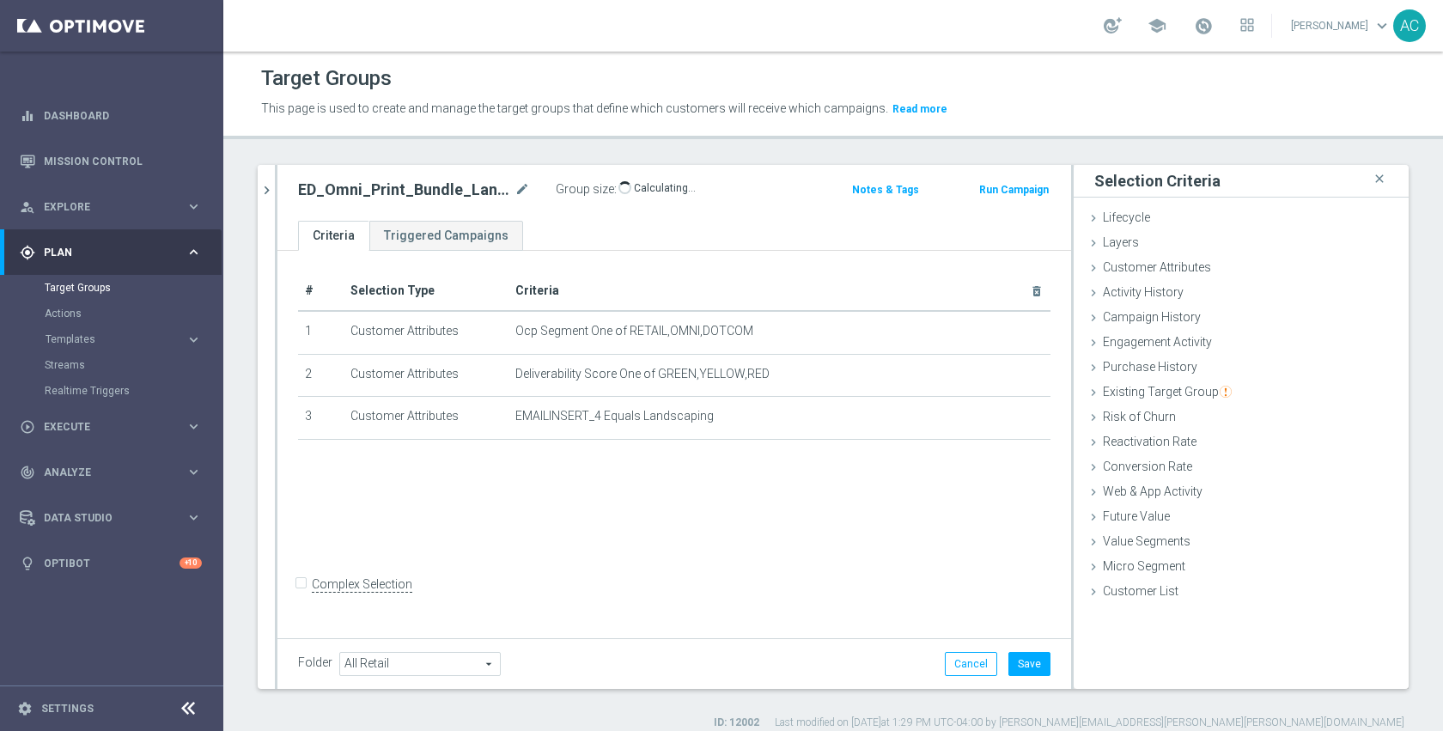
click at [533, 187] on div "ED_Omni_Print_Bundle_Landscaping mode_edit" at bounding box center [427, 190] width 258 height 24
click at [527, 188] on icon "mode_edit" at bounding box center [521, 190] width 15 height 21
click at [1012, 666] on button "Save" at bounding box center [1029, 664] width 42 height 24
click at [882, 586] on form "Complex Selection Invalid Expression" at bounding box center [674, 603] width 752 height 64
click at [259, 179] on button "chevron_right" at bounding box center [266, 190] width 17 height 51
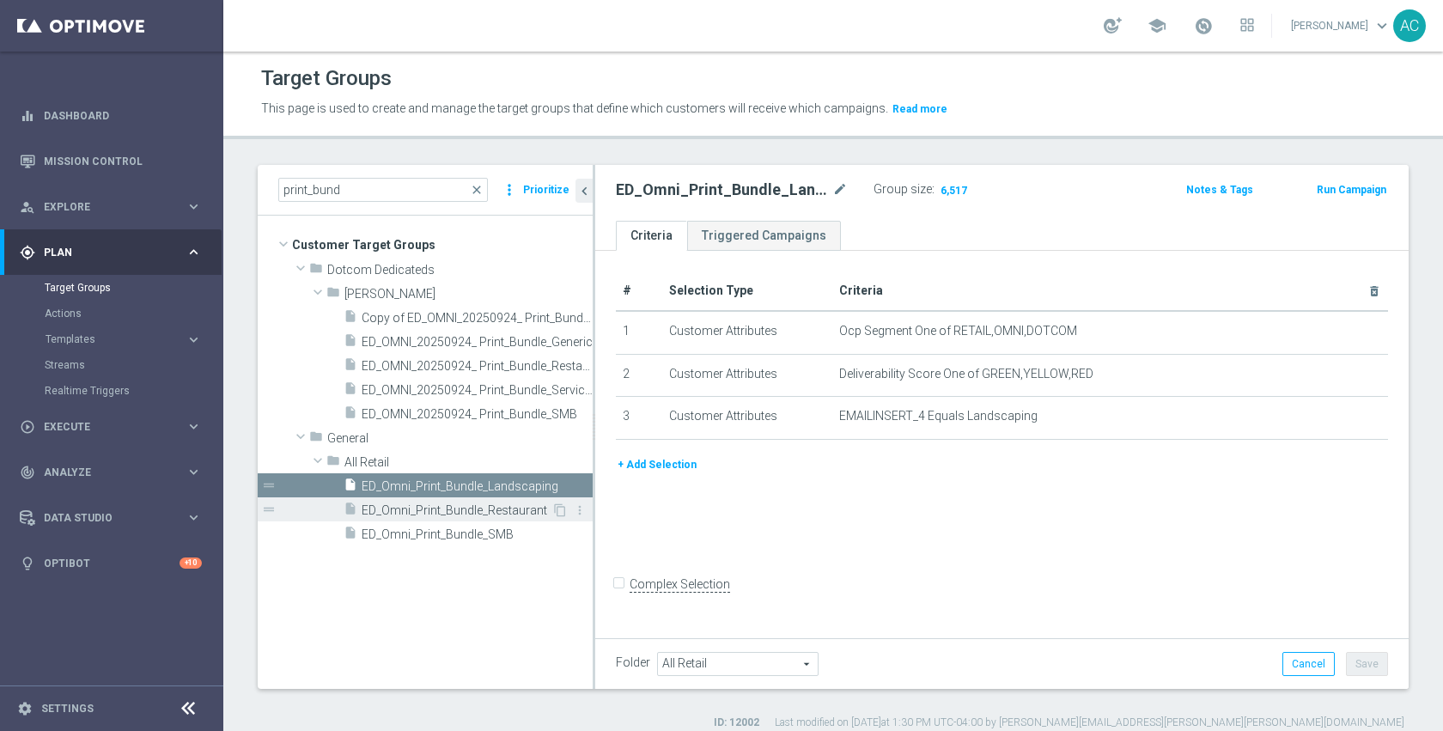
click at [423, 504] on span "ED_Omni_Print_Bundle_Restaurant" at bounding box center [457, 510] width 190 height 15
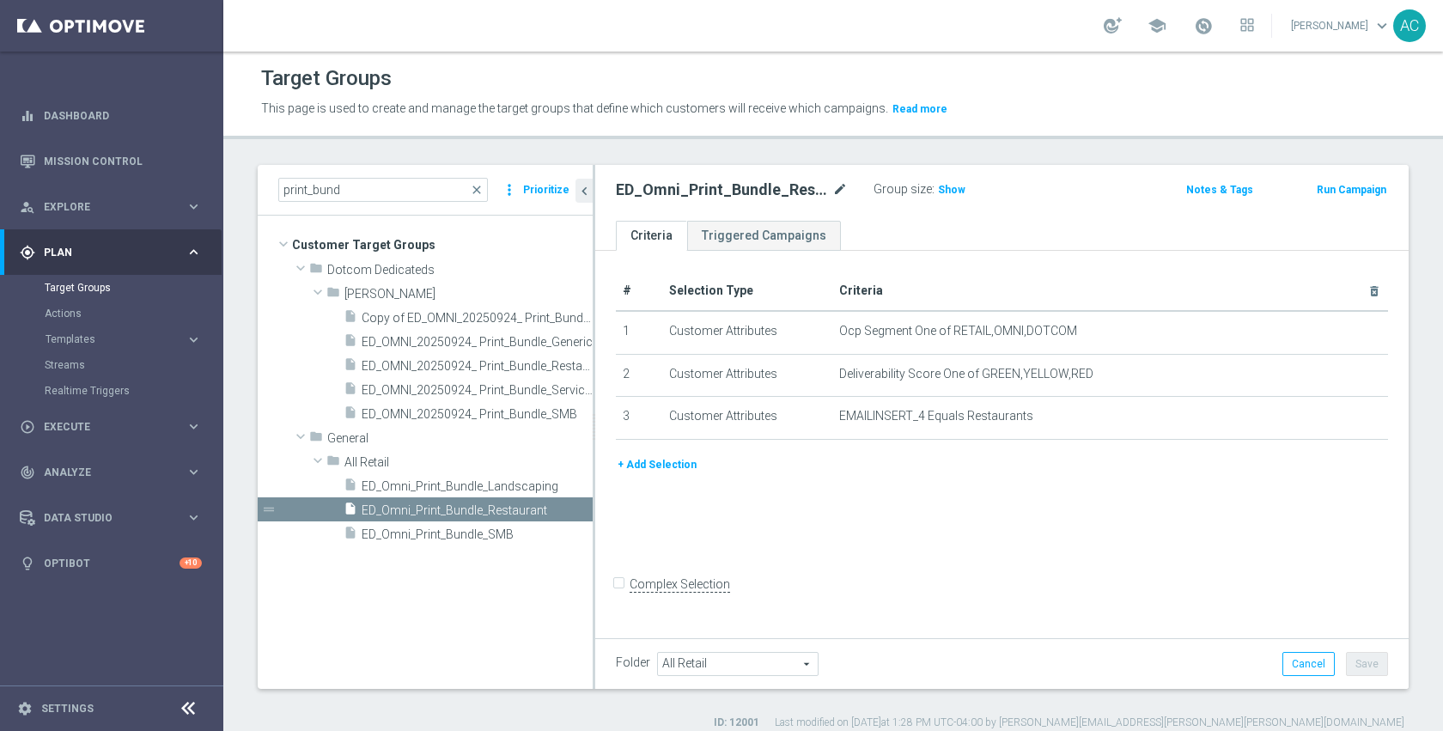
click at [837, 198] on icon "mode_edit" at bounding box center [839, 190] width 15 height 21
click at [440, 533] on span "ED_Omni_Print_Bundle_SMB" at bounding box center [457, 534] width 190 height 15
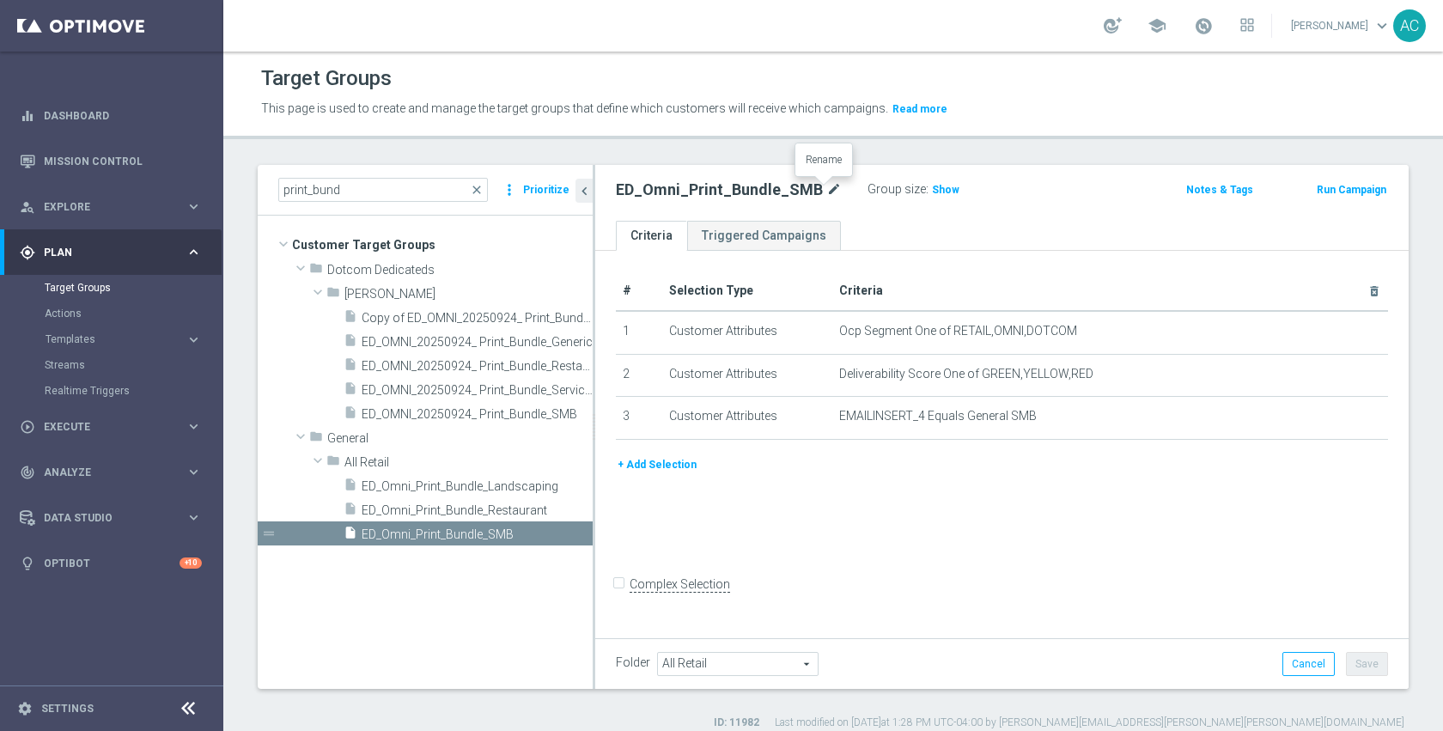
click at [829, 188] on icon "mode_edit" at bounding box center [833, 190] width 15 height 21
click at [1100, 552] on div "# Selection Type Criteria delete_forever 1 Customer Attributes Ocp Segment One …" at bounding box center [1001, 442] width 813 height 383
click at [444, 417] on span "ED_OMNI_20250924_ Print_Bundle_SMB" at bounding box center [458, 414] width 192 height 15
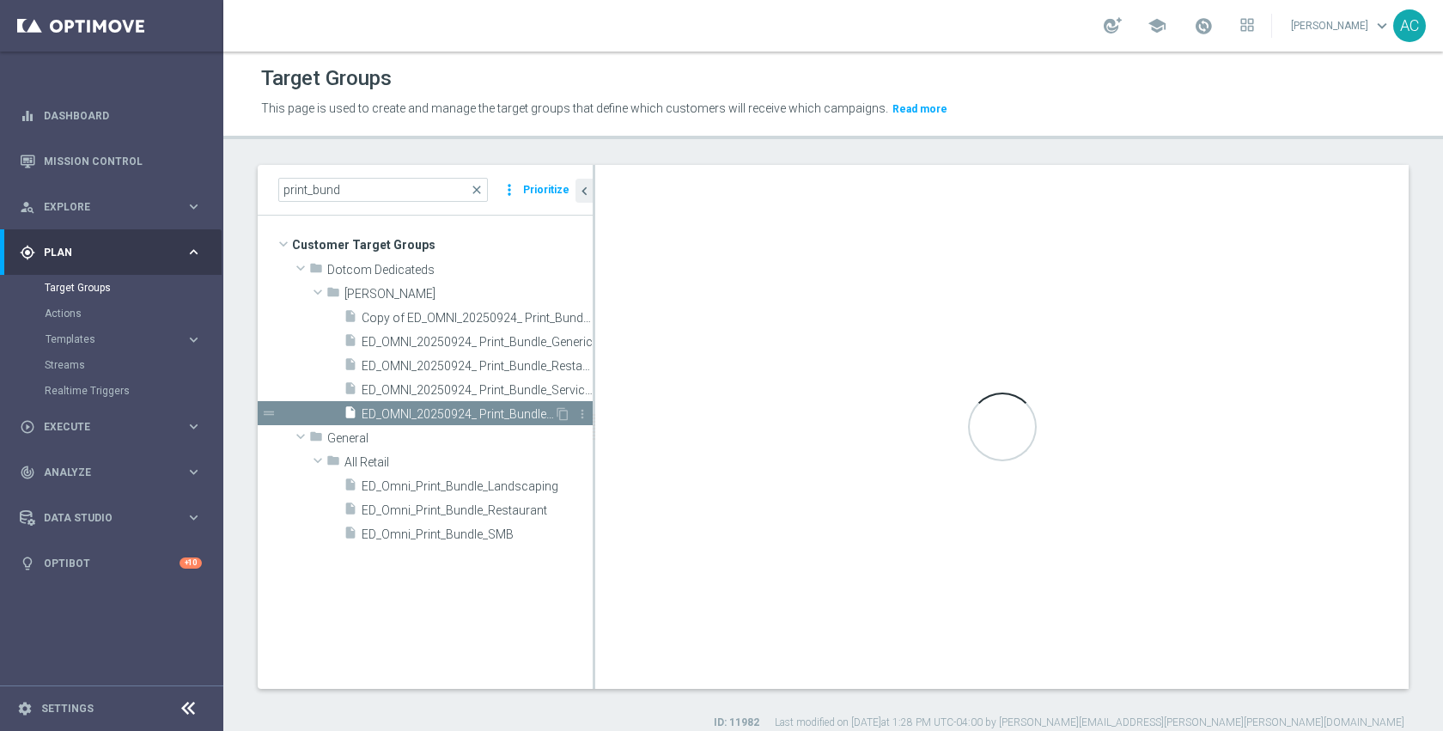
checkbox input "true"
type input "Johnny"
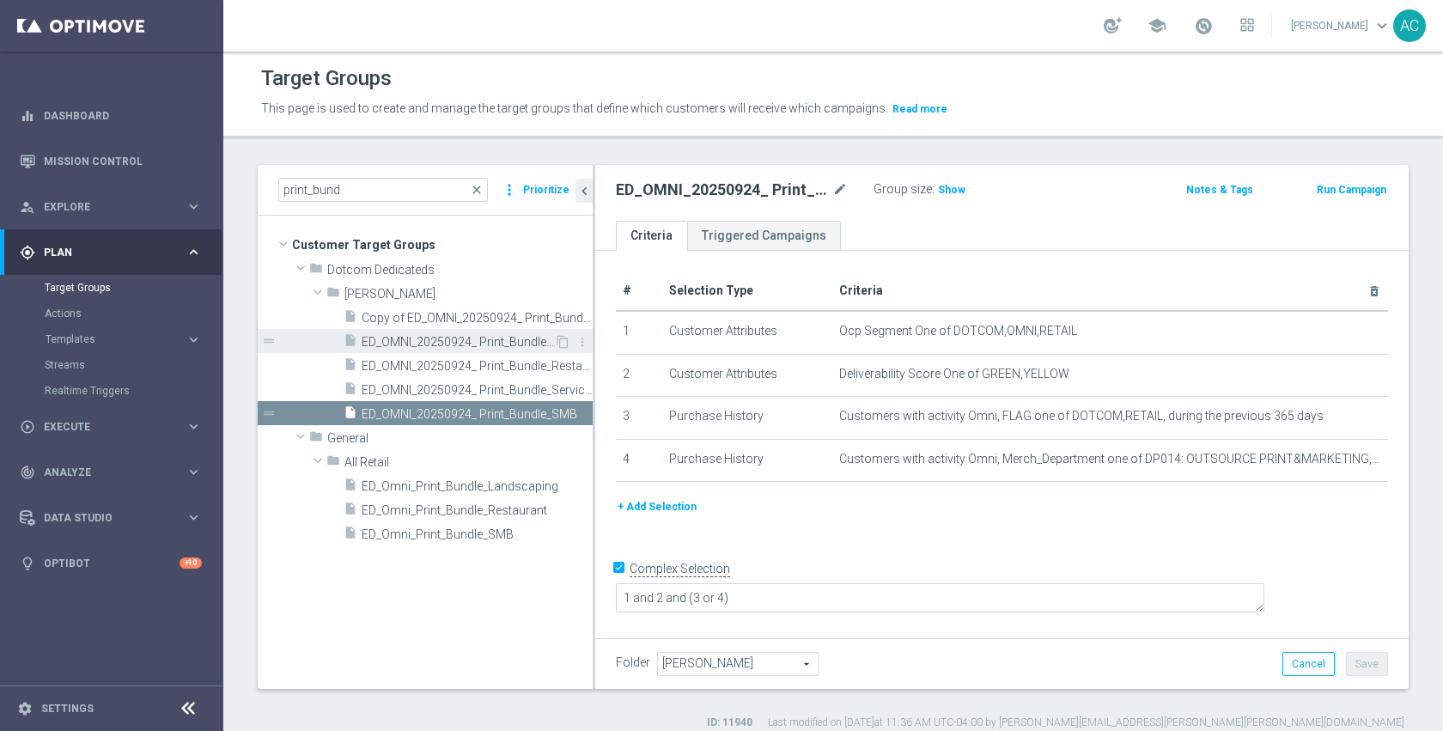
click at [414, 350] on div "insert_drive_file ED_OMNI_20250924_ Print_Bundle_Generic" at bounding box center [449, 341] width 210 height 24
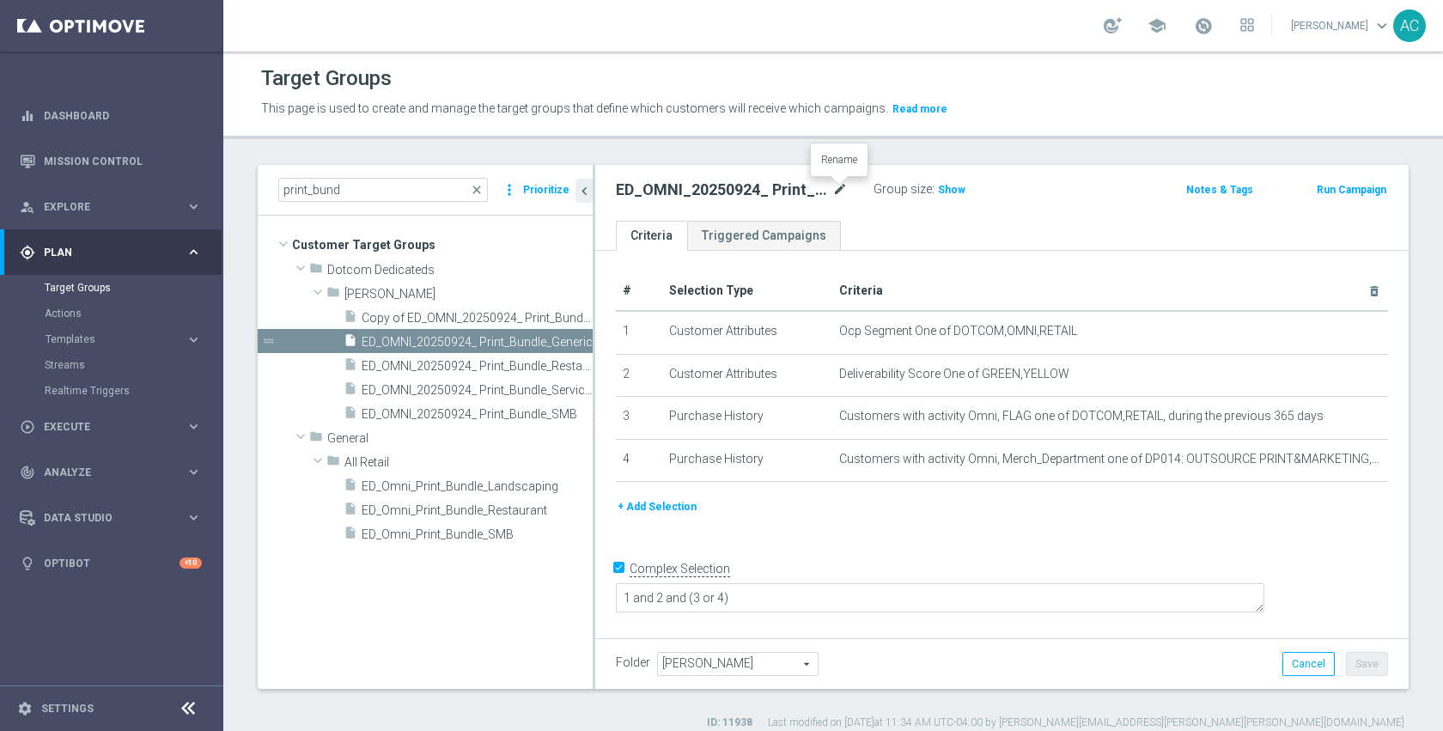
click at [840, 187] on icon "mode_edit" at bounding box center [839, 190] width 15 height 21
click at [923, 517] on div "+ Add Selection" at bounding box center [1002, 513] width 798 height 32
click at [372, 194] on input "print_bund" at bounding box center [383, 190] width 210 height 24
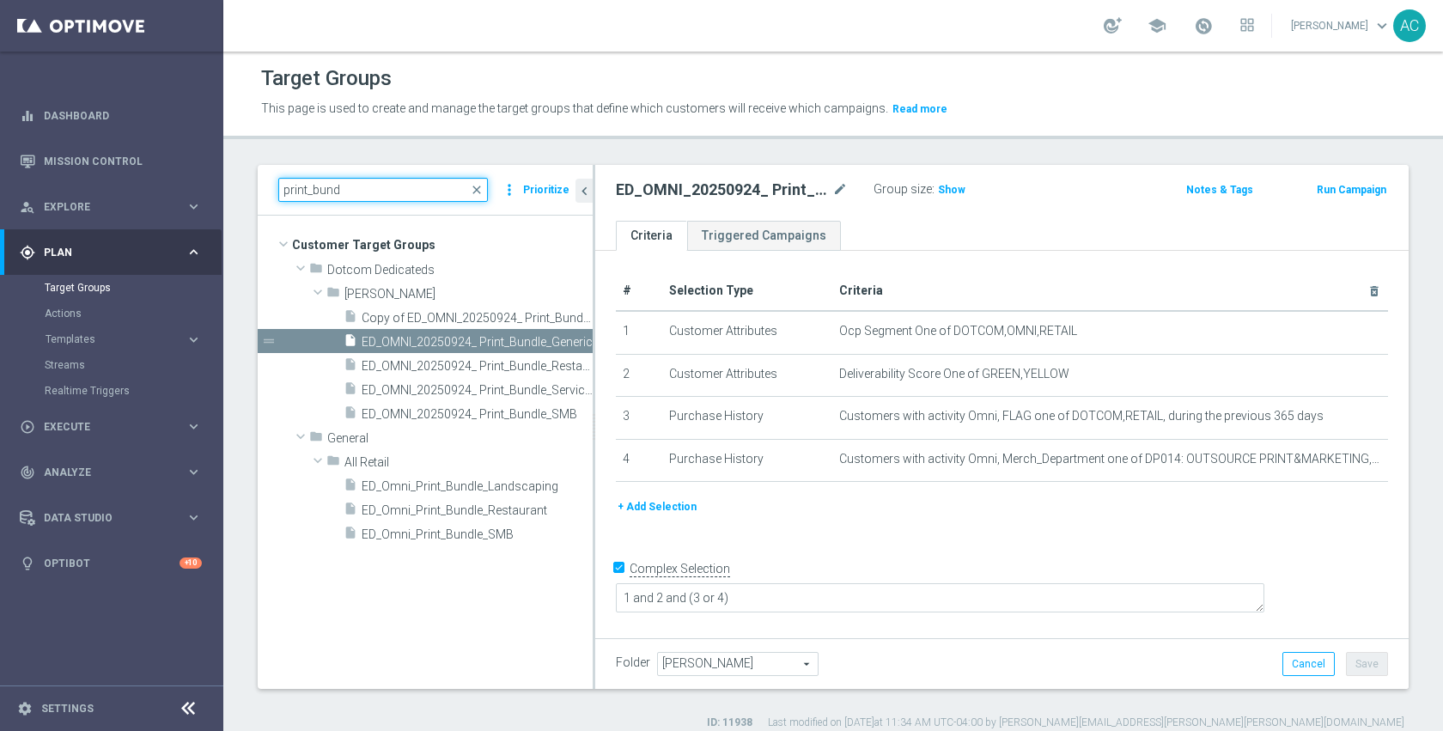
paste input "ED_OMNI_20250924_ Print_Bundle_Generic"
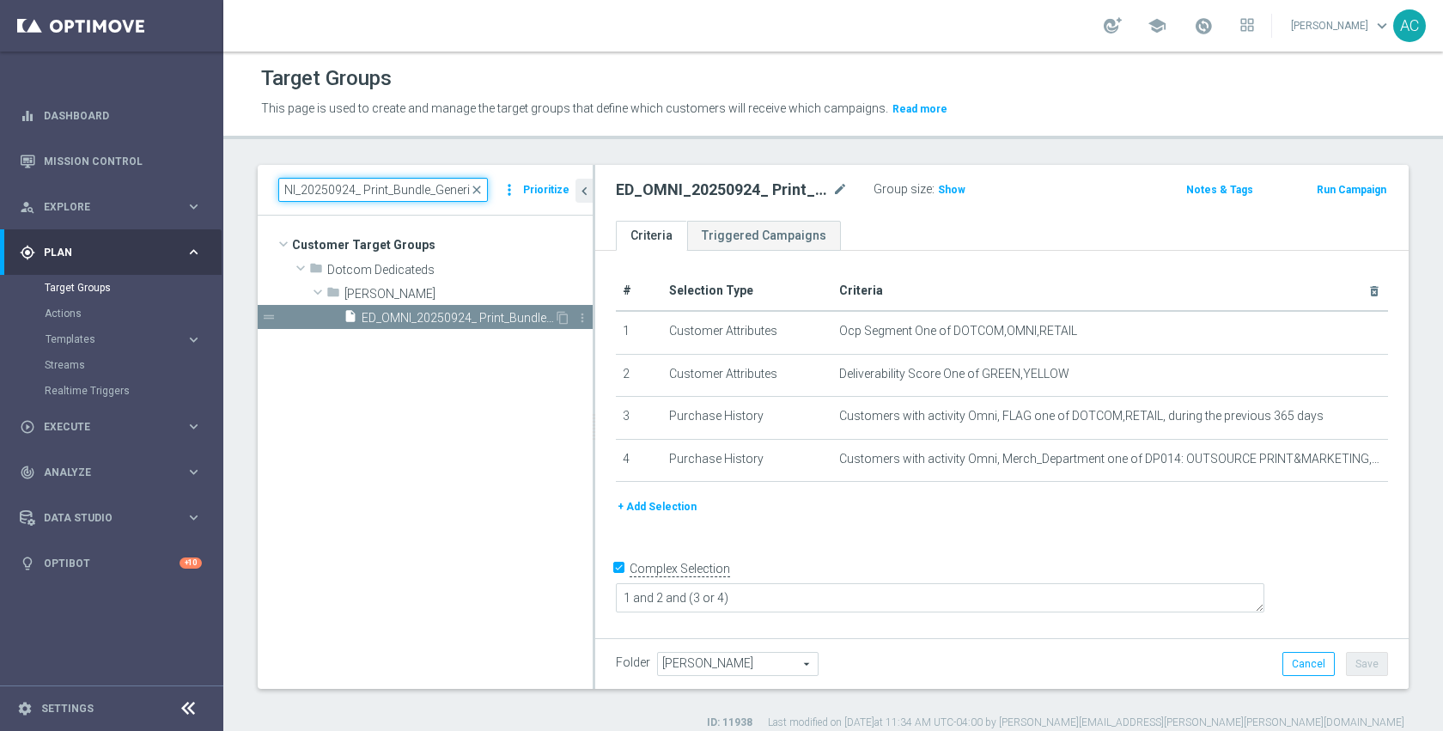
type input "ED_OMNI_20250924_ Print_Bundle_Generic"
click at [439, 315] on span "ED_OMNI_20250924_ Print_Bundle_Generic" at bounding box center [458, 318] width 192 height 15
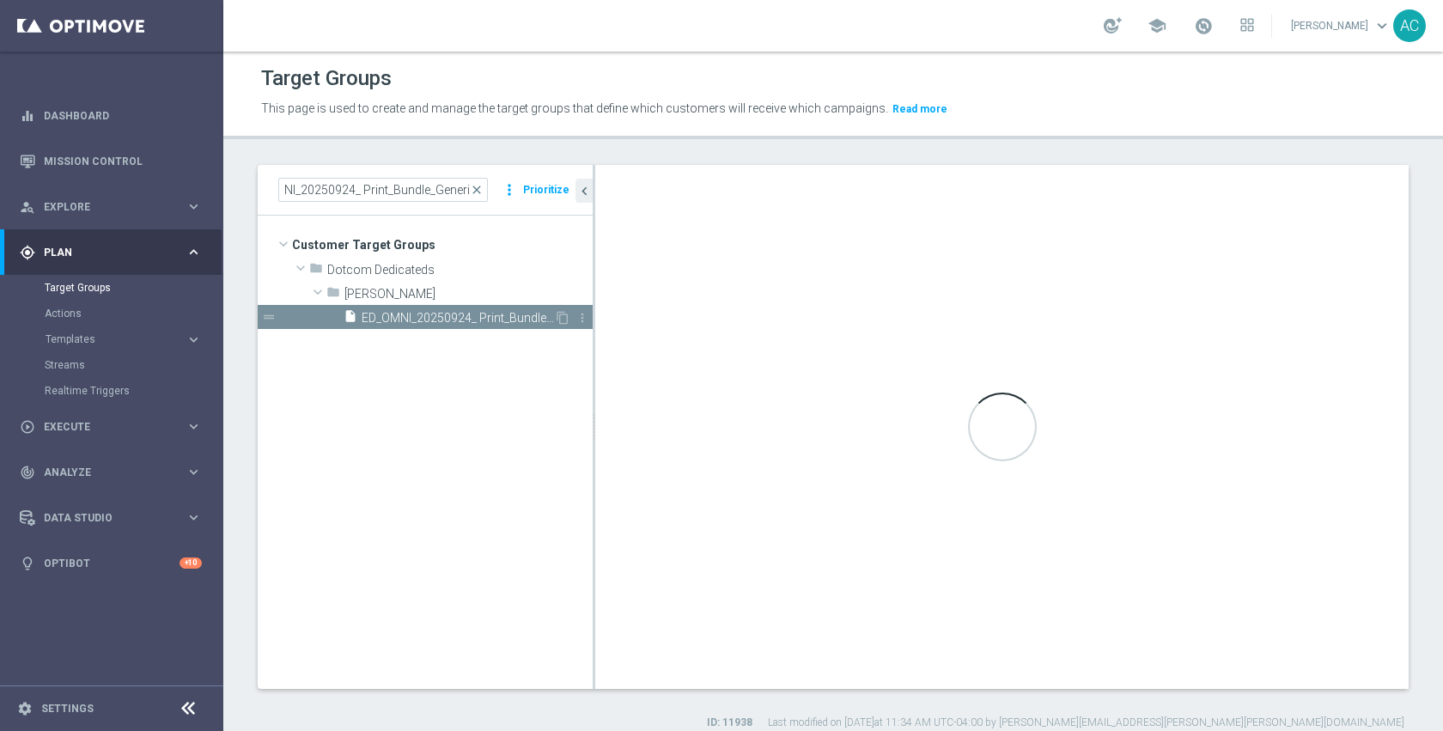
scroll to position [0, 0]
type textarea "1 and 2 and (3 or 4) and 5 and 6 and 7"
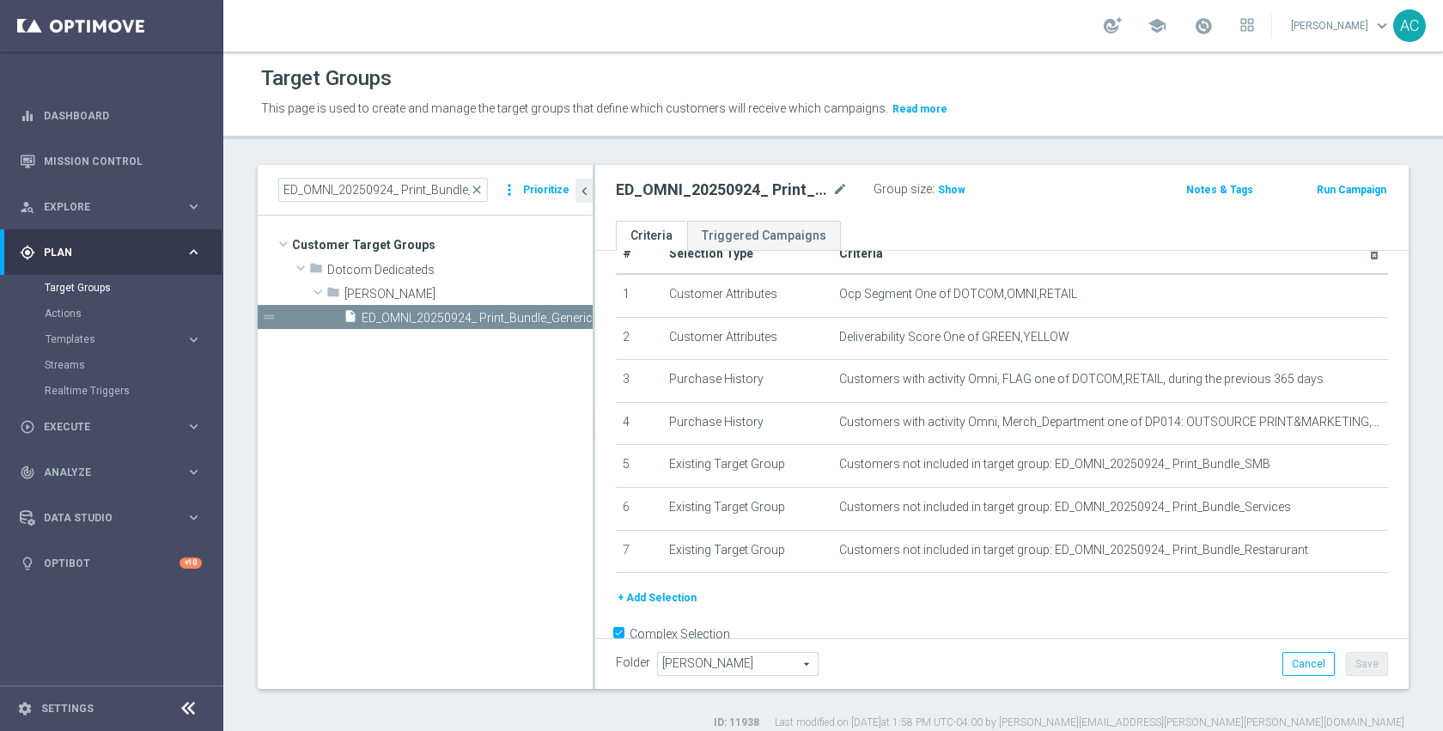
scroll to position [70, 0]
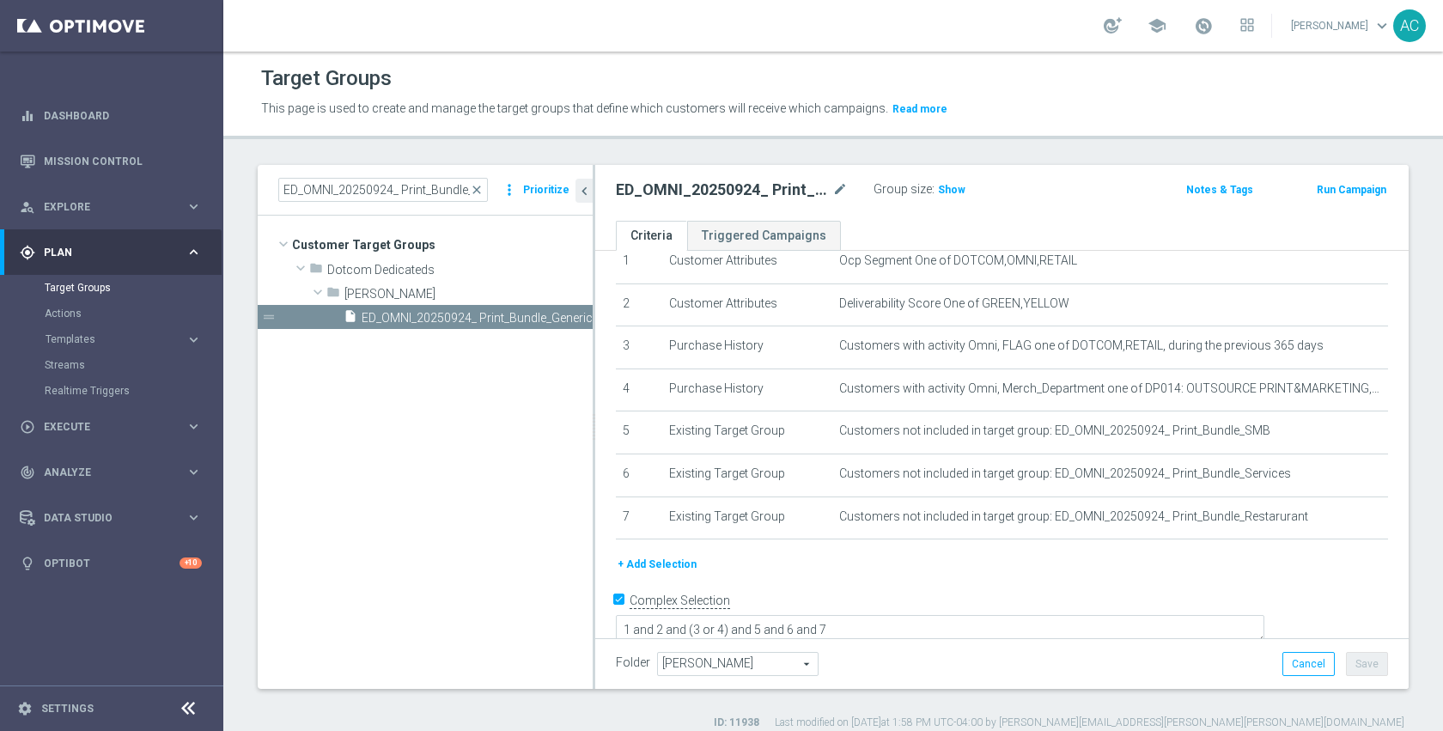
click at [438, 24] on div "school Anil Chennuru keyboard_arrow_down AC" at bounding box center [833, 26] width 1220 height 52
